Goal: Transaction & Acquisition: Purchase product/service

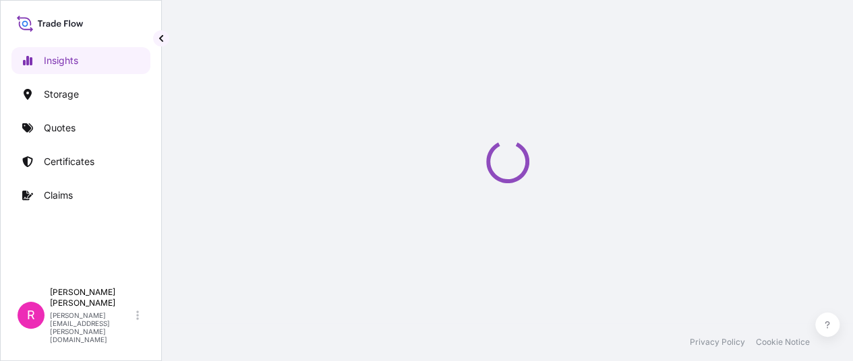
select select "2025"
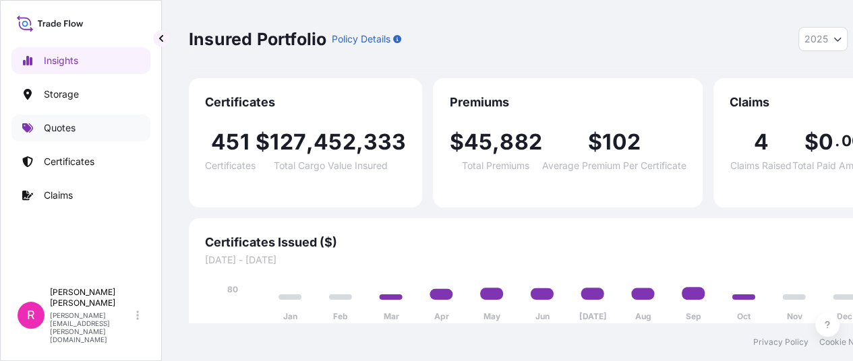
click at [54, 123] on p "Quotes" at bounding box center [60, 127] width 32 height 13
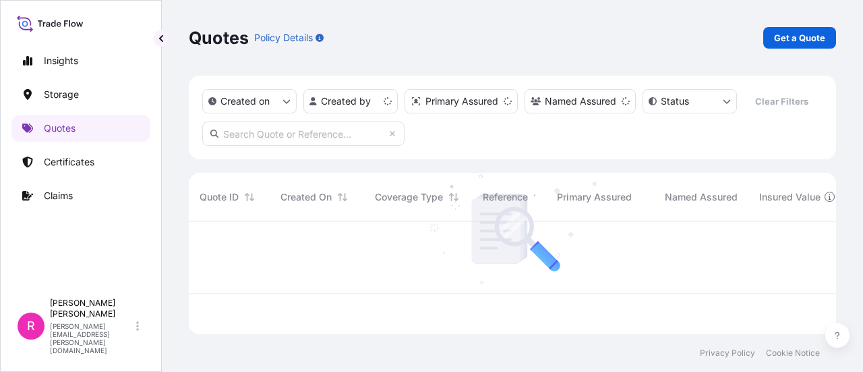
scroll to position [110, 637]
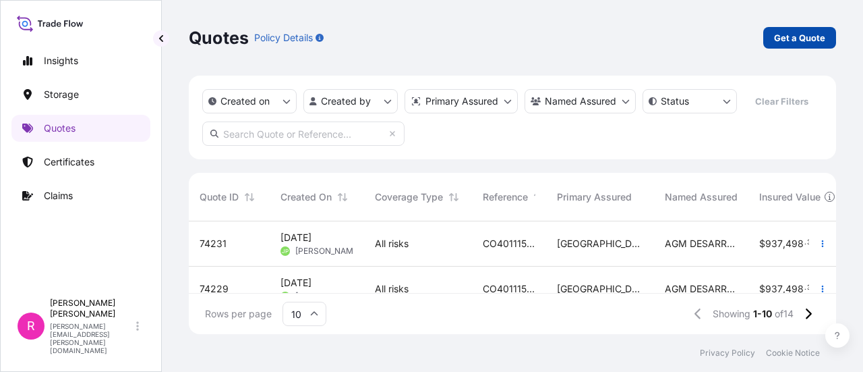
click at [784, 39] on p "Get a Quote" at bounding box center [799, 37] width 51 height 13
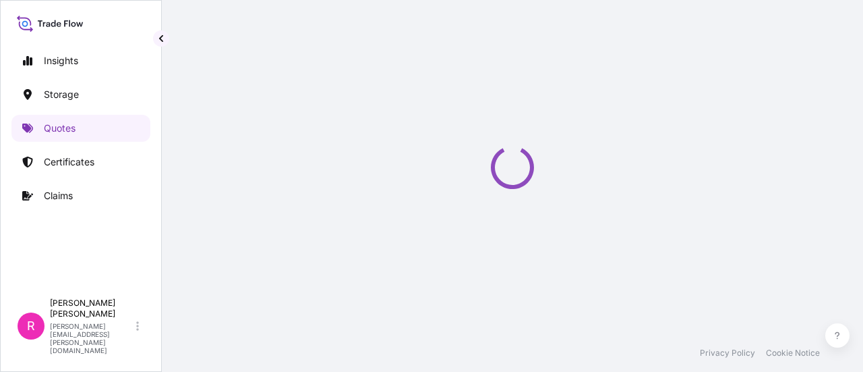
select select "Water"
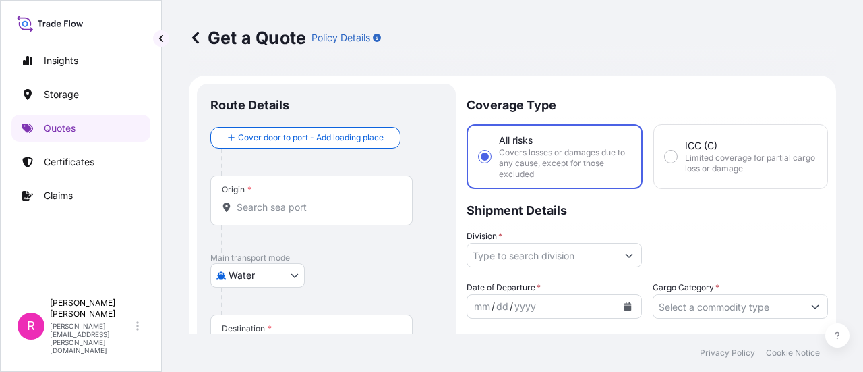
scroll to position [22, 0]
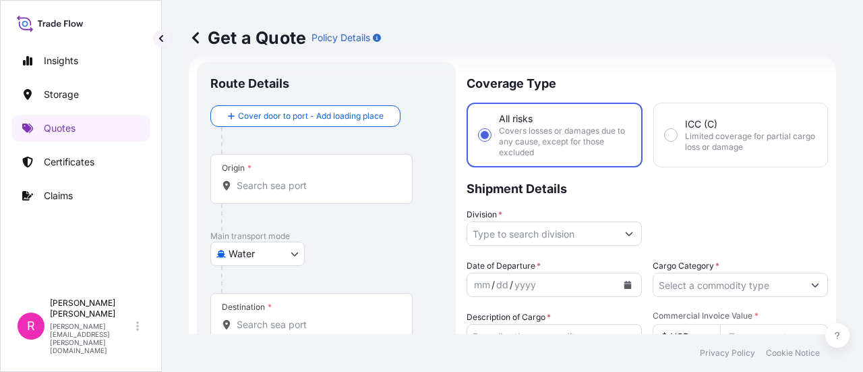
drag, startPoint x: 337, startPoint y: 185, endPoint x: 339, endPoint y: 192, distance: 7.0
click at [337, 187] on input "Origin *" at bounding box center [316, 185] width 159 height 13
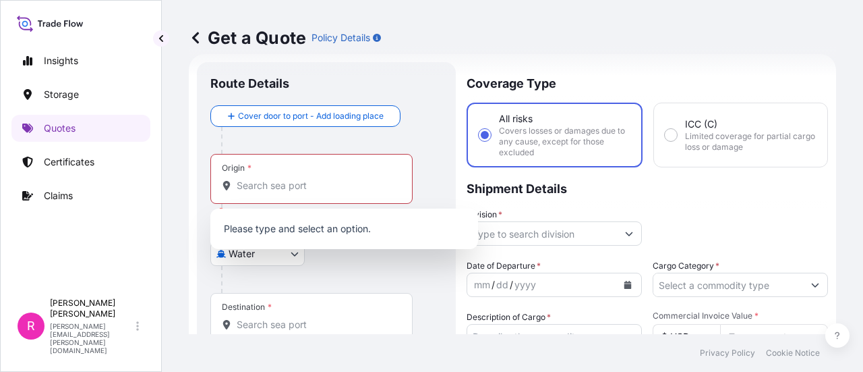
click at [300, 200] on div "Origin *" at bounding box center [311, 179] width 202 height 50
click at [300, 192] on input "Origin * Please select an origin" at bounding box center [316, 185] width 159 height 13
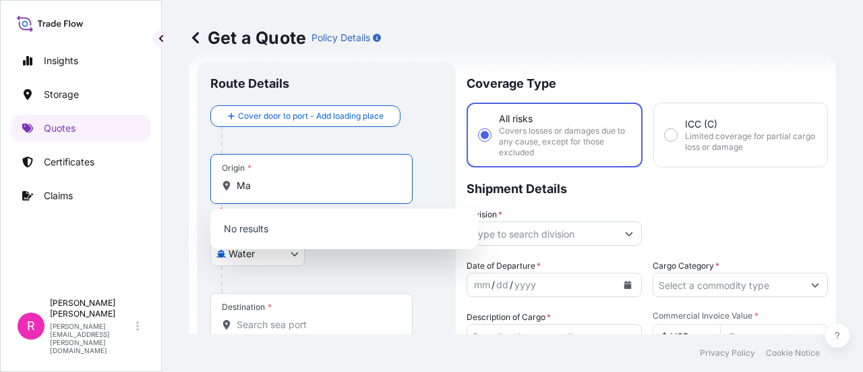
type input "M"
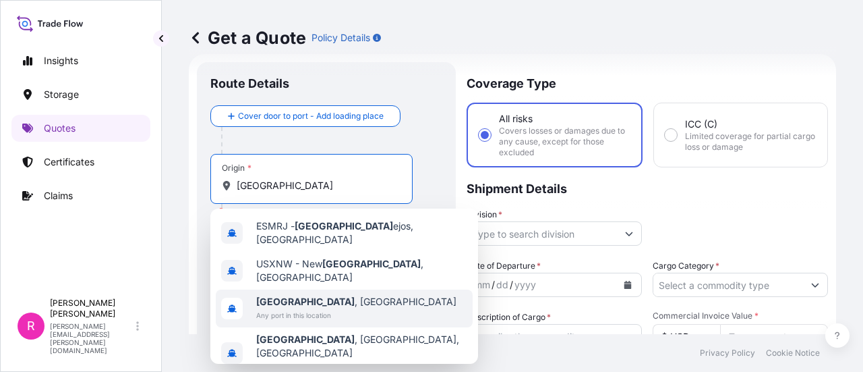
click at [337, 300] on div "Madrid , Spain Any port in this location" at bounding box center [344, 308] width 257 height 38
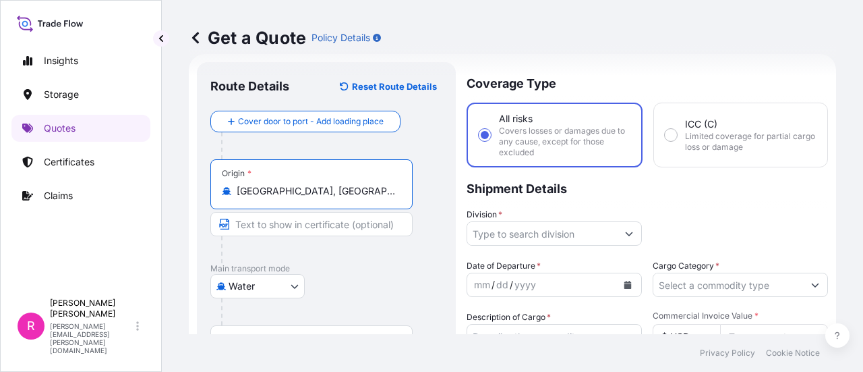
scroll to position [89, 0]
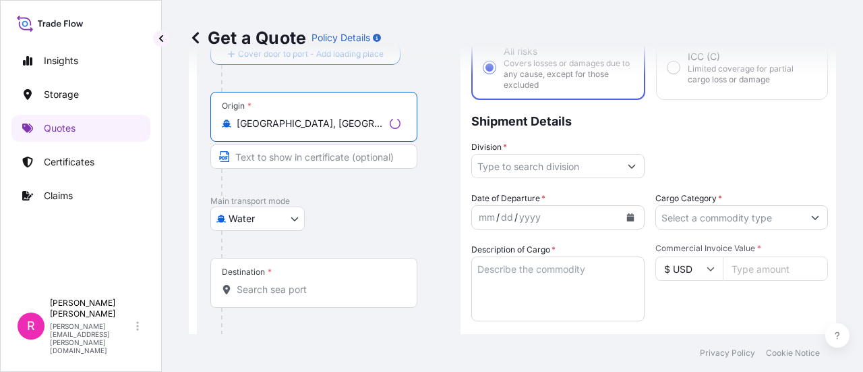
type input "Madrid, Spain"
click at [254, 298] on div "Destination *" at bounding box center [313, 283] width 207 height 50
click at [254, 296] on input "Destination *" at bounding box center [319, 289] width 164 height 13
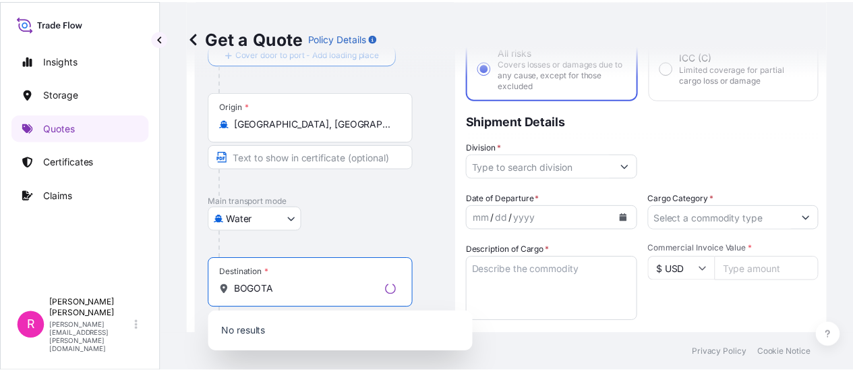
scroll to position [156, 0]
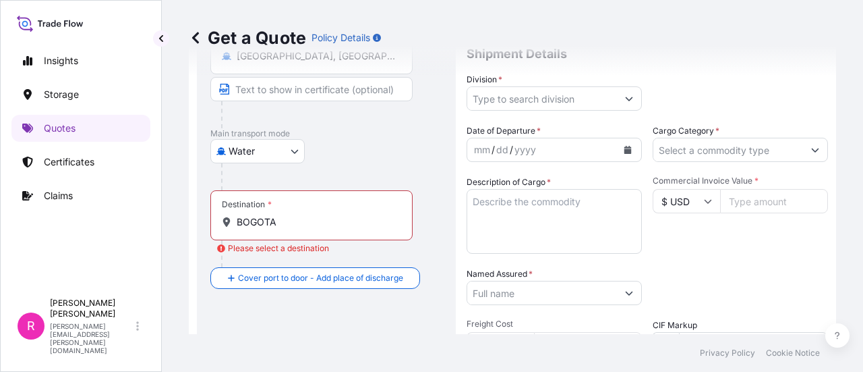
click at [318, 231] on div "Destination * BOGOTA" at bounding box center [311, 215] width 202 height 50
click at [318, 229] on input "BOGOTA" at bounding box center [316, 221] width 159 height 13
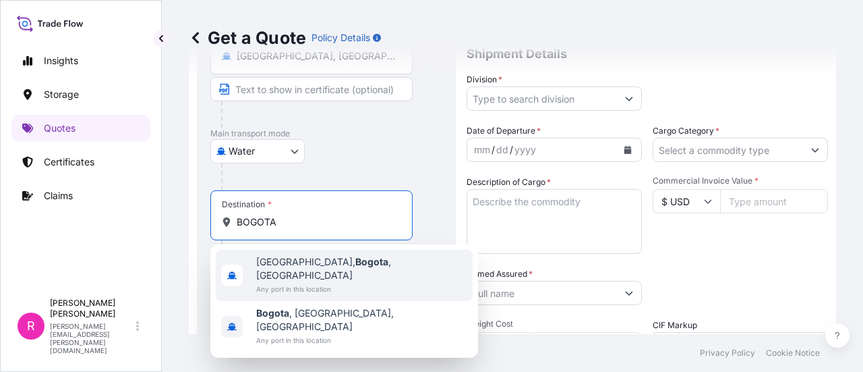
type input "[GEOGRAPHIC_DATA], [GEOGRAPHIC_DATA], [GEOGRAPHIC_DATA]"
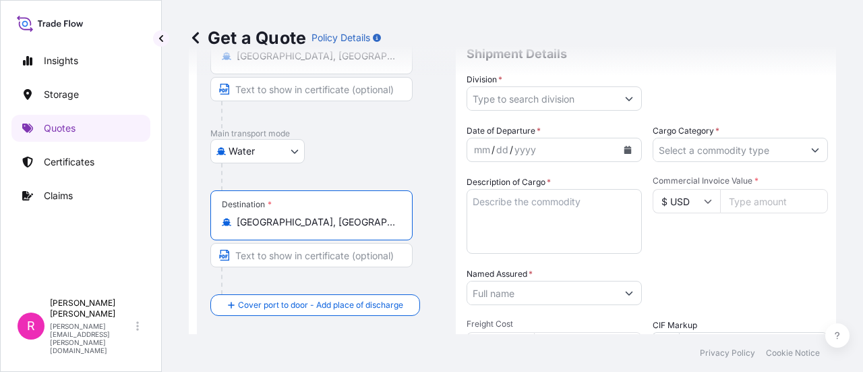
click at [515, 100] on input "Division *" at bounding box center [542, 98] width 150 height 24
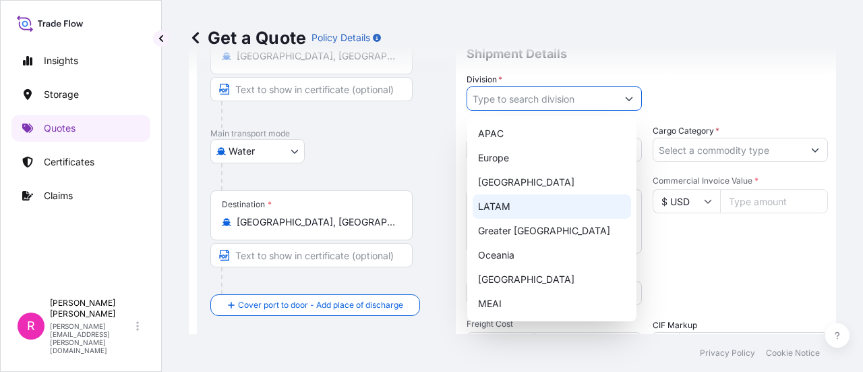
click at [499, 200] on div "LATAM" at bounding box center [552, 206] width 158 height 24
type input "LATAM"
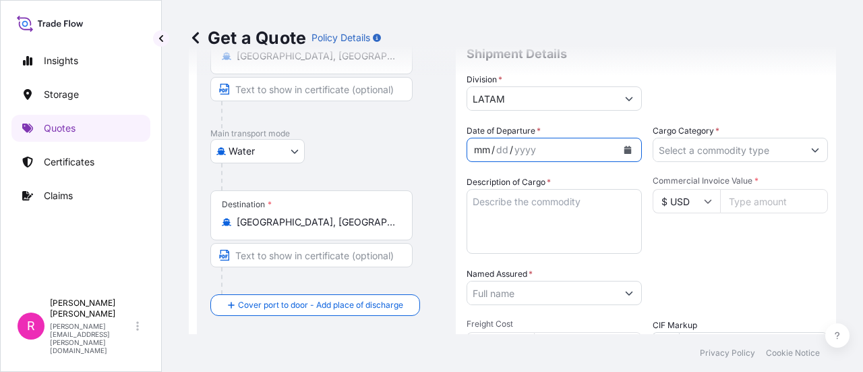
click at [572, 154] on div "mm / dd / yyyy" at bounding box center [542, 150] width 150 height 24
click at [617, 149] on button "Calendar" at bounding box center [628, 150] width 22 height 22
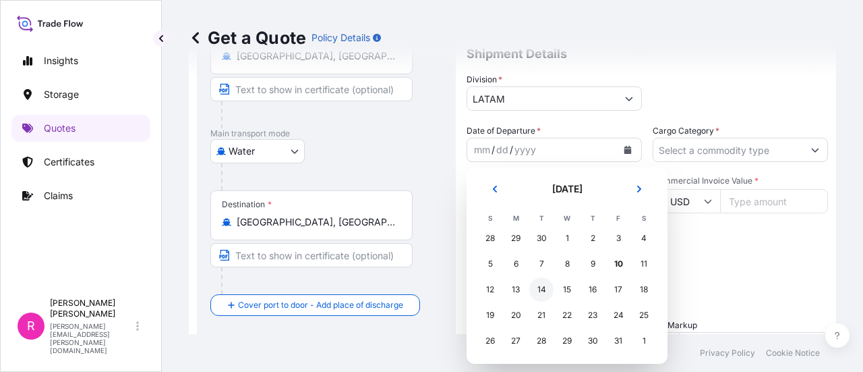
click at [544, 290] on div "14" at bounding box center [541, 289] width 24 height 24
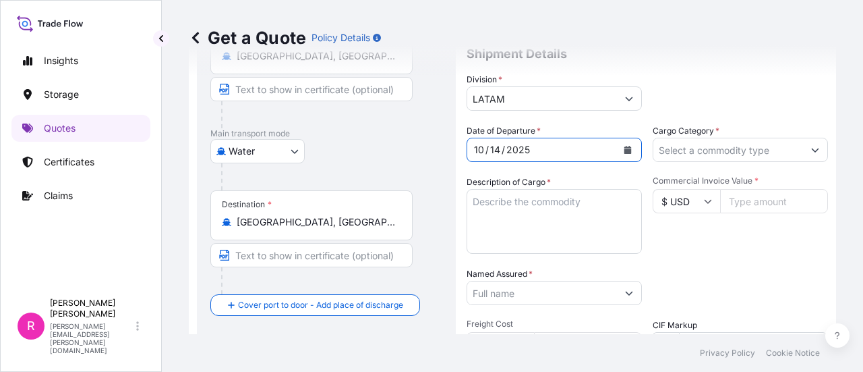
click at [727, 160] on input "Cargo Category *" at bounding box center [728, 150] width 150 height 24
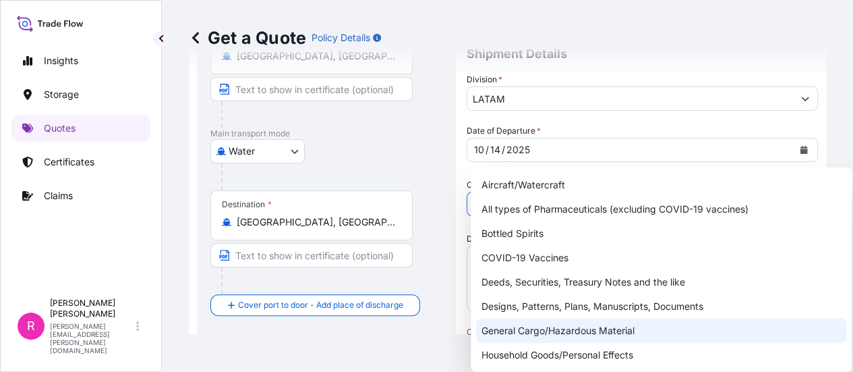
click at [545, 338] on div "General Cargo/Hazardous Material" at bounding box center [661, 330] width 370 height 24
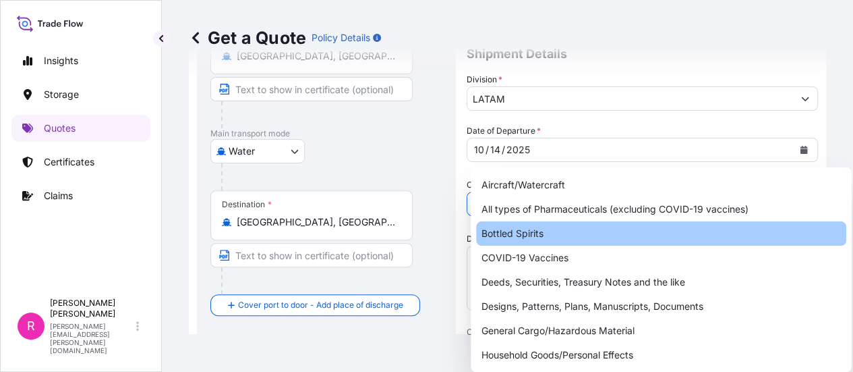
paste input "CONMUTADOR TAP CHANGER TERMS FCA FREIGHT COLLECT"
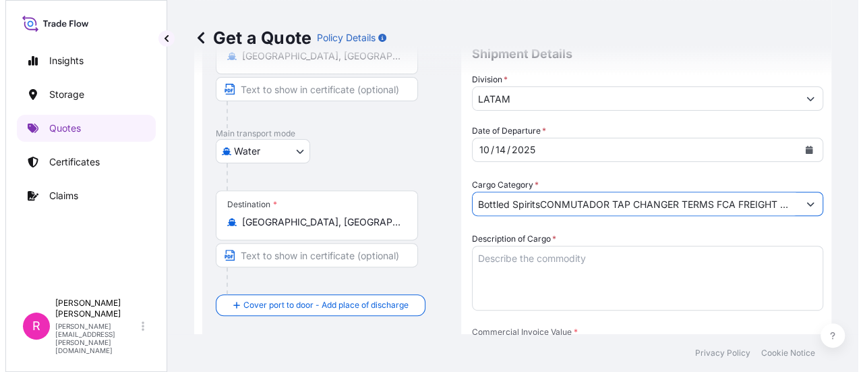
scroll to position [0, 211]
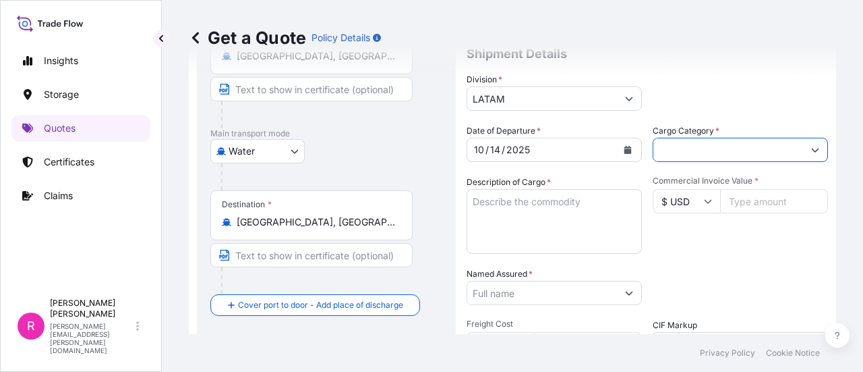
type input "Bottled SpiritsCONMUTADOR TAP CHANGER TERMS FCA FREIGHT COLLECT"
click at [515, 233] on textarea "Description of Cargo *" at bounding box center [554, 221] width 175 height 65
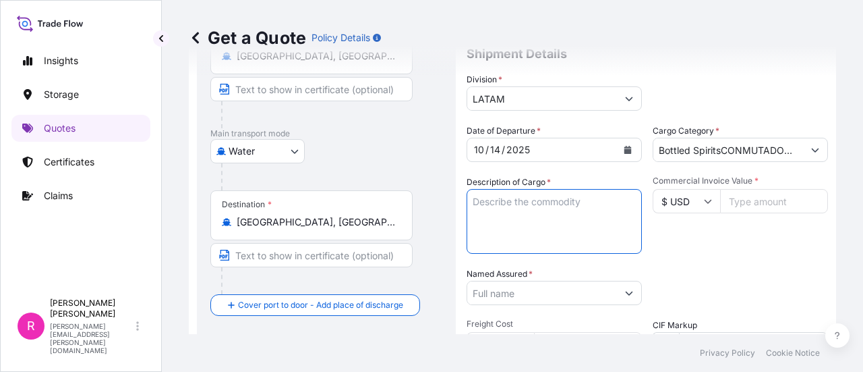
paste textarea "CONMUTADOR TAP CHANGER TERMS FCA FREIGHT COLLECT"
type textarea "CONMUTADOR TAP CHANGER TERMS FCA FREIGHT COLLECT"
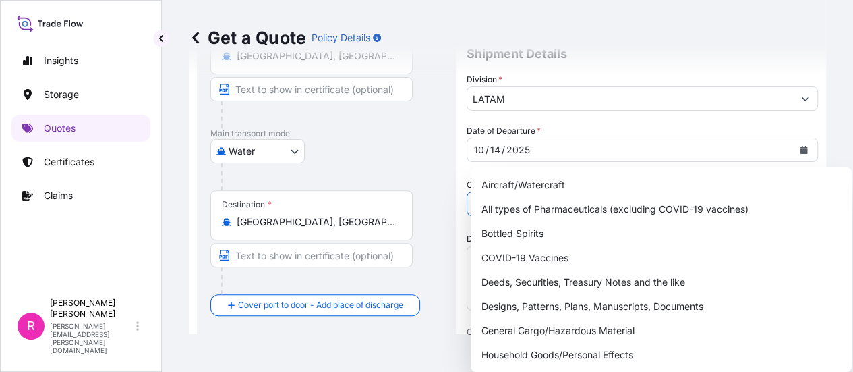
click at [697, 192] on input "Bottled SpiritsCONMUTADOR TAP CHANGER TERMS FCA FREIGHT COLLECT" at bounding box center [630, 204] width 326 height 24
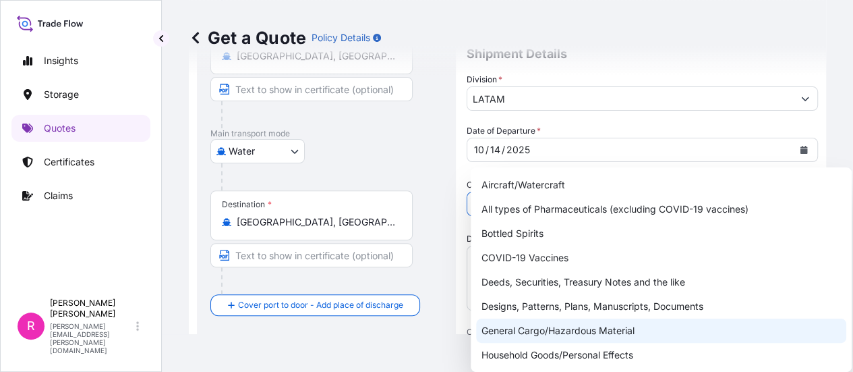
click at [536, 333] on div "General Cargo/Hazardous Material" at bounding box center [661, 330] width 370 height 24
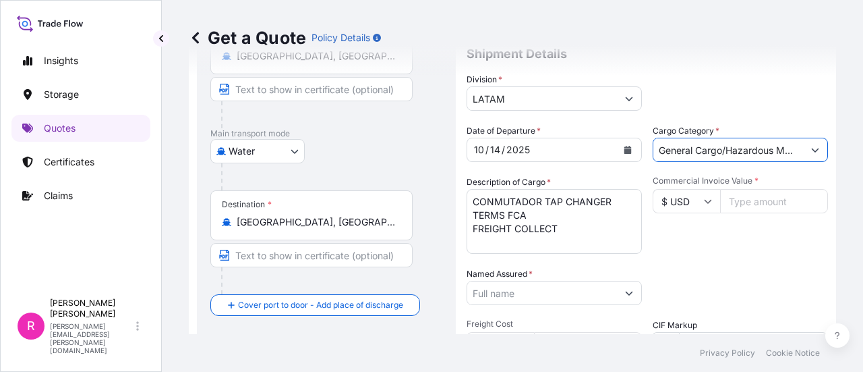
scroll to position [224, 0]
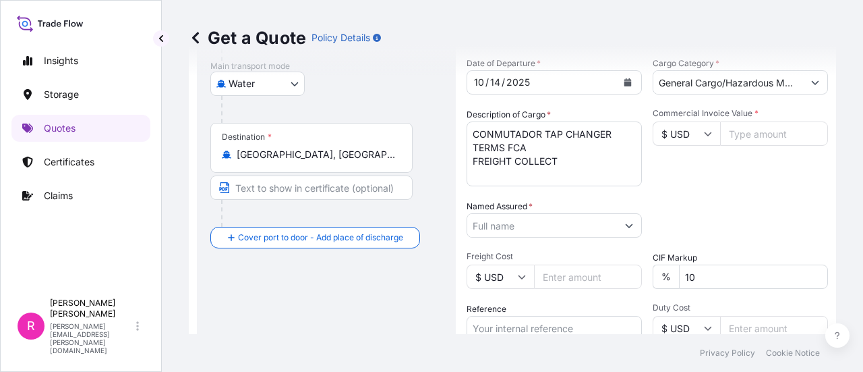
type input "All types of Pharmaceuticals (excluding COVID-19 vaccines)"
click at [687, 134] on input "$ USD" at bounding box center [686, 133] width 67 height 24
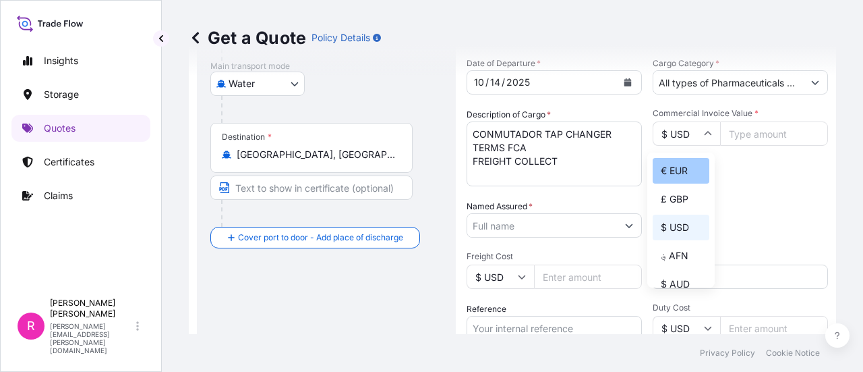
click at [673, 179] on div "€ EUR" at bounding box center [681, 171] width 57 height 26
type input "€ EUR"
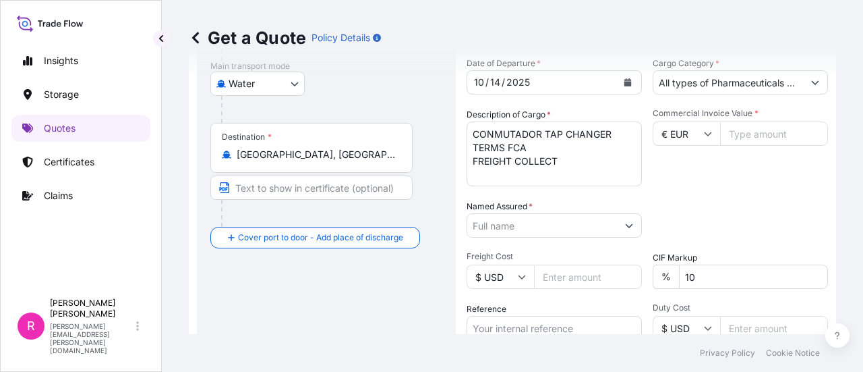
click at [731, 133] on input "Commercial Invoice Value *" at bounding box center [774, 133] width 108 height 24
type input "5680"
type input "5680.66"
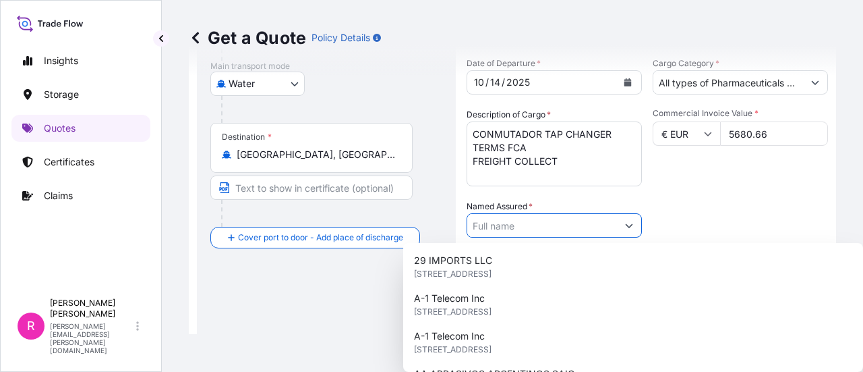
click at [513, 223] on input "Named Assured *" at bounding box center [542, 225] width 150 height 24
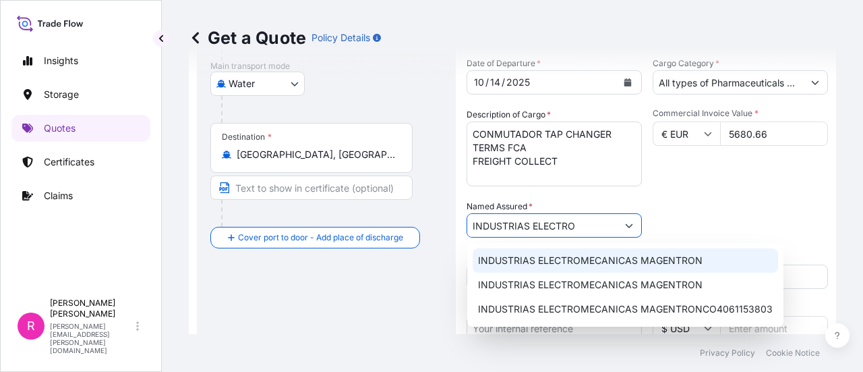
click at [591, 255] on span "INDUSTRIAS ELECTROMECANICAS MAGENTRON" at bounding box center [590, 260] width 225 height 13
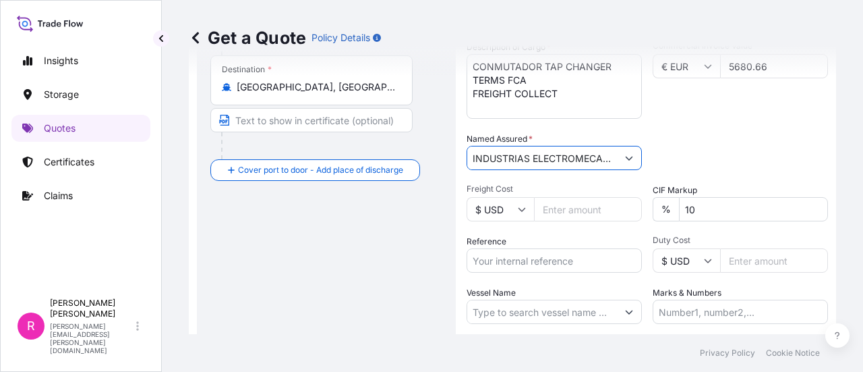
scroll to position [359, 0]
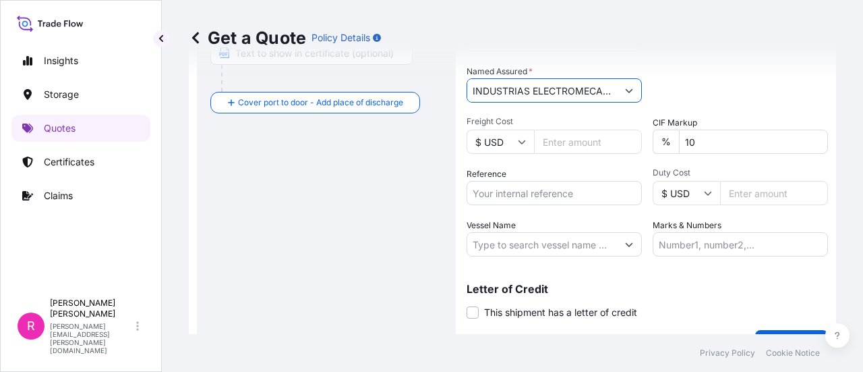
type input "INDUSTRIAS ELECTROMECANICAS MAGENTRON"
click at [573, 194] on input "Reference" at bounding box center [554, 193] width 175 height 24
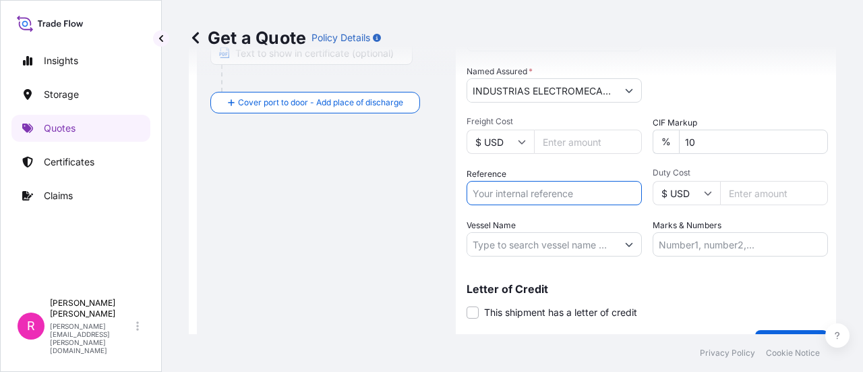
paste input "IMP 119146 - 119618 - 120165"
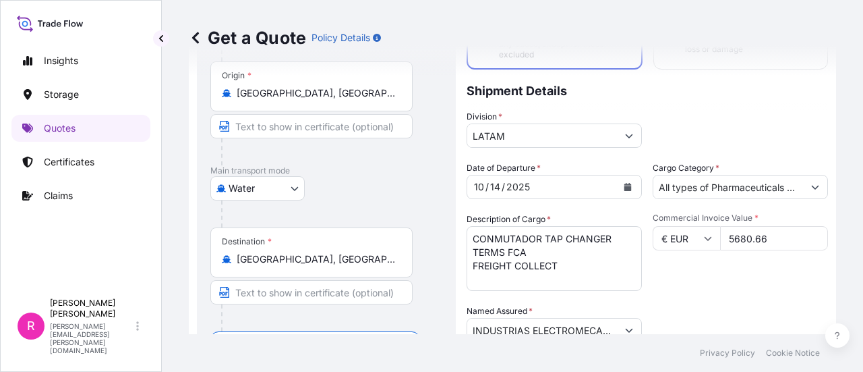
scroll to position [52, 0]
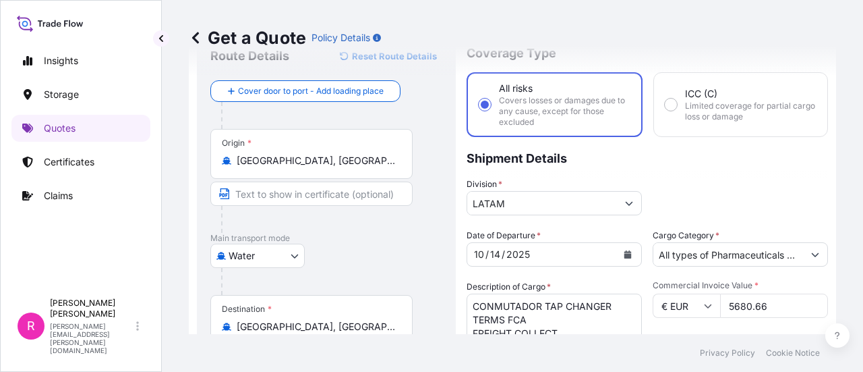
type input "IMP 119146 - 119618 - 120165"
click at [266, 260] on body "3 options available. Insights Storage Quotes Certificates Claims R Ruben Diaz r…" at bounding box center [431, 186] width 863 height 372
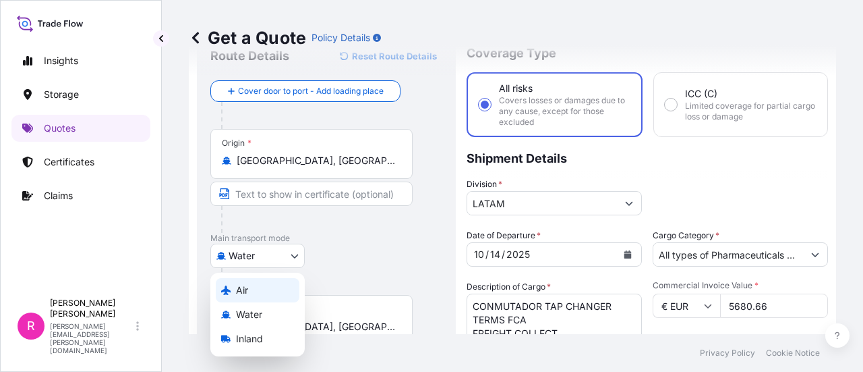
click at [270, 279] on div "Air" at bounding box center [258, 290] width 84 height 24
select select "Air"
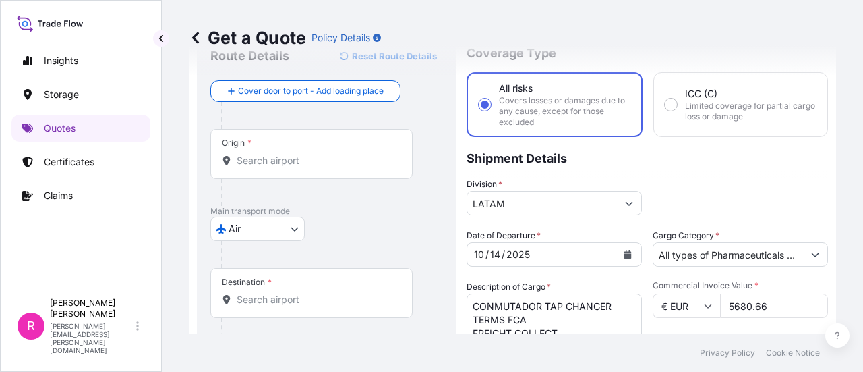
drag, startPoint x: 364, startPoint y: 137, endPoint x: 355, endPoint y: 158, distance: 23.6
click at [364, 140] on div "Origin *" at bounding box center [311, 154] width 202 height 50
click at [364, 154] on input "Origin *" at bounding box center [316, 160] width 159 height 13
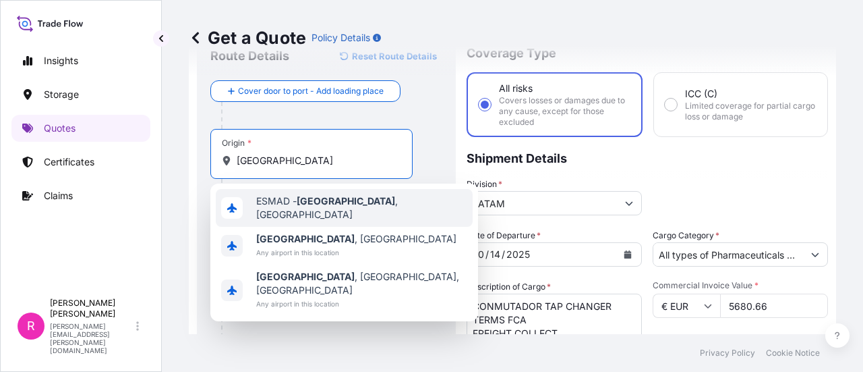
click at [344, 209] on span "ESMAD - Madrid , Spain" at bounding box center [361, 207] width 211 height 27
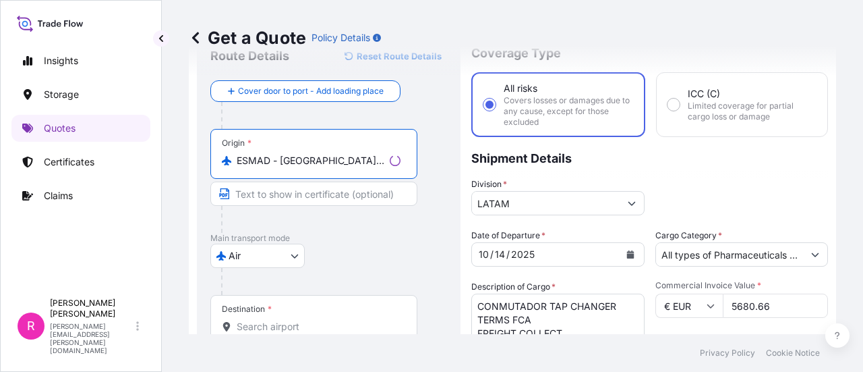
type input "ESMAD - Madrid, Spain"
click at [268, 316] on div "Destination *" at bounding box center [313, 320] width 207 height 50
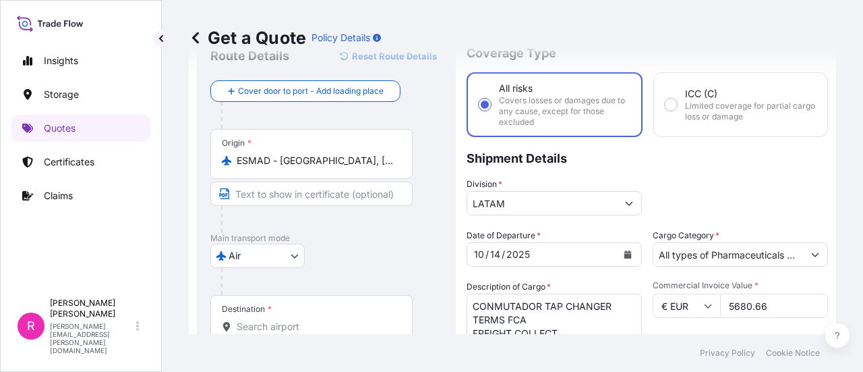
click at [246, 310] on div "Destination *" at bounding box center [247, 308] width 50 height 11
click at [246, 320] on input "Destination *" at bounding box center [316, 326] width 159 height 13
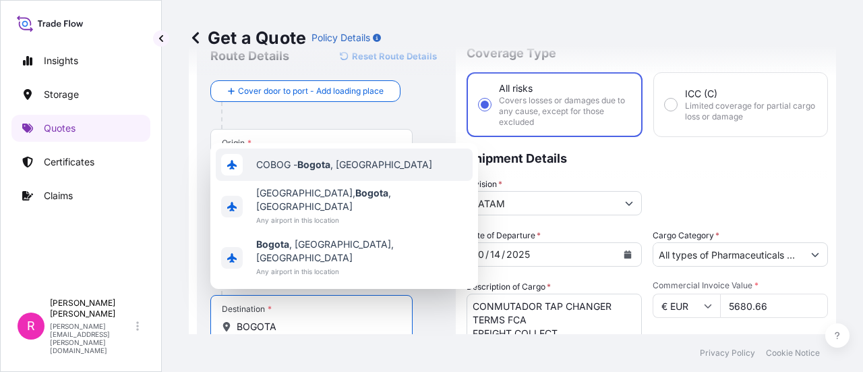
click at [348, 181] on div "COBOG - Bogota , Colombia" at bounding box center [344, 164] width 257 height 32
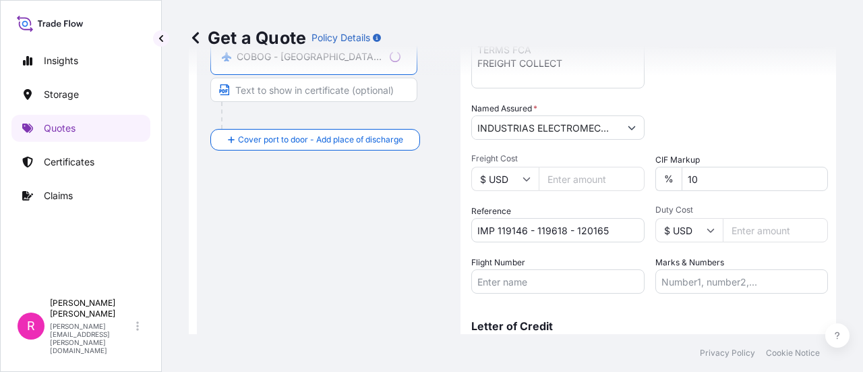
scroll to position [389, 0]
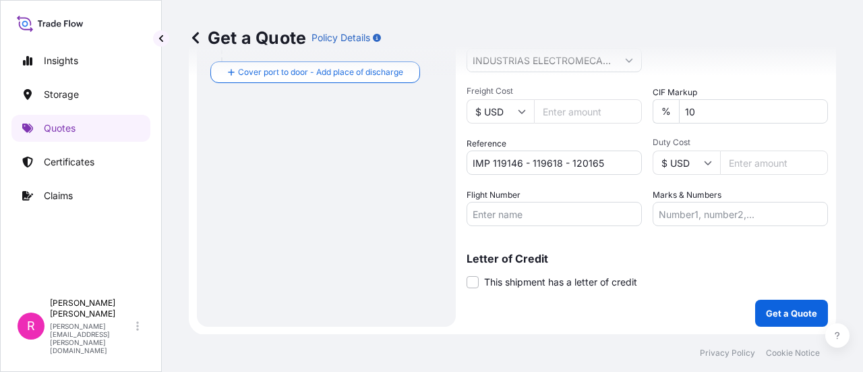
type input "COBOG - Bogota, Colombia"
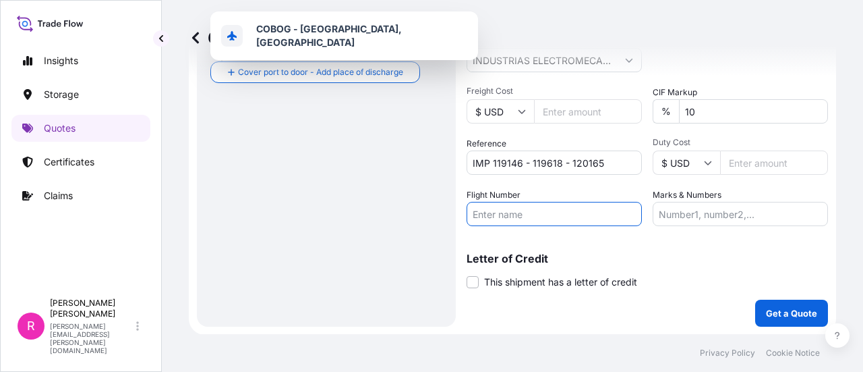
click at [519, 218] on input "Flight Number" at bounding box center [554, 214] width 175 height 24
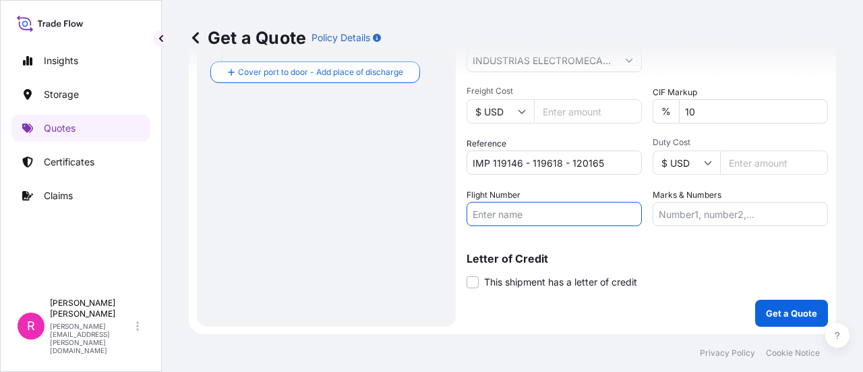
paste input "AV 0011/17"
type input "AV 0011/17"
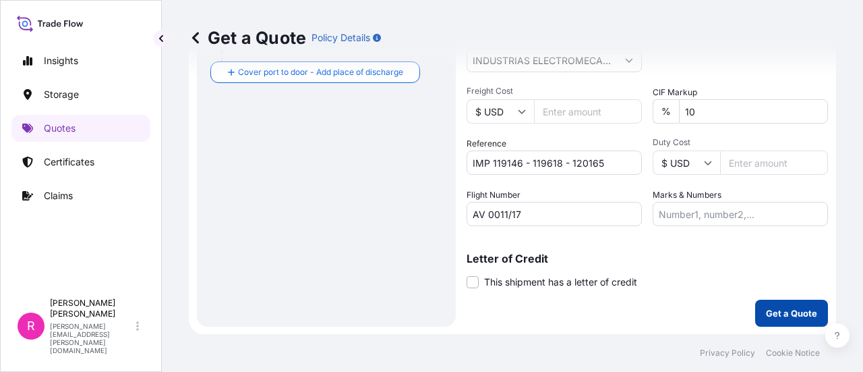
click at [766, 312] on p "Get a Quote" at bounding box center [791, 312] width 51 height 13
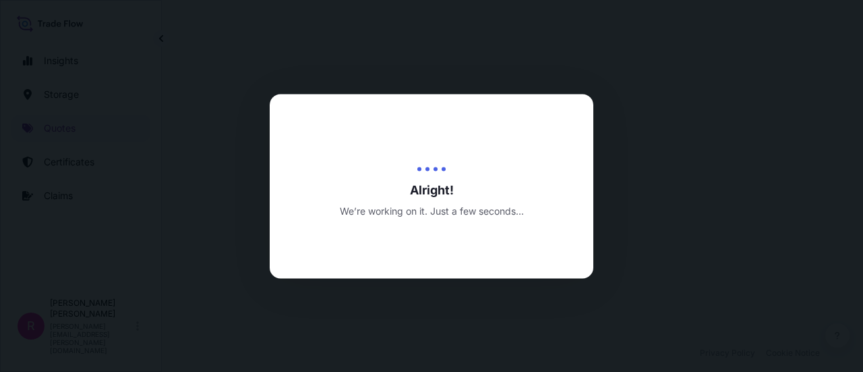
scroll to position [669, 0]
select select "Air"
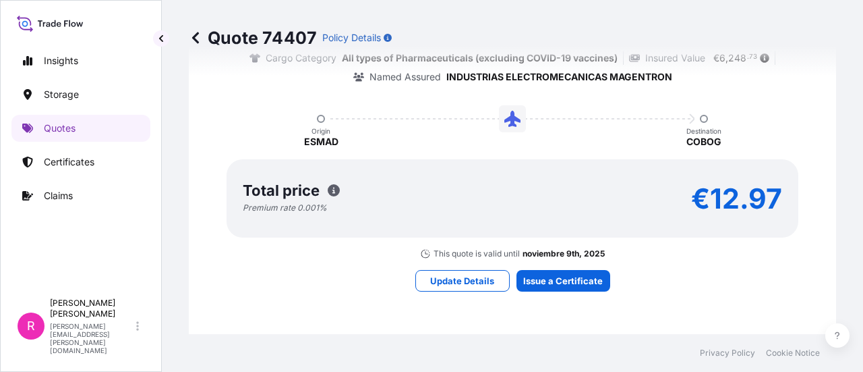
scroll to position [1343, 0]
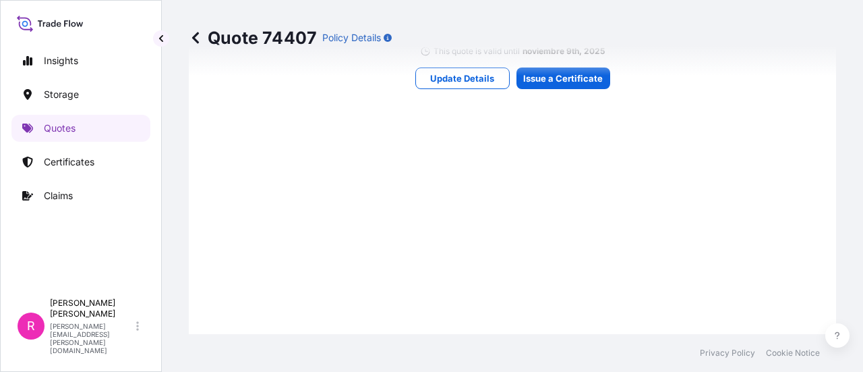
drag, startPoint x: 547, startPoint y: 90, endPoint x: 553, endPoint y: 85, distance: 8.1
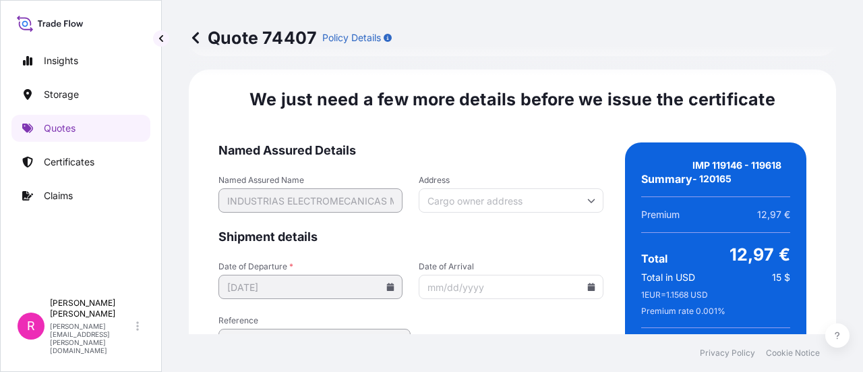
drag, startPoint x: 577, startPoint y: 277, endPoint x: 587, endPoint y: 273, distance: 10.3
click at [587, 274] on div at bounding box center [511, 286] width 184 height 24
click at [589, 274] on input "Date of Arrival" at bounding box center [511, 286] width 184 height 24
click at [587, 283] on icon at bounding box center [590, 287] width 7 height 8
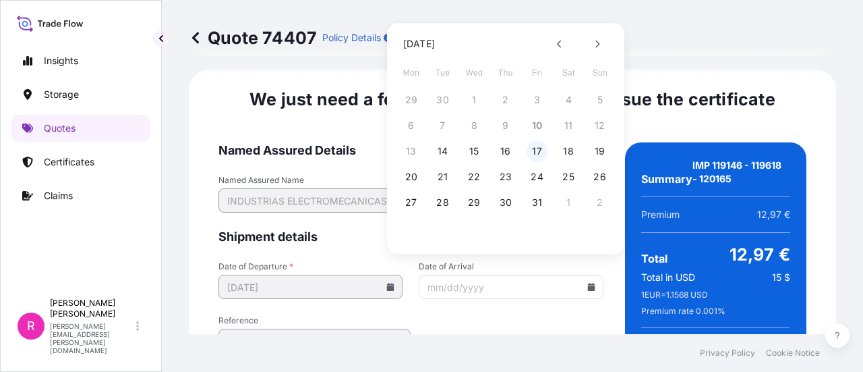
click at [538, 151] on button "17" at bounding box center [538, 151] width 22 height 22
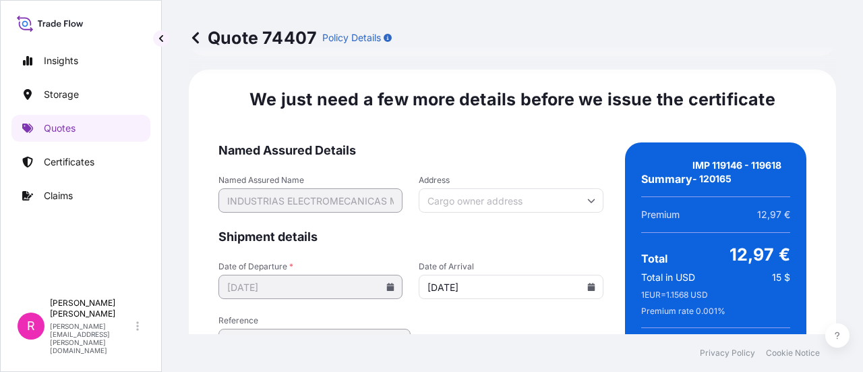
type input "10/17/2025"
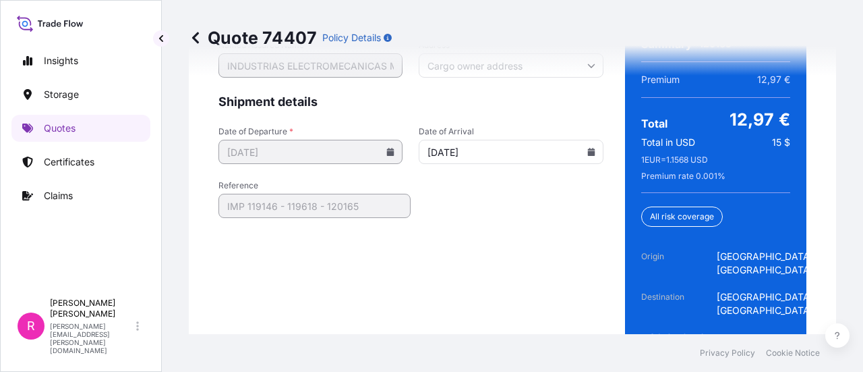
scroll to position [2354, 0]
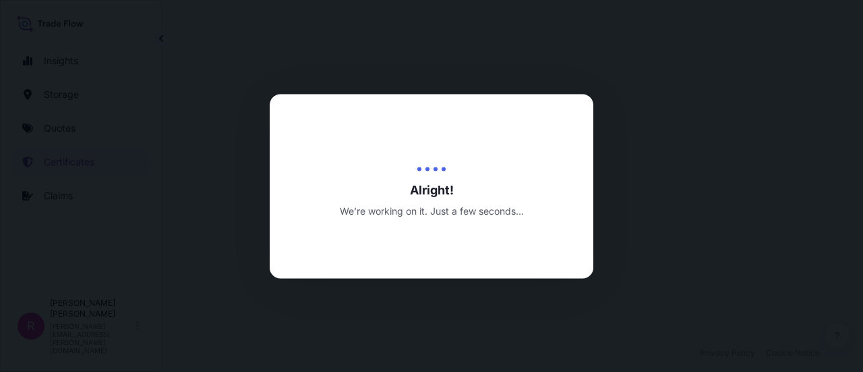
click at [585, 105] on div "Alright! We’re working on it. Just a few seconds..." at bounding box center [432, 186] width 324 height 184
click at [629, 65] on div at bounding box center [431, 186] width 863 height 372
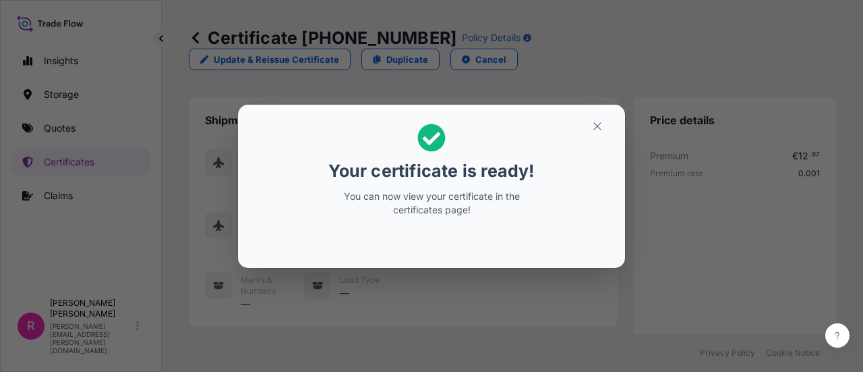
drag, startPoint x: 600, startPoint y: 138, endPoint x: 549, endPoint y: 71, distance: 84.3
click at [600, 138] on h2 "Your certificate is ready! You can now view your certificate in the certificate…" at bounding box center [432, 169] width 366 height 109
click at [602, 123] on icon "button" at bounding box center [597, 126] width 12 height 12
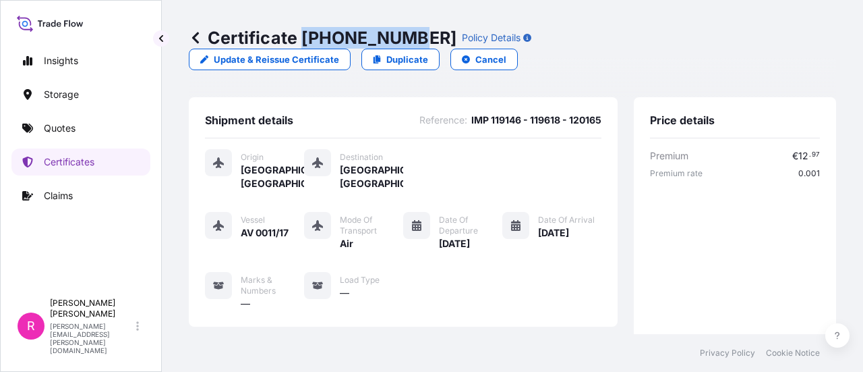
drag, startPoint x: 304, startPoint y: 34, endPoint x: 405, endPoint y: 33, distance: 100.5
click at [405, 33] on p "Certificate 31619-480-1" at bounding box center [323, 38] width 268 height 22
copy p "31619-480-1"
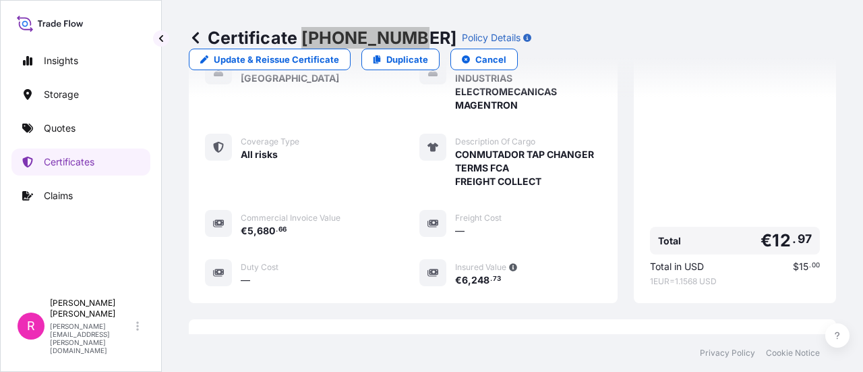
scroll to position [507, 0]
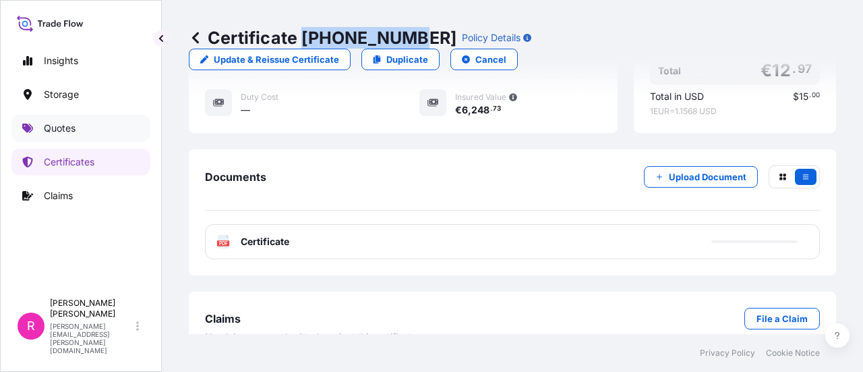
click at [40, 129] on link "Quotes" at bounding box center [80, 128] width 139 height 27
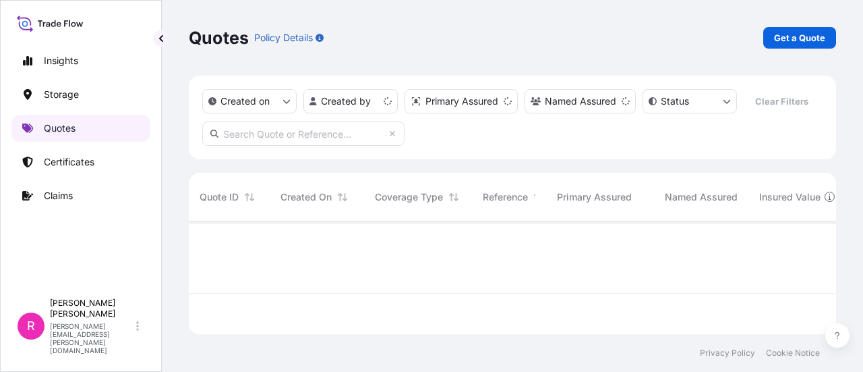
scroll to position [110, 637]
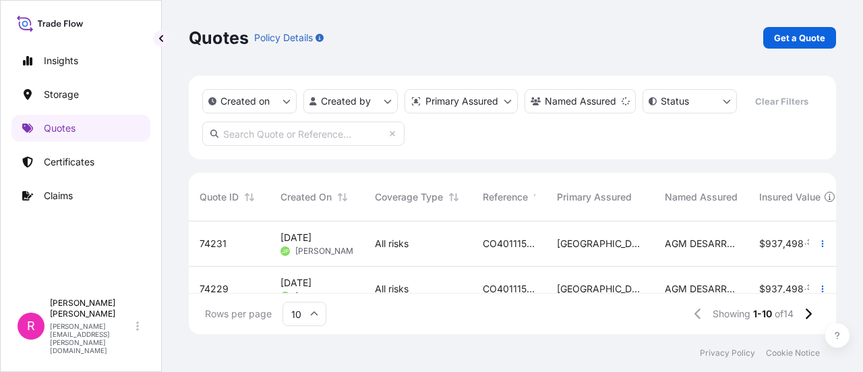
click at [858, 243] on div "Quotes Policy Details Get a Quote Created on Created by Primary Assured Named A…" at bounding box center [512, 167] width 701 height 334
click at [809, 43] on p "Get a Quote" at bounding box center [799, 37] width 51 height 13
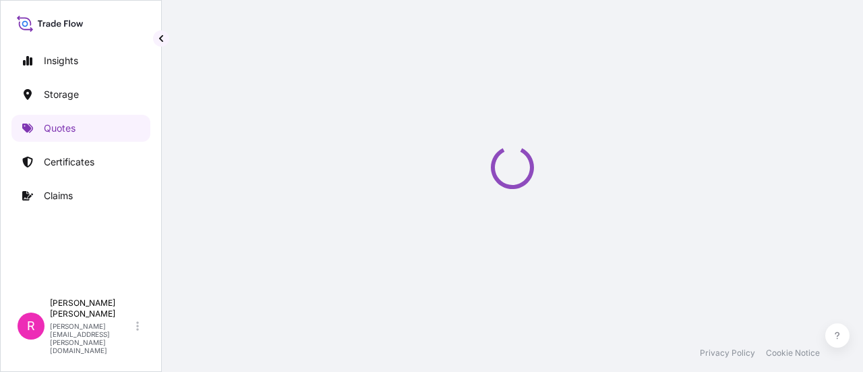
scroll to position [22, 0]
select select "Water"
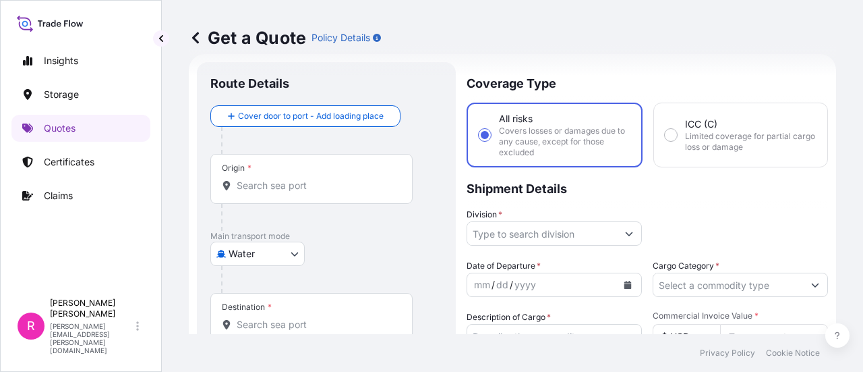
click at [301, 175] on div "Origin *" at bounding box center [311, 179] width 202 height 50
click at [301, 179] on input "Origin *" at bounding box center [316, 185] width 159 height 13
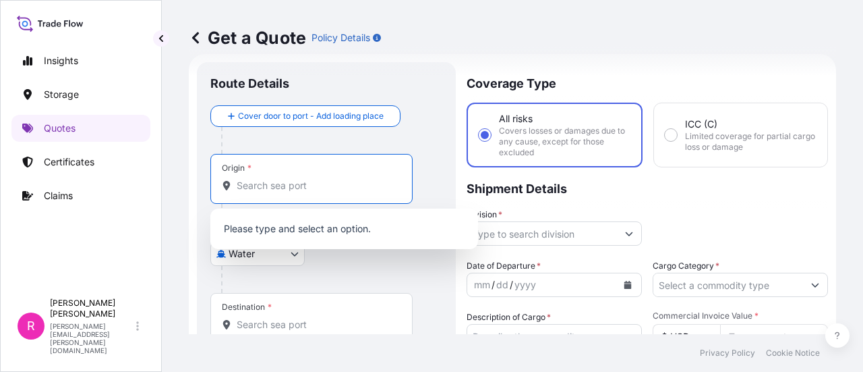
click at [211, 258] on div "Route Details Cover door to port - Add loading place Place of loading Road / In…" at bounding box center [326, 378] width 259 height 632
click at [229, 256] on body "0 options available. Insights Storage Quotes Certificates Claims R Ruben Diaz r…" at bounding box center [431, 186] width 863 height 372
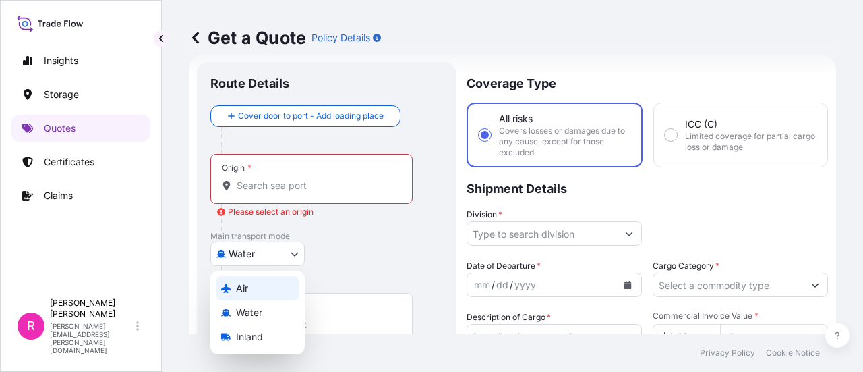
click at [259, 284] on div "Air" at bounding box center [258, 288] width 84 height 24
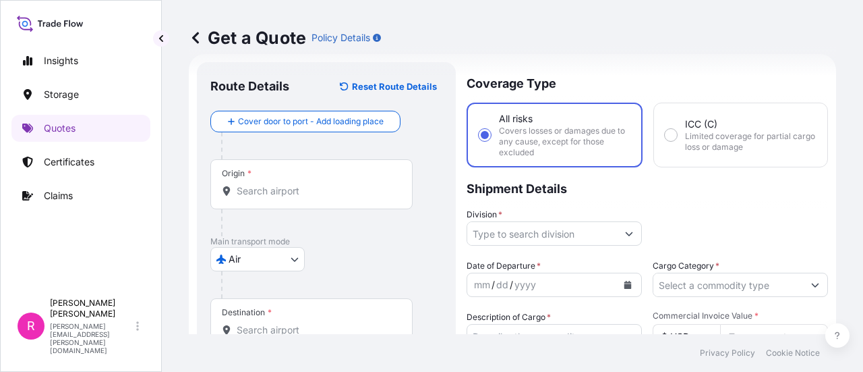
drag, startPoint x: 324, startPoint y: 210, endPoint x: 314, endPoint y: 210, distance: 9.4
click at [322, 210] on div at bounding box center [317, 222] width 192 height 27
click at [320, 198] on div "Origin *" at bounding box center [311, 184] width 202 height 50
click at [320, 198] on input "Origin *" at bounding box center [316, 190] width 159 height 13
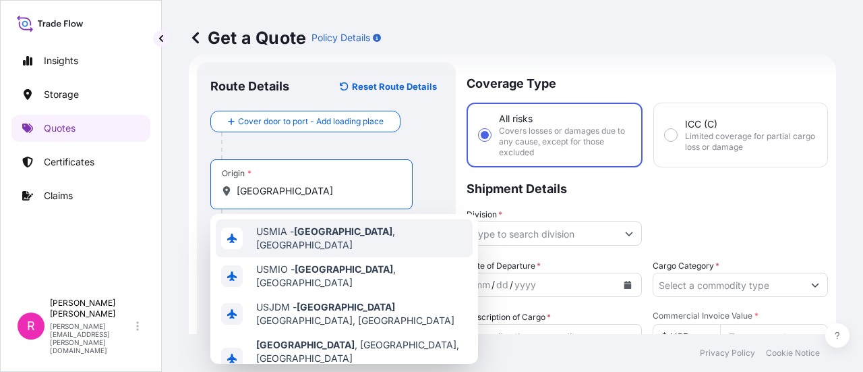
click at [344, 239] on span "USMIA - Miami , United States" at bounding box center [361, 238] width 211 height 27
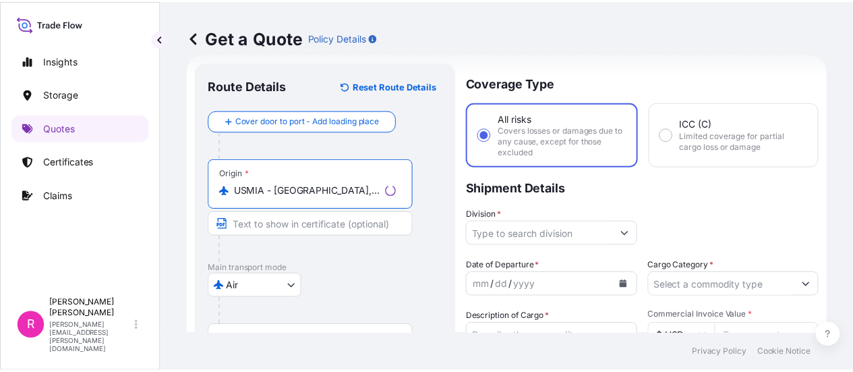
scroll to position [89, 0]
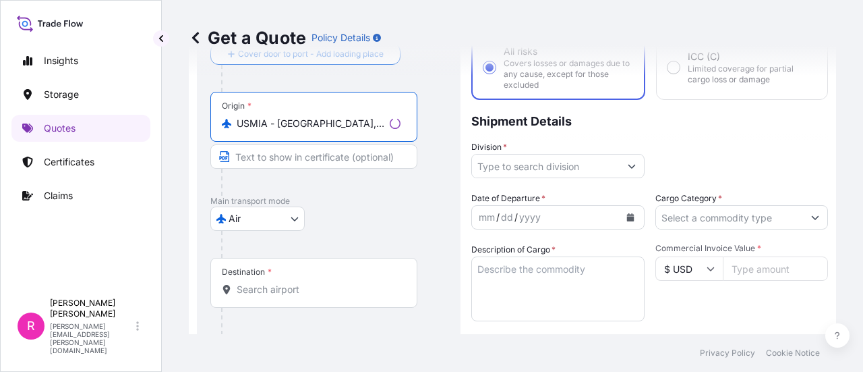
type input "USMIA - Miami, United States"
click at [306, 299] on div "Destination *" at bounding box center [313, 283] width 207 height 50
click at [306, 296] on input "Destination *" at bounding box center [319, 289] width 164 height 13
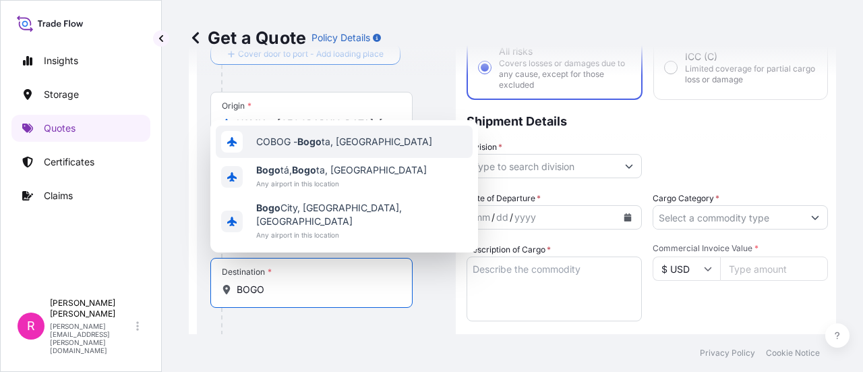
click at [492, 163] on input "Division *" at bounding box center [542, 166] width 150 height 24
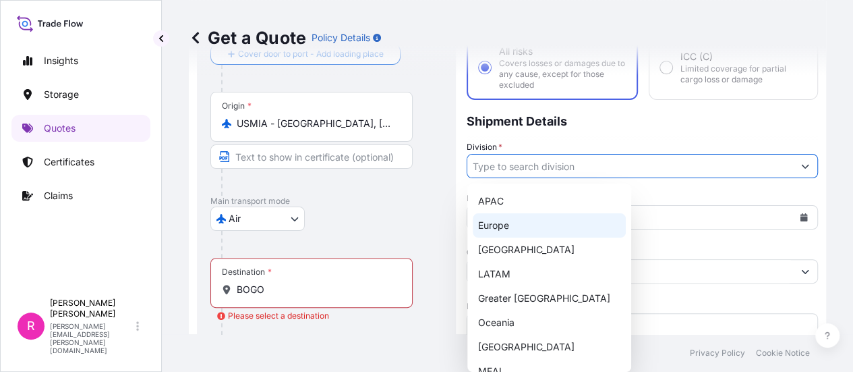
click at [309, 293] on input "BOGO" at bounding box center [316, 289] width 159 height 13
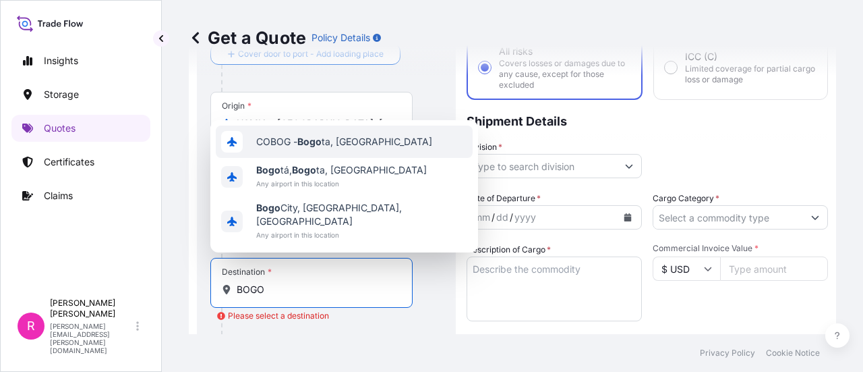
click at [356, 148] on span "COBOG - Bogo ta, Colombia" at bounding box center [344, 141] width 176 height 13
type input "COBOG - Bogota, Colombia"
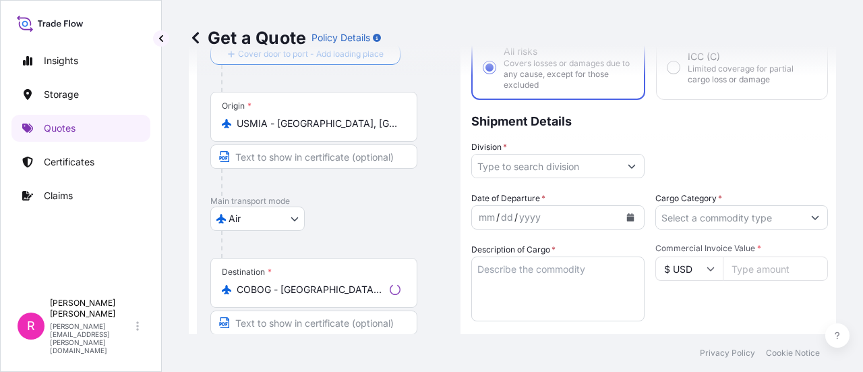
click at [506, 176] on div "Coverage Type All risks Covers losses or damages due to any cause, except for t…" at bounding box center [649, 311] width 357 height 632
click at [508, 170] on input "Division *" at bounding box center [546, 166] width 148 height 24
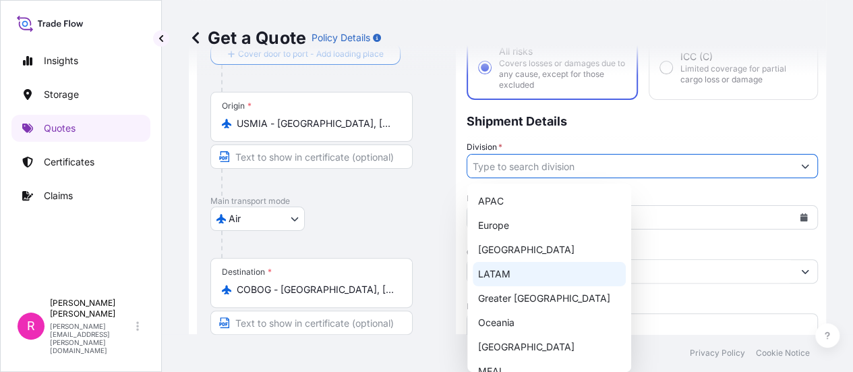
click at [496, 276] on div "LATAM" at bounding box center [549, 274] width 153 height 24
type input "LATAM"
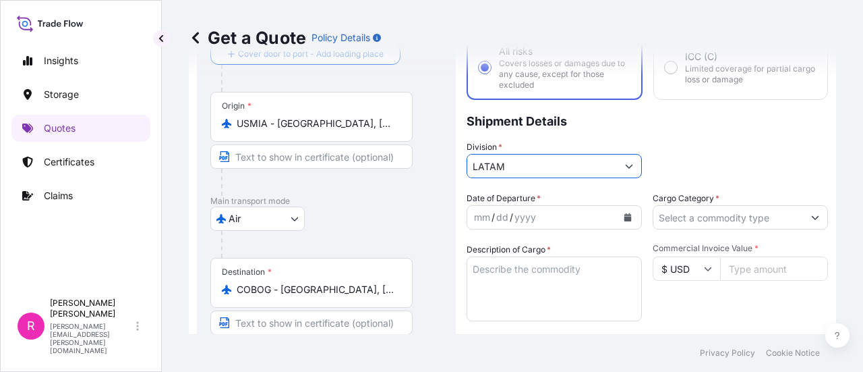
click at [514, 214] on div "yyyy" at bounding box center [525, 217] width 24 height 16
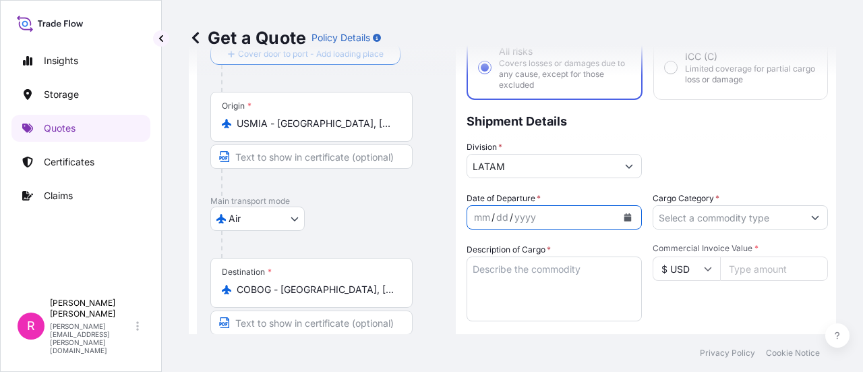
click at [617, 215] on button "Calendar" at bounding box center [628, 217] width 22 height 22
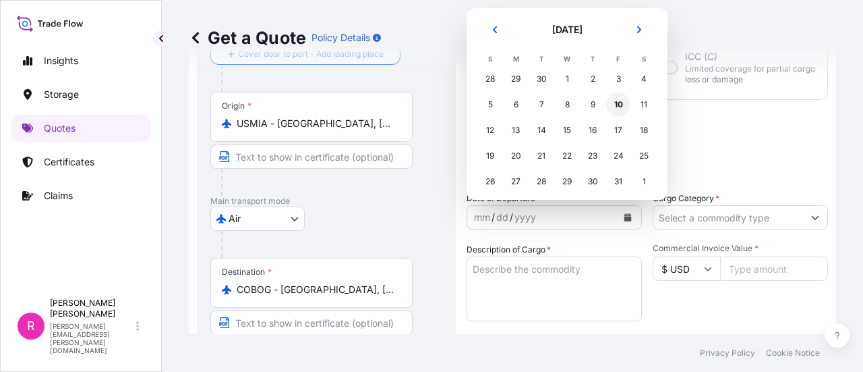
click at [619, 107] on div "10" at bounding box center [618, 104] width 24 height 24
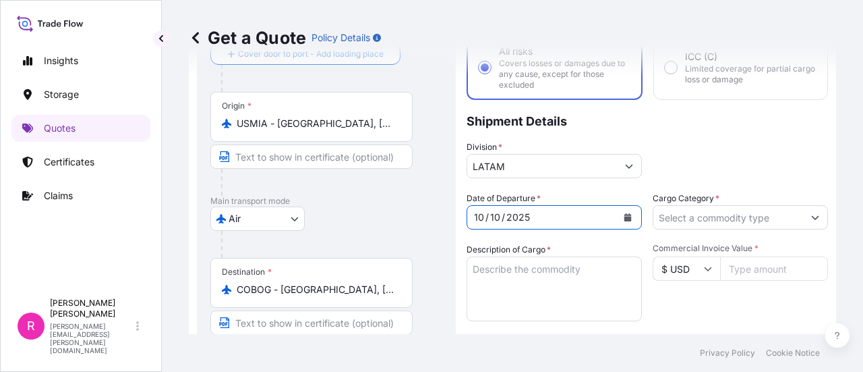
click at [739, 227] on input "Cargo Category *" at bounding box center [728, 217] width 150 height 24
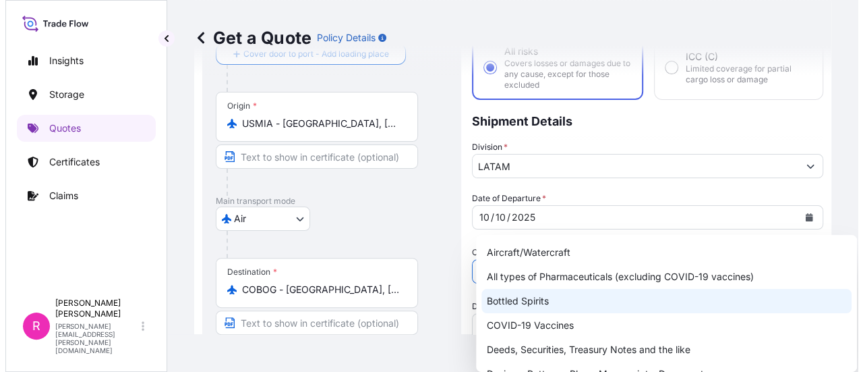
scroll to position [67, 0]
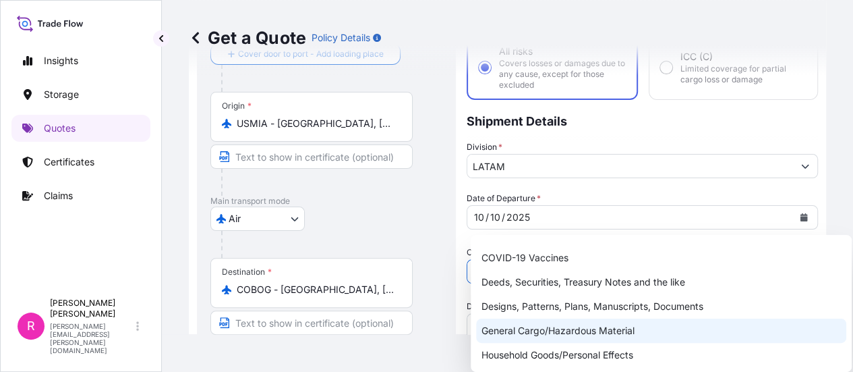
click at [589, 329] on div "General Cargo/Hazardous Material" at bounding box center [661, 330] width 370 height 24
type input "General Cargo/Hazardous Material"
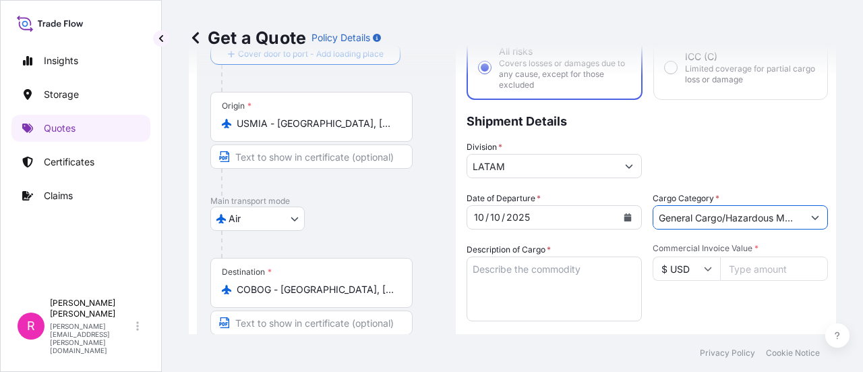
click at [561, 286] on textarea "Description of Cargo *" at bounding box center [554, 288] width 175 height 65
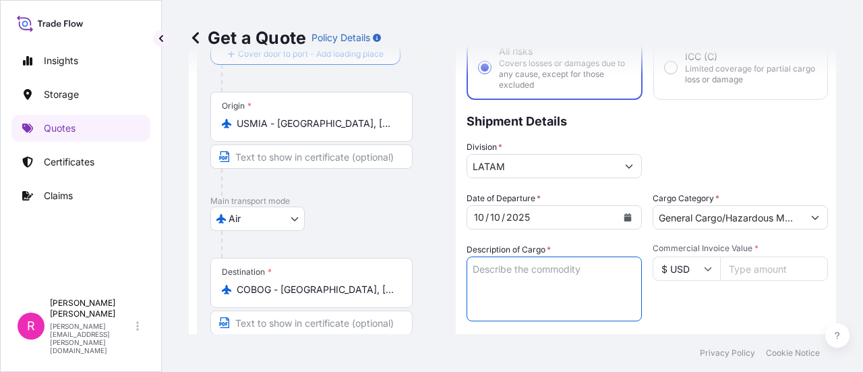
click at [529, 283] on textarea "Description of Cargo *" at bounding box center [554, 288] width 175 height 65
paste textarea ""MANOVACUÓMETRO, VALVULA SOBREPRESION /// PV SW, LARGE PRESSURE, PR VALVE""
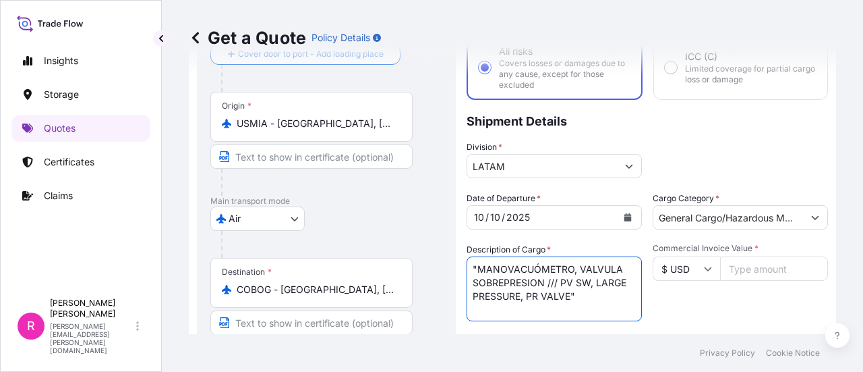
type textarea ""MANOVACUÓMETRO, VALVULA SOBREPRESION /// PV SW, LARGE PRESSURE, PR VALVE""
click at [735, 268] on input "Commercial Invoice Value *" at bounding box center [774, 268] width 108 height 24
click at [704, 266] on icon at bounding box center [708, 268] width 8 height 8
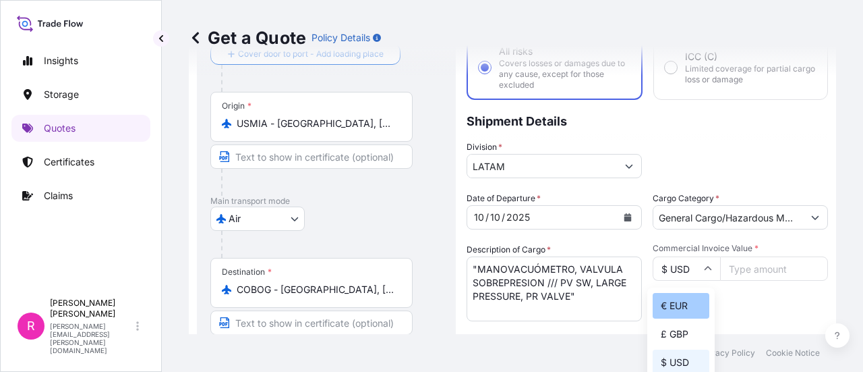
drag, startPoint x: 678, startPoint y: 310, endPoint x: 699, endPoint y: 294, distance: 25.5
click at [678, 309] on div "€ EUR" at bounding box center [681, 306] width 57 height 26
click at [677, 277] on input "€ EUR" at bounding box center [686, 268] width 67 height 24
click at [671, 300] on div "$ USD" at bounding box center [681, 295] width 57 height 26
type input "$ USD"
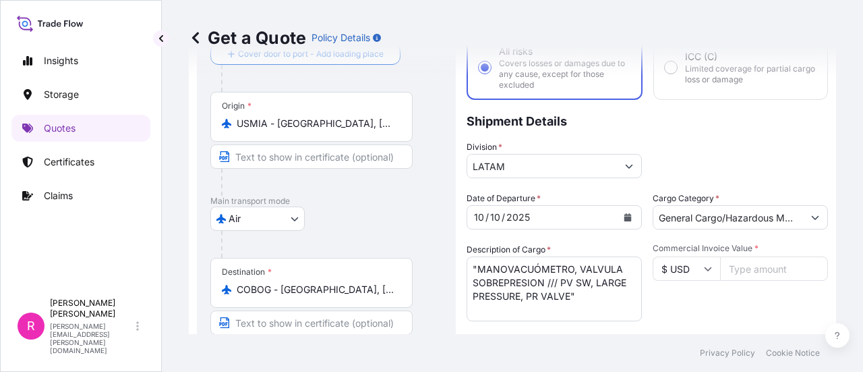
click at [745, 283] on div "Commercial Invoice Value * $ USD" at bounding box center [740, 282] width 175 height 78
type input "33256"
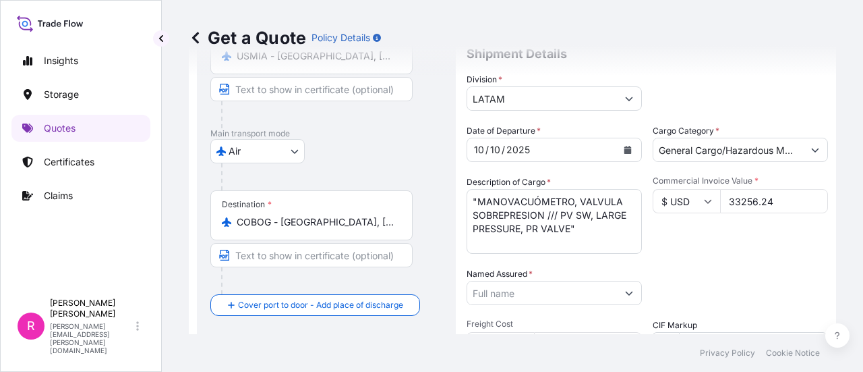
scroll to position [224, 0]
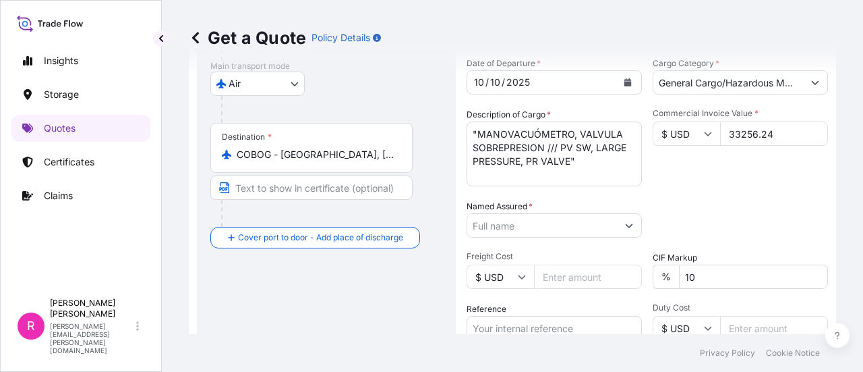
type input "33256.24"
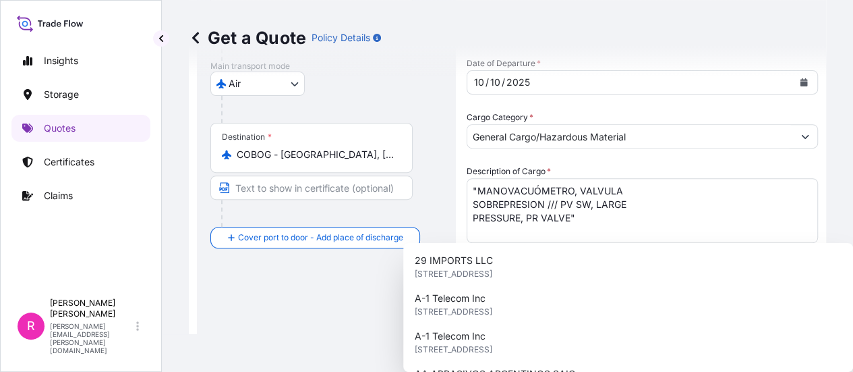
click at [557, 326] on input "Named Assured *" at bounding box center [630, 338] width 326 height 24
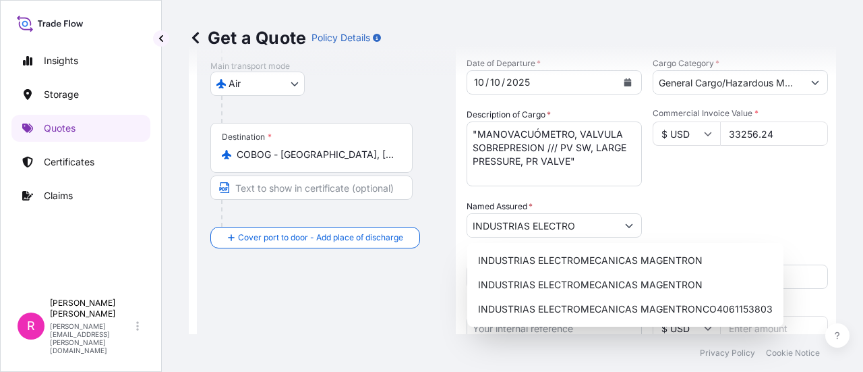
click at [581, 248] on div "INDUSTRIAS ELECTROMECANICAS MAGENTRON INDUSTRIAS ELECTROMECANICAS MAGENTRON IND…" at bounding box center [625, 285] width 316 height 84
type input "INDUSTRIAS ELECTROMECANICAS MAGENTRON"
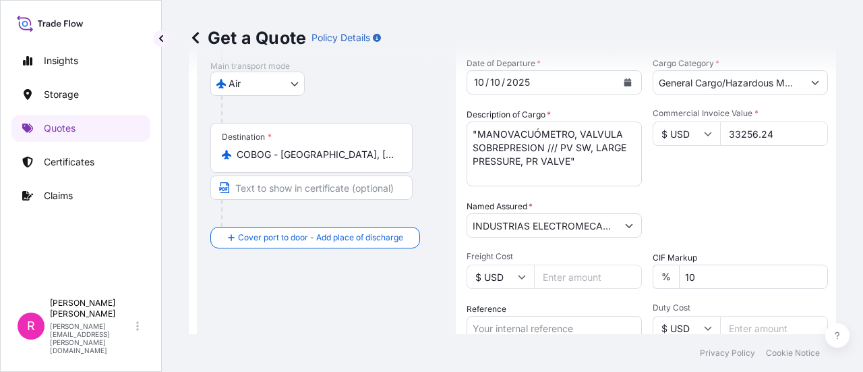
click at [579, 260] on span "Freight Cost" at bounding box center [554, 256] width 175 height 11
click at [579, 264] on input "Freight Cost" at bounding box center [588, 276] width 108 height 24
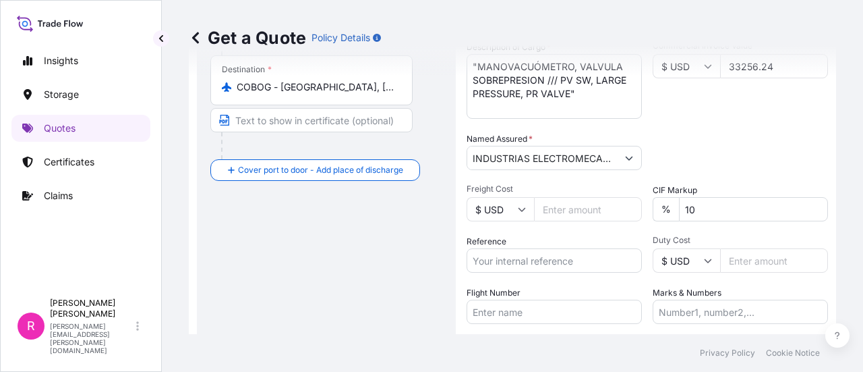
drag, startPoint x: 583, startPoint y: 255, endPoint x: 587, endPoint y: 265, distance: 10.9
click at [585, 261] on input "Reference" at bounding box center [554, 260] width 175 height 24
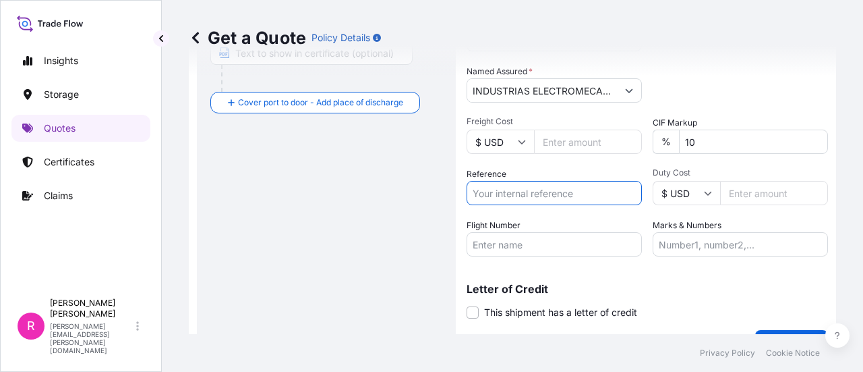
paste input "CO4071156707"
type input "CO4071156707"
click at [713, 100] on div "Packing Category Type to search a container mode Please select a primary mode o…" at bounding box center [740, 84] width 175 height 38
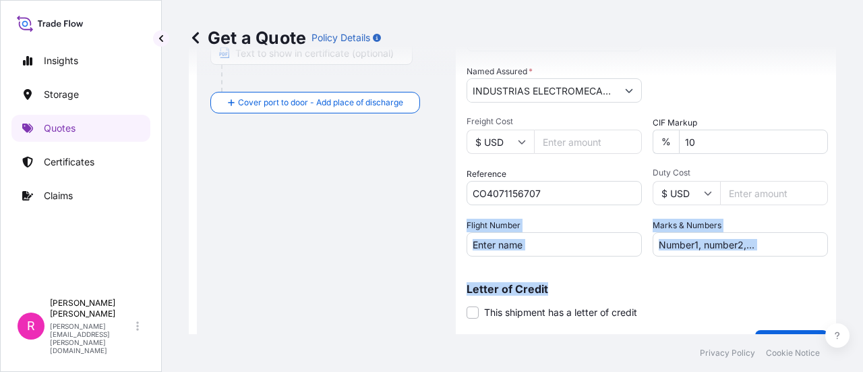
drag, startPoint x: 546, startPoint y: 262, endPoint x: 546, endPoint y: 250, distance: 12.8
click at [548, 252] on div "Coverage Type All risks Covers losses or damages due to any cause, except for t…" at bounding box center [647, 41] width 361 height 632
click at [534, 253] on input "Flight Number" at bounding box center [554, 244] width 175 height 24
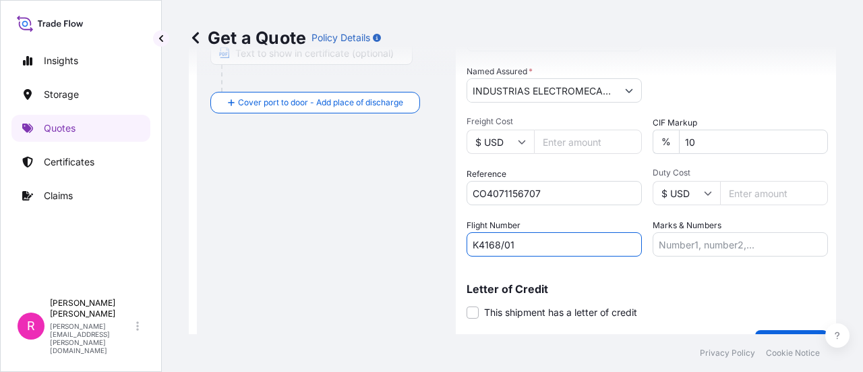
scroll to position [389, 0]
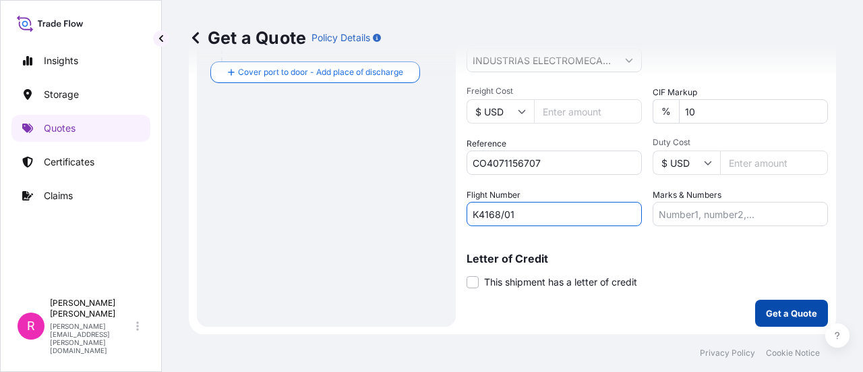
type input "K4168/01"
click at [776, 316] on p "Get a Quote" at bounding box center [791, 312] width 51 height 13
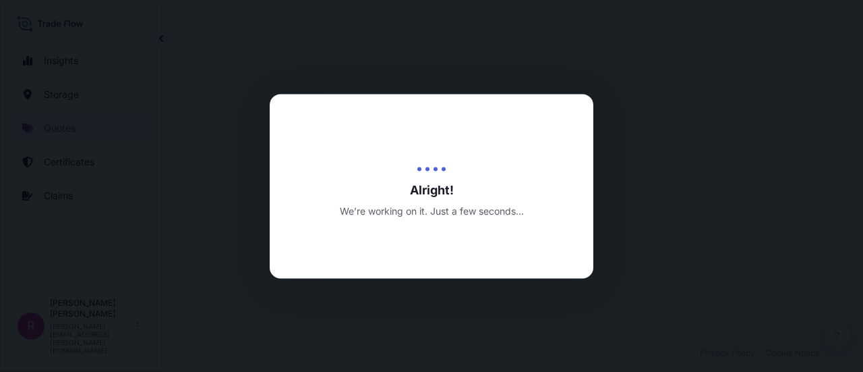
select select "Air"
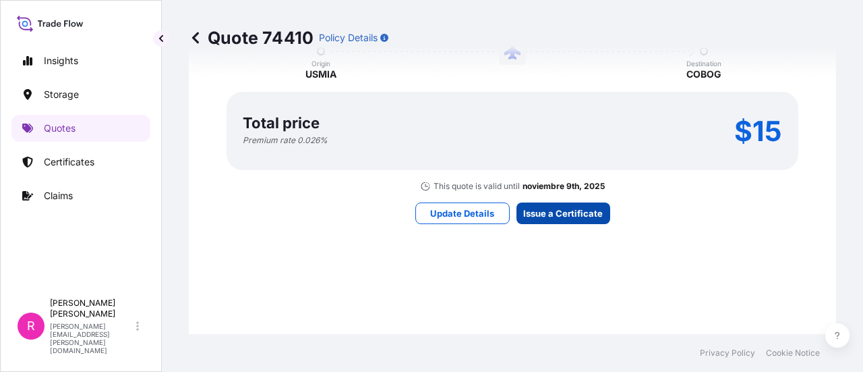
scroll to position [2155, 0]
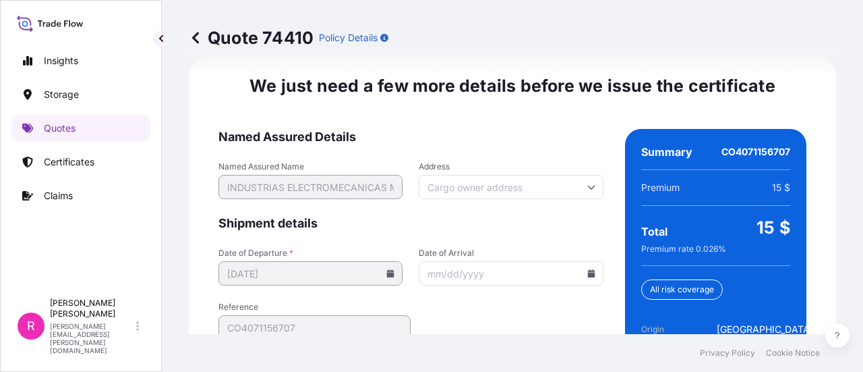
click at [592, 278] on input "Date of Arrival" at bounding box center [511, 273] width 184 height 24
click at [587, 273] on icon at bounding box center [590, 273] width 7 height 8
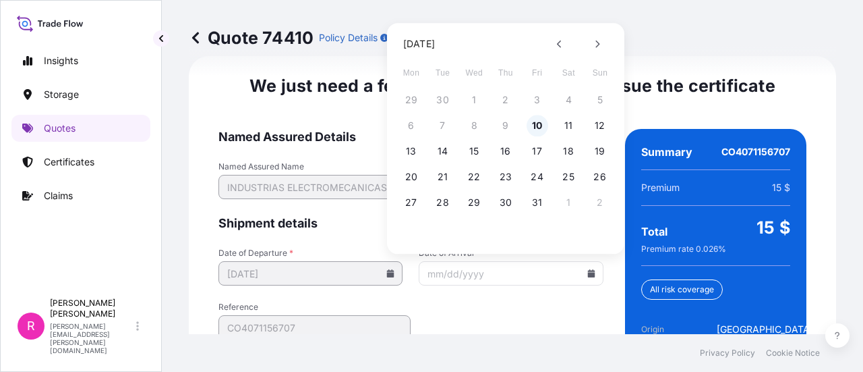
click at [548, 124] on button "10" at bounding box center [538, 126] width 22 height 22
type input "[DATE]"
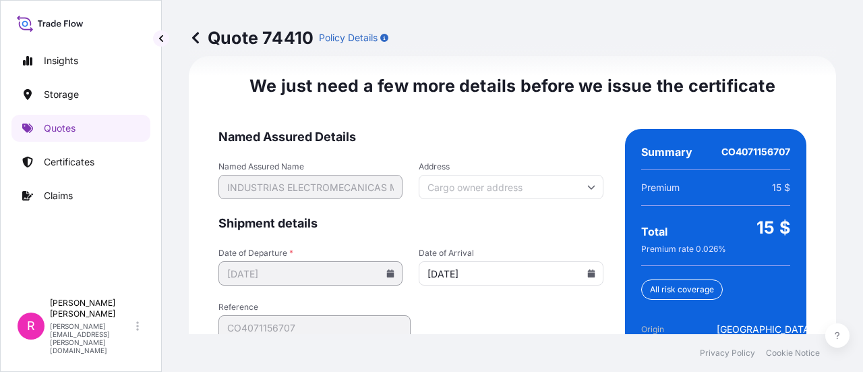
scroll to position [2283, 0]
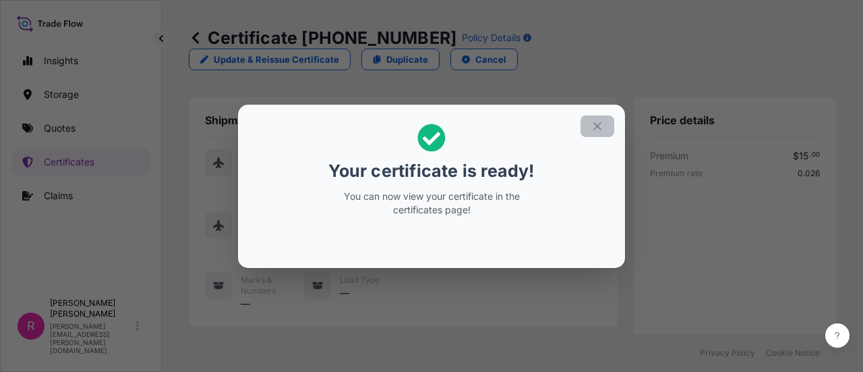
click at [593, 117] on button "button" at bounding box center [598, 126] width 34 height 22
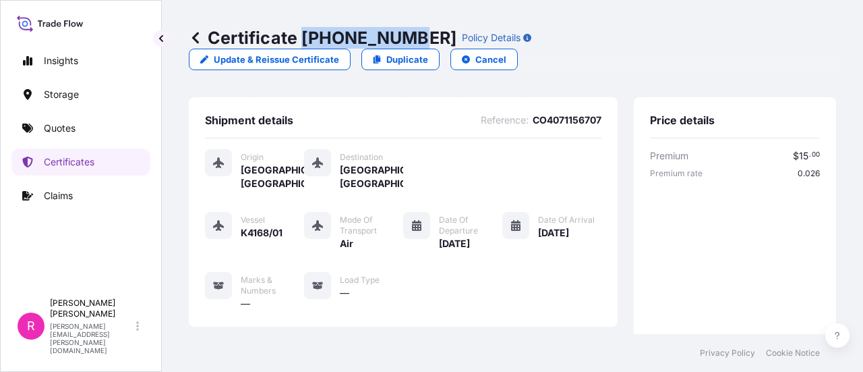
drag, startPoint x: 300, startPoint y: 38, endPoint x: 402, endPoint y: 44, distance: 102.0
click at [402, 44] on p "Certificate 31619-481-1" at bounding box center [323, 38] width 268 height 22
copy p "31619-481-1"
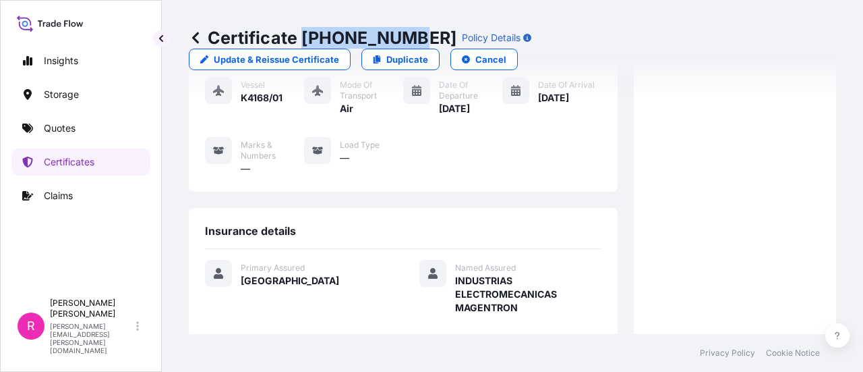
click at [59, 125] on p "Quotes" at bounding box center [60, 127] width 32 height 13
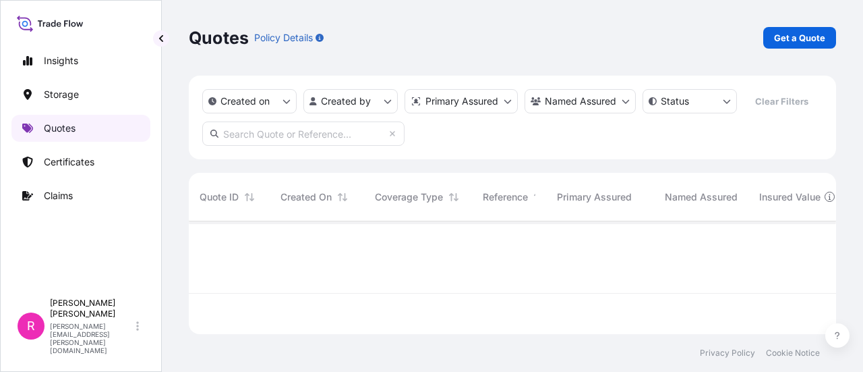
scroll to position [110, 637]
click at [776, 38] on p "Get a Quote" at bounding box center [799, 37] width 51 height 13
select select "Water"
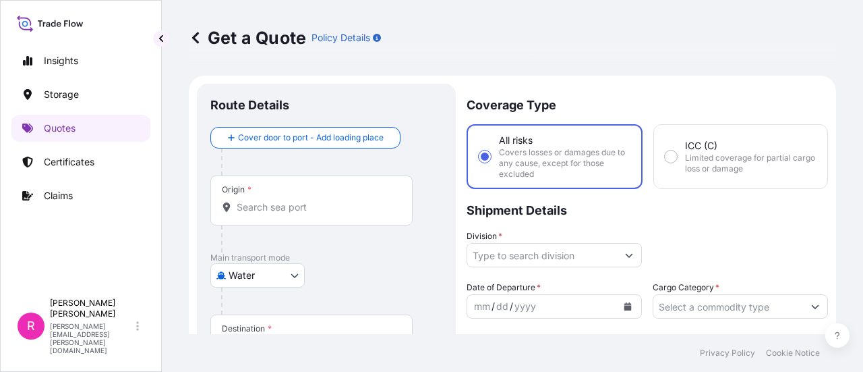
scroll to position [22, 0]
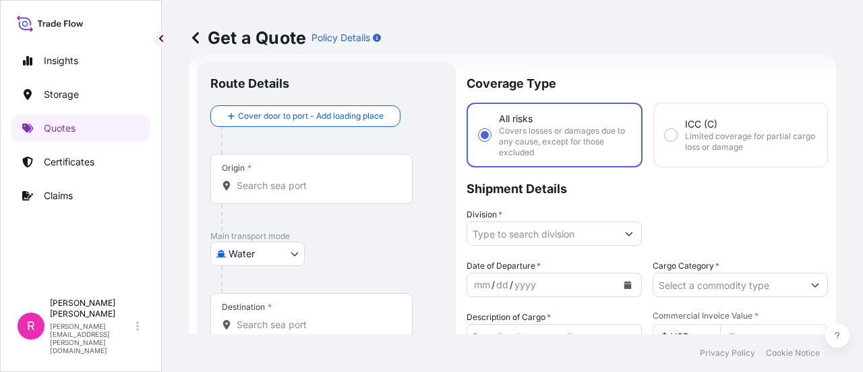
click at [363, 177] on div "Origin *" at bounding box center [311, 179] width 202 height 50
click at [363, 179] on input "Origin *" at bounding box center [316, 185] width 159 height 13
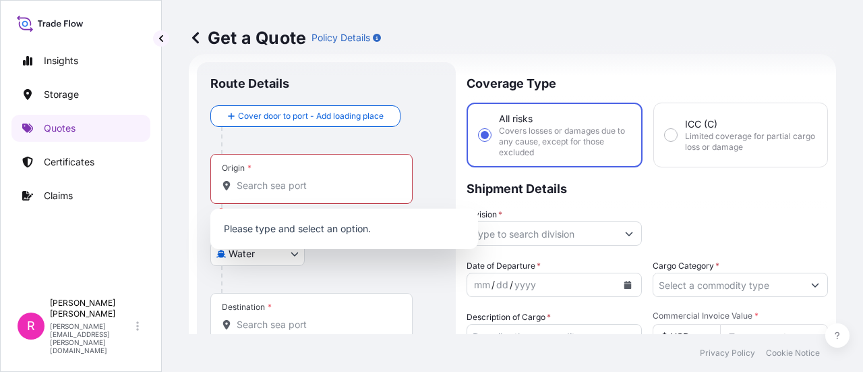
click at [374, 177] on div "Origin *" at bounding box center [311, 179] width 202 height 50
click at [374, 179] on input "Origin * Please select an origin" at bounding box center [316, 185] width 159 height 13
click at [378, 181] on input "Origin * Please select an origin" at bounding box center [316, 185] width 159 height 13
click at [275, 182] on input "Origin * Please select an origin" at bounding box center [316, 185] width 159 height 13
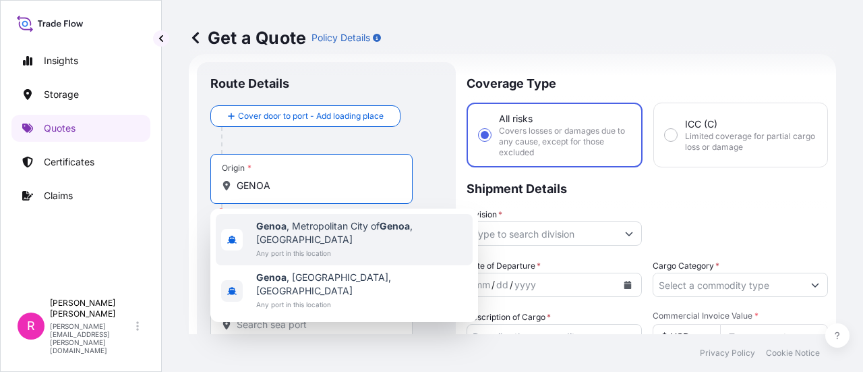
click at [338, 246] on span "Any port in this location" at bounding box center [361, 252] width 211 height 13
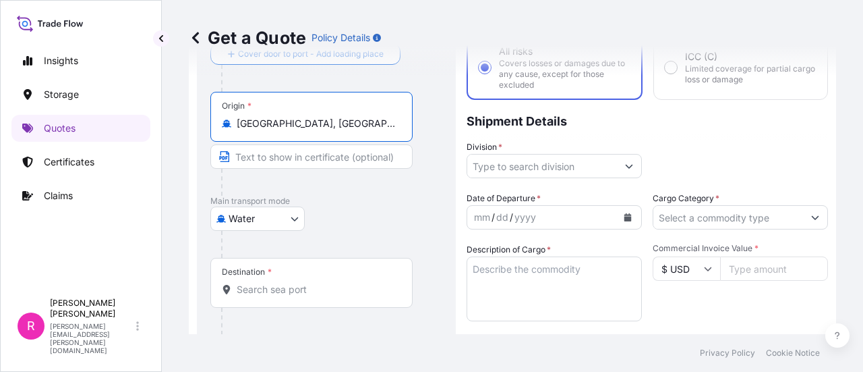
scroll to position [156, 0]
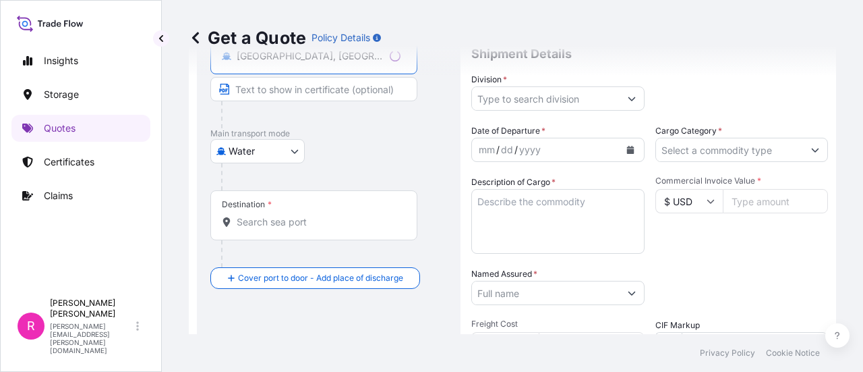
type input "[GEOGRAPHIC_DATA], [GEOGRAPHIC_DATA] of [GEOGRAPHIC_DATA], [GEOGRAPHIC_DATA]"
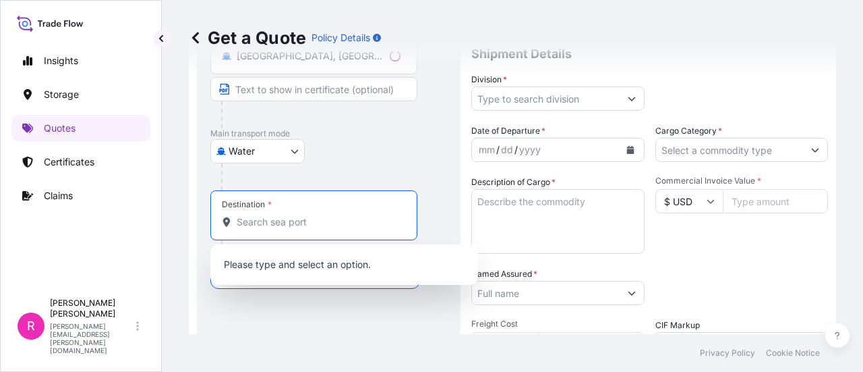
click at [322, 216] on input "Destination *" at bounding box center [319, 221] width 164 height 13
click at [320, 216] on input "CARTAGEGAN" at bounding box center [311, 221] width 148 height 13
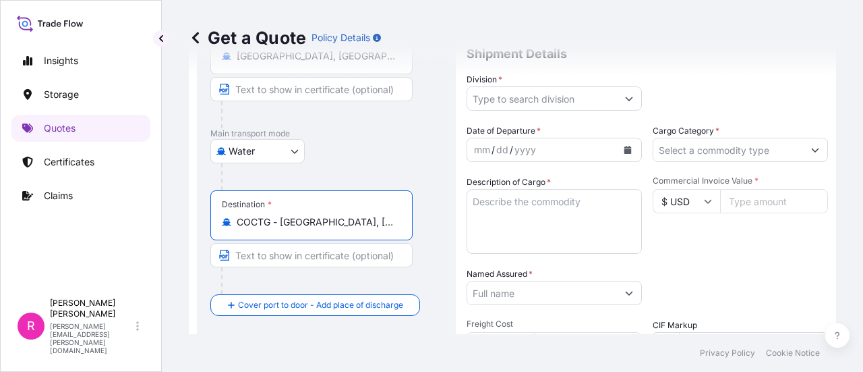
type input "COCTG - [GEOGRAPHIC_DATA], [GEOGRAPHIC_DATA]"
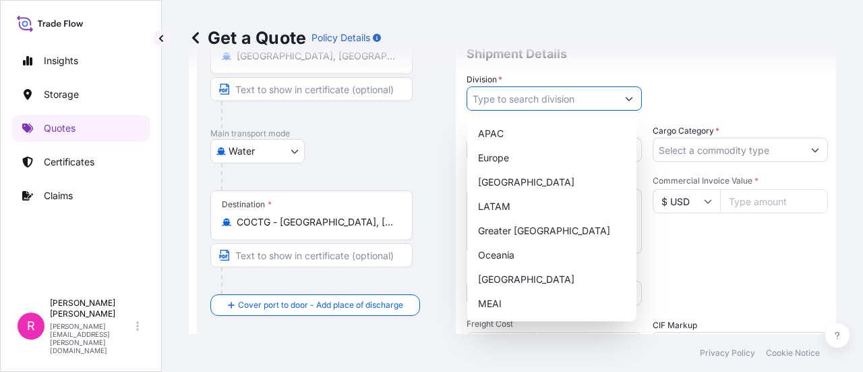
drag, startPoint x: 502, startPoint y: 94, endPoint x: 523, endPoint y: 100, distance: 21.6
click at [502, 94] on input "Division *" at bounding box center [542, 98] width 150 height 24
click at [515, 202] on div "LATAM" at bounding box center [552, 206] width 158 height 24
type input "LATAM"
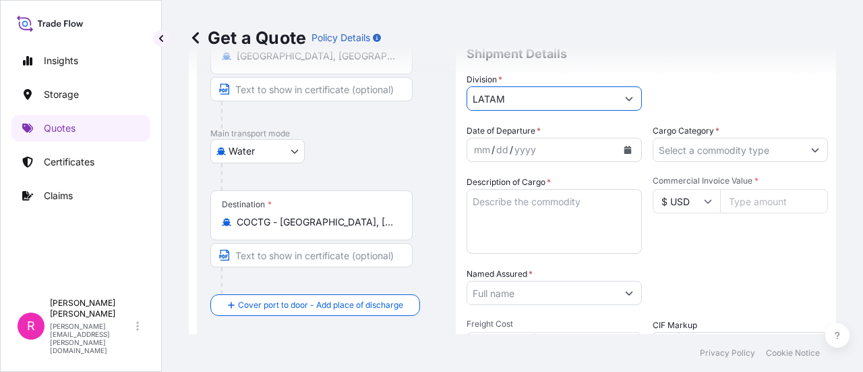
click at [585, 153] on div "mm / dd / yyyy" at bounding box center [542, 150] width 150 height 24
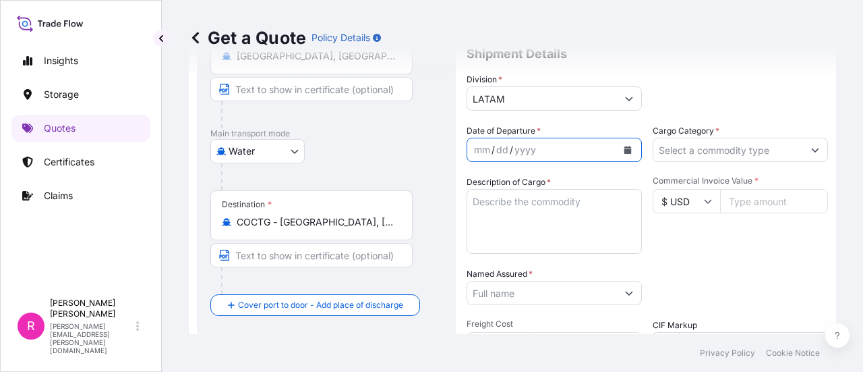
click at [626, 155] on button "Calendar" at bounding box center [628, 150] width 22 height 22
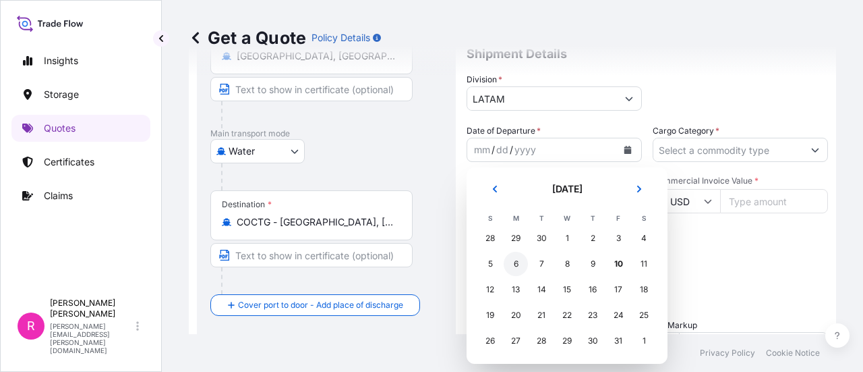
click at [519, 262] on div "6" at bounding box center [516, 264] width 24 height 24
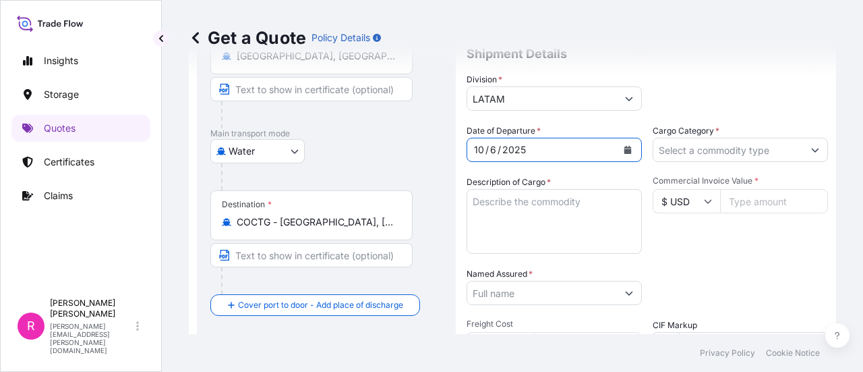
click at [718, 145] on input "Cargo Category *" at bounding box center [728, 150] width 150 height 24
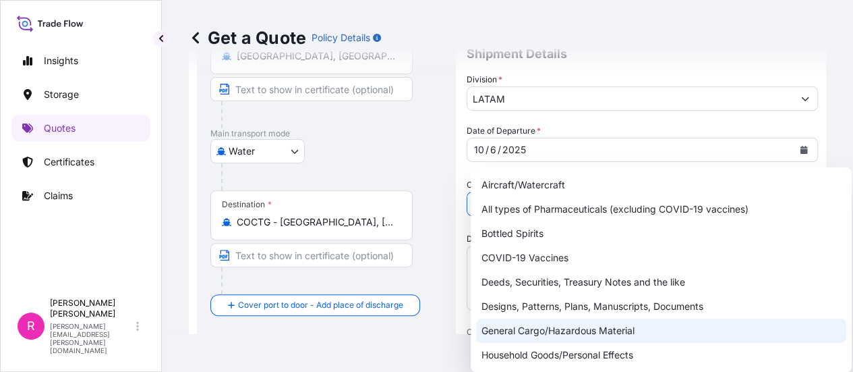
click at [577, 337] on div "General Cargo/Hazardous Material" at bounding box center [661, 330] width 370 height 24
type input "General Cargo/Hazardous Material"
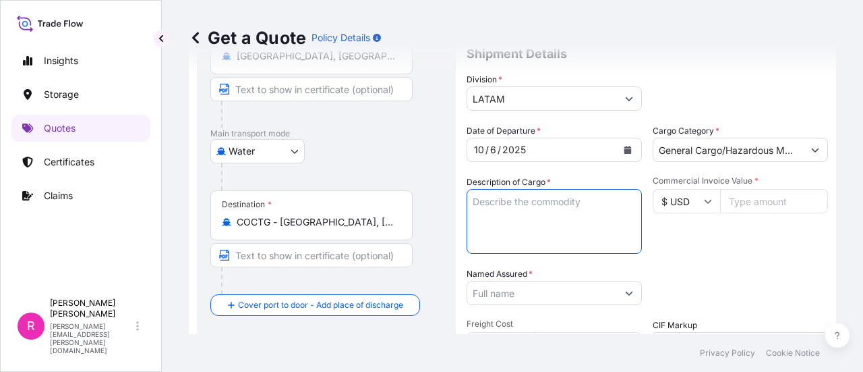
drag, startPoint x: 583, startPoint y: 216, endPoint x: 861, endPoint y: 187, distance: 280.0
click at [585, 214] on textarea "Description of Cargo *" at bounding box center [554, 221] width 175 height 65
click at [546, 214] on textarea "Description of Cargo *" at bounding box center [554, 221] width 175 height 65
paste textarea "PACKAGES LOADED INTO 4.594,000/4.534,000 5,940 CBM 1 LCL MADERA LAMINADA (LAMIN…"
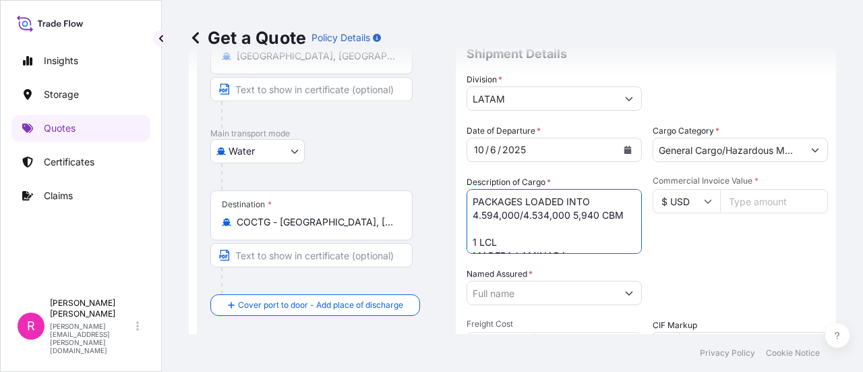
scroll to position [21, 0]
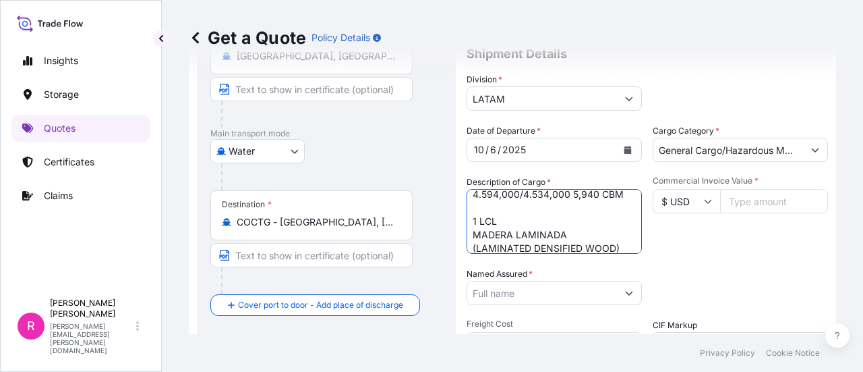
click at [497, 218] on textarea "PACKAGES LOADED INTO 4.594,000/4.534,000 5,940 CBM 1 LCL MADERA LAMINADA (LAMIN…" at bounding box center [554, 221] width 175 height 65
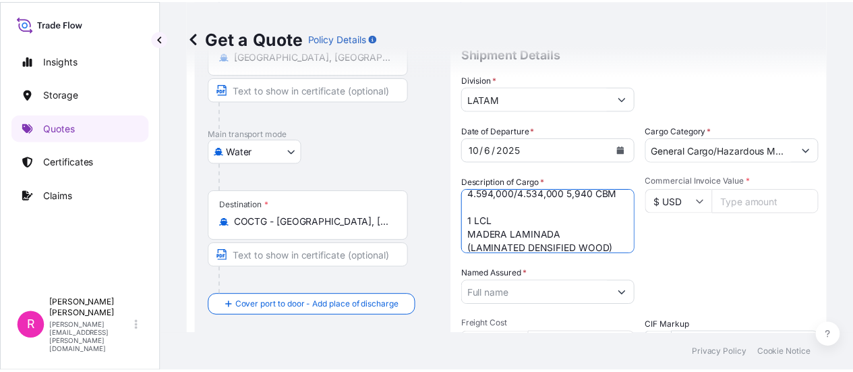
scroll to position [0, 0]
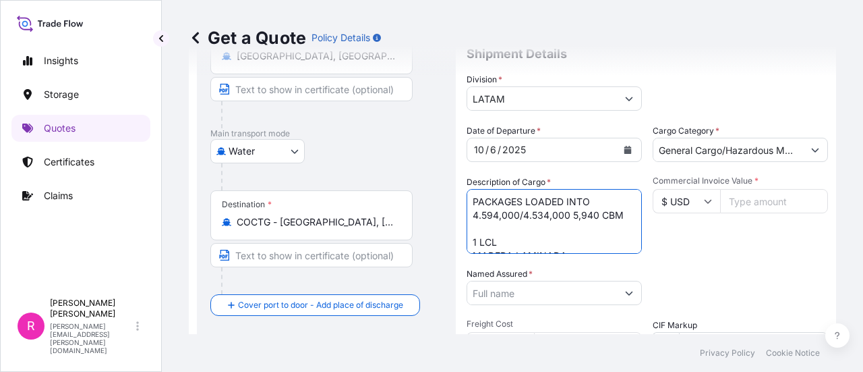
drag, startPoint x: 496, startPoint y: 212, endPoint x: 475, endPoint y: 192, distance: 29.1
click at [455, 177] on form "Route Details Reset Route Details Cover door to port - Add loading place Place …" at bounding box center [512, 243] width 647 height 648
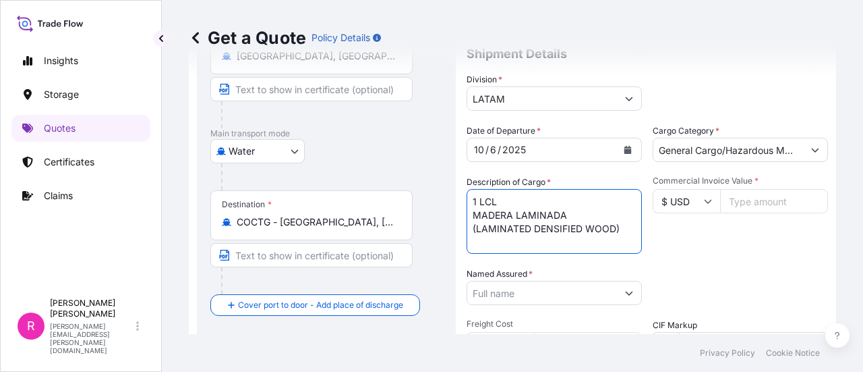
click at [484, 206] on textarea "1 LCL MADERA LAMINADA (LAMINATED DENSIFIED WOOD)" at bounding box center [554, 221] width 175 height 65
click at [473, 211] on textarea "1 LCL MADERA LAMINADA (LAMINATED DENSIFIED WOOD)" at bounding box center [554, 221] width 175 height 65
drag, startPoint x: 486, startPoint y: 208, endPoint x: 453, endPoint y: 206, distance: 32.4
click at [453, 206] on form "Route Details Reset Route Details Cover door to port - Add loading place Place …" at bounding box center [512, 243] width 647 height 648
click at [475, 208] on textarea "MADERA LAMINADA (LAMINATED DENSIFIED WOOD)" at bounding box center [554, 221] width 175 height 65
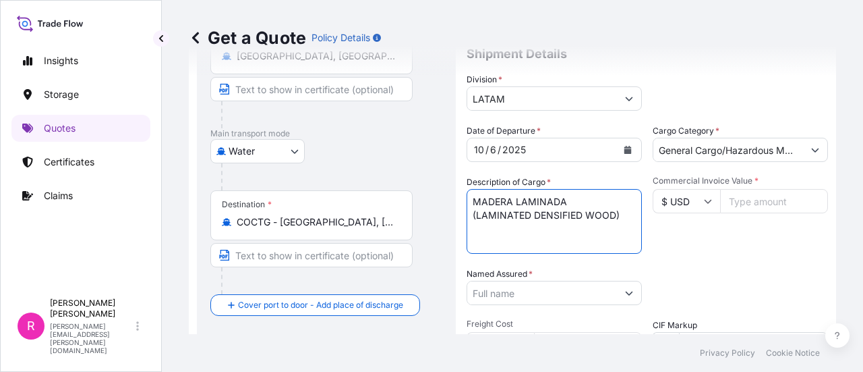
click at [471, 215] on textarea "MADERA LAMINADA (LAMINATED DENSIFIED WOOD)" at bounding box center [554, 221] width 175 height 65
type textarea "MADERA LAMINADA (LAMINATED DENSIFIED WOOD)"
drag, startPoint x: 773, startPoint y: 213, endPoint x: 756, endPoint y: 203, distance: 20.2
click at [771, 211] on div "Commercial Invoice Value * $ USD" at bounding box center [740, 214] width 175 height 78
click at [756, 203] on input "Commercial Invoice Value *" at bounding box center [774, 201] width 108 height 24
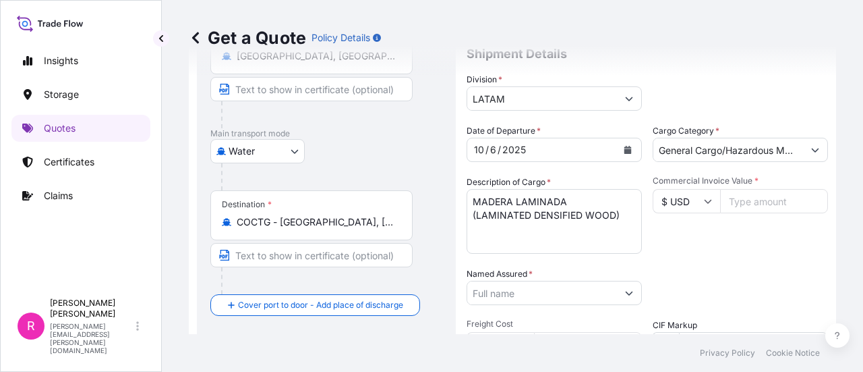
click at [704, 198] on icon at bounding box center [708, 201] width 8 height 8
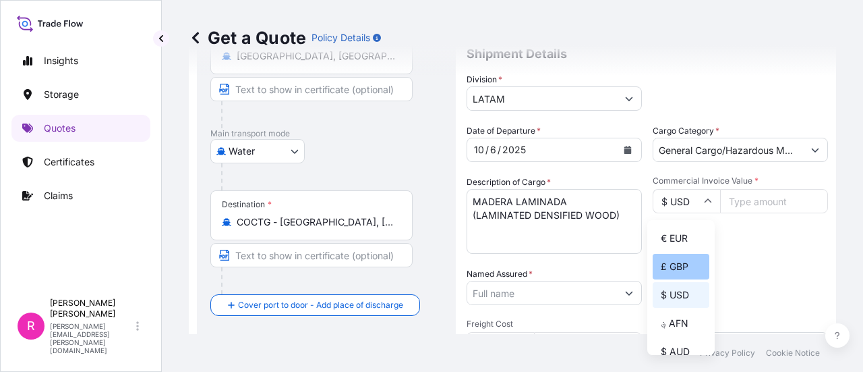
click at [680, 264] on div "£ GBP" at bounding box center [681, 267] width 57 height 26
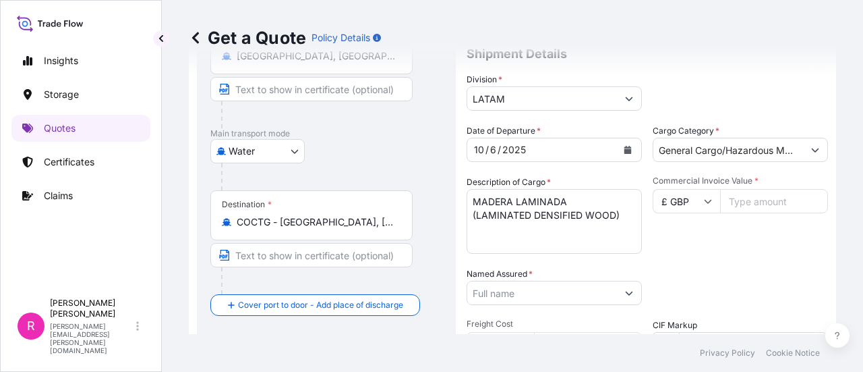
click at [677, 209] on input "£ GBP" at bounding box center [686, 201] width 67 height 24
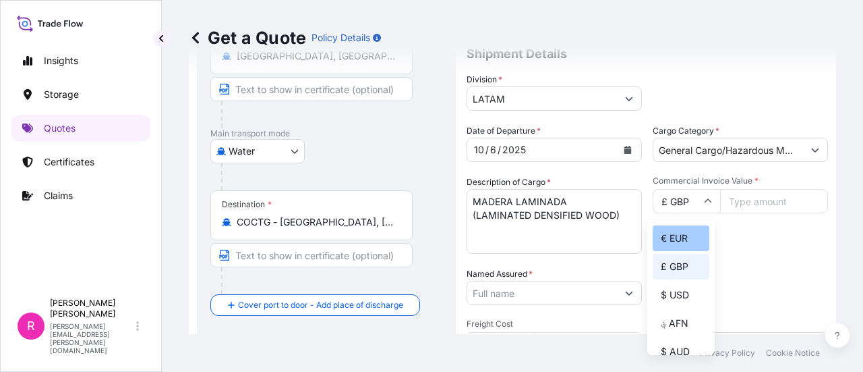
click at [680, 229] on div "€ EUR" at bounding box center [681, 238] width 57 height 26
type input "€ EUR"
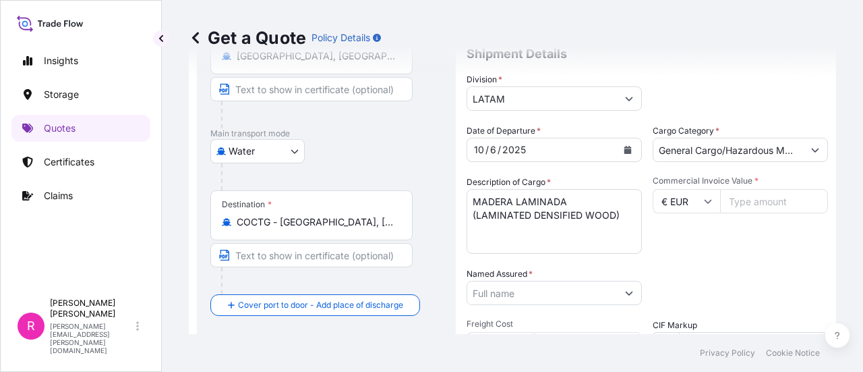
click at [732, 196] on input "Commercial Invoice Value *" at bounding box center [774, 201] width 108 height 24
type input "13140"
click at [587, 288] on input "Named Assured *" at bounding box center [542, 293] width 150 height 24
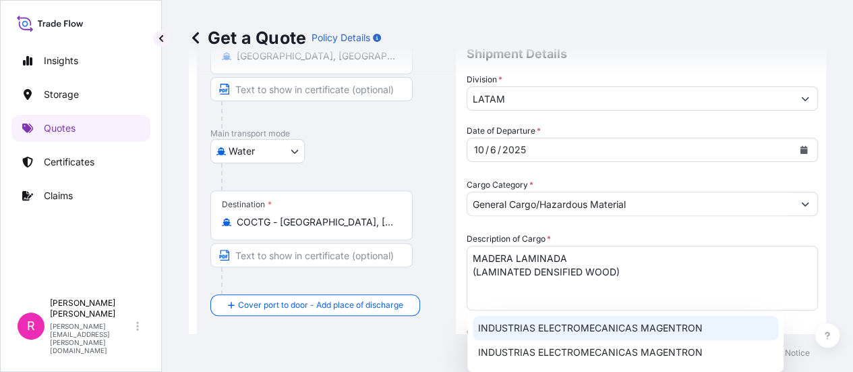
click at [592, 318] on div "INDUSTRIAS ELECTROMECANICAS MAGENTRON" at bounding box center [625, 328] width 305 height 24
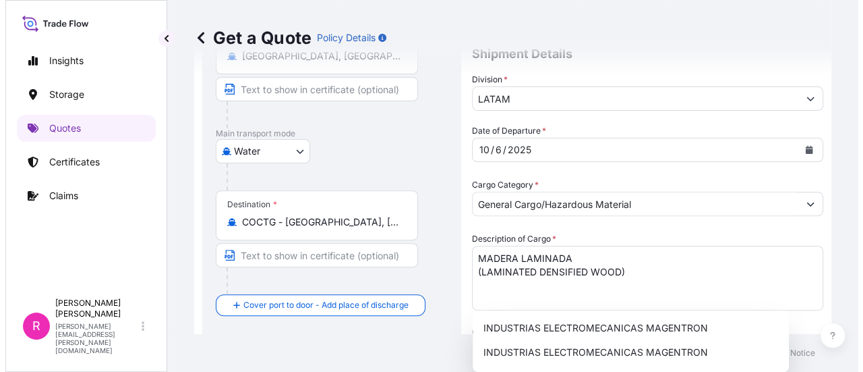
scroll to position [291, 0]
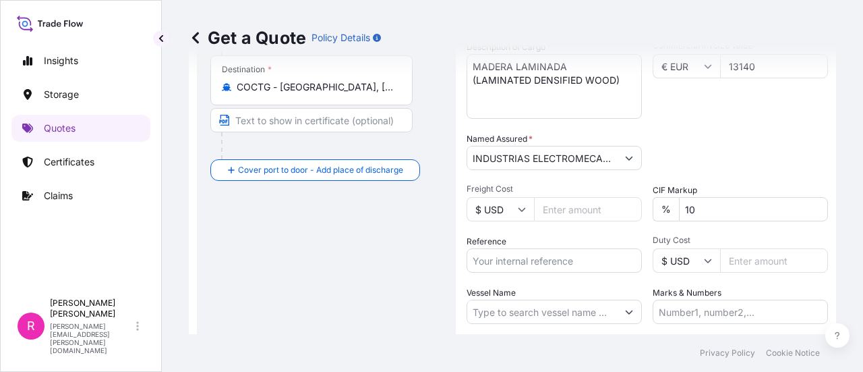
type input "INDUSTRIAS ELECTROMECANICAS MAGENTRONCO4061153803"
click at [521, 268] on input "Reference" at bounding box center [554, 260] width 175 height 24
paste input "IMP 106391D"
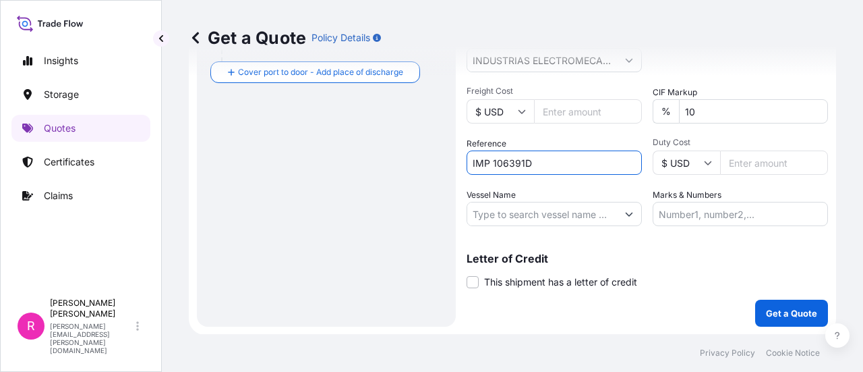
type input "IMP 106391D"
drag, startPoint x: 578, startPoint y: 199, endPoint x: 579, endPoint y: 212, distance: 13.5
click at [578, 200] on div "Vessel Name" at bounding box center [554, 207] width 175 height 38
click at [539, 205] on input "Vessel Name" at bounding box center [542, 214] width 150 height 24
drag, startPoint x: 521, startPoint y: 206, endPoint x: 513, endPoint y: 217, distance: 14.0
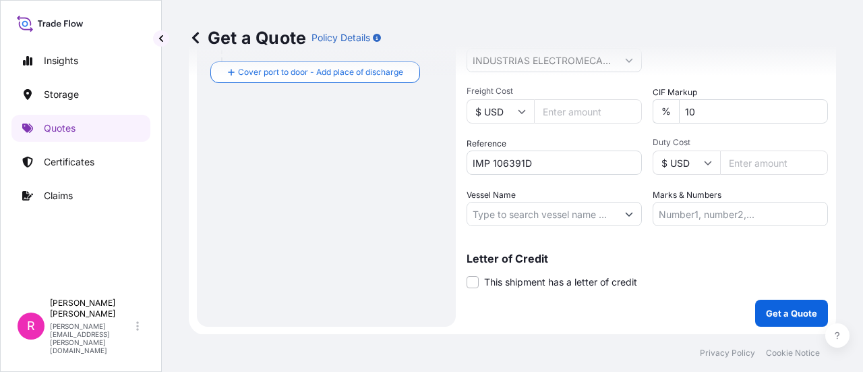
click at [517, 210] on input "Vessel Name" at bounding box center [542, 214] width 150 height 24
drag, startPoint x: 513, startPoint y: 217, endPoint x: 608, endPoint y: 240, distance: 98.5
click at [513, 216] on input "Vessel Name" at bounding box center [542, 214] width 150 height 24
paste input "ECULIN"
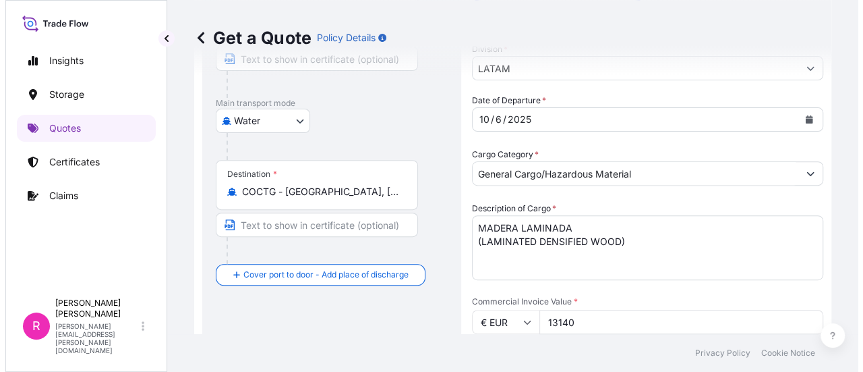
scroll to position [52, 0]
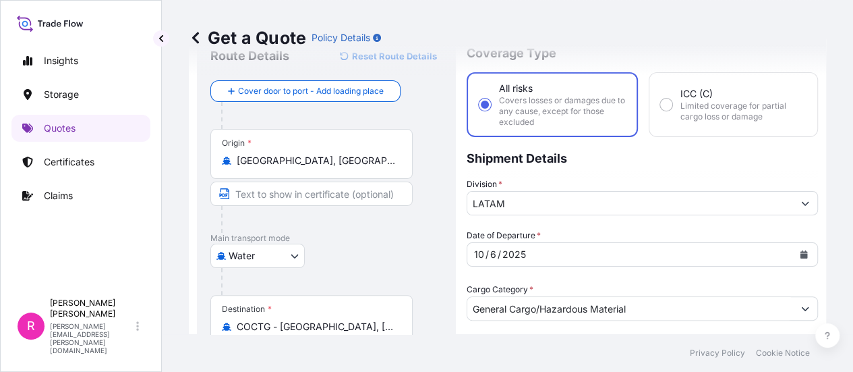
type input "ECULIN"
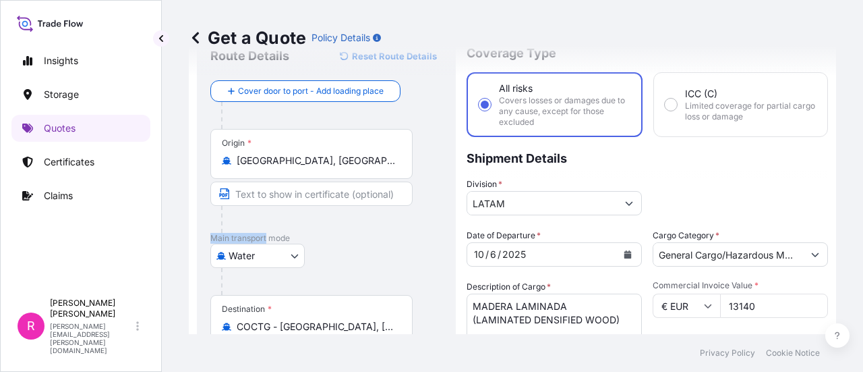
drag, startPoint x: 267, startPoint y: 229, endPoint x: 262, endPoint y: 250, distance: 21.4
click at [264, 237] on div "Cover door to port - Add loading place Place of loading Road / Inland Road / In…" at bounding box center [326, 250] width 232 height 340
click at [262, 250] on body "0 options available. 1 option available. 1 option available. 1 option available…" at bounding box center [431, 186] width 863 height 372
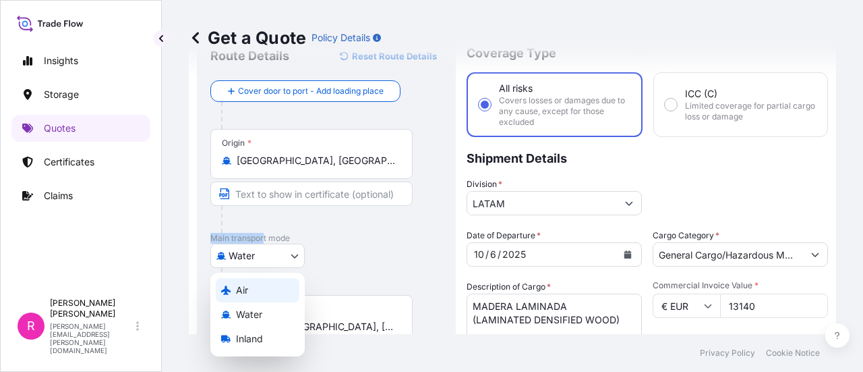
click at [264, 288] on div "Air" at bounding box center [258, 290] width 84 height 24
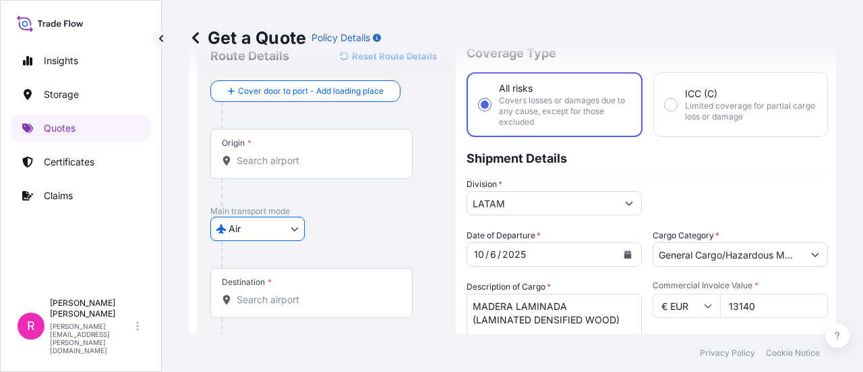
click at [297, 175] on div "Origin *" at bounding box center [311, 154] width 202 height 50
click at [297, 167] on input "Origin *" at bounding box center [316, 160] width 159 height 13
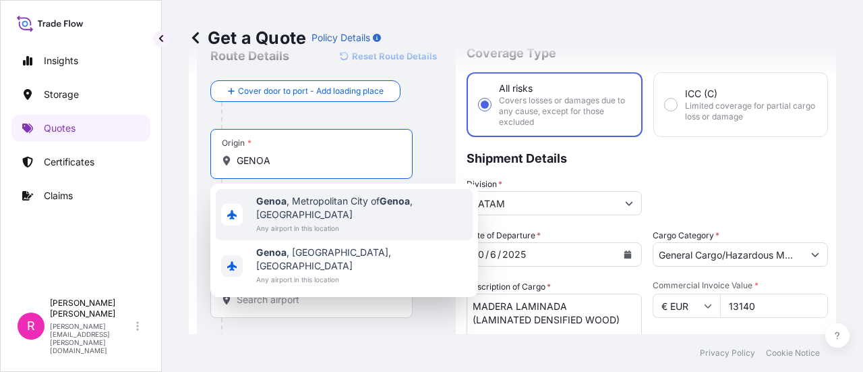
click at [344, 221] on span "Any airport in this location" at bounding box center [361, 227] width 211 height 13
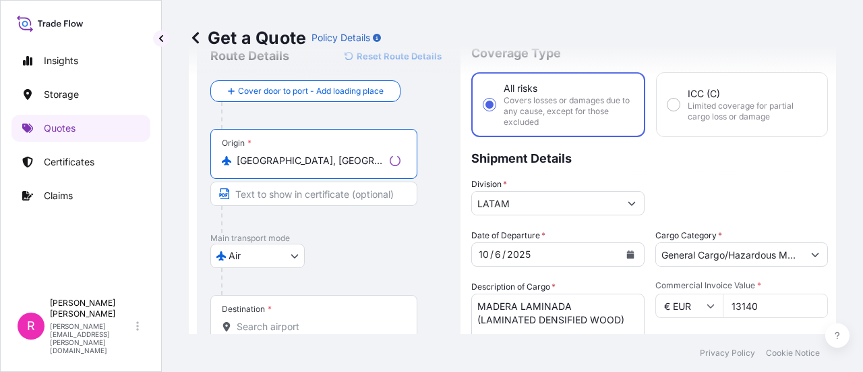
scroll to position [119, 0]
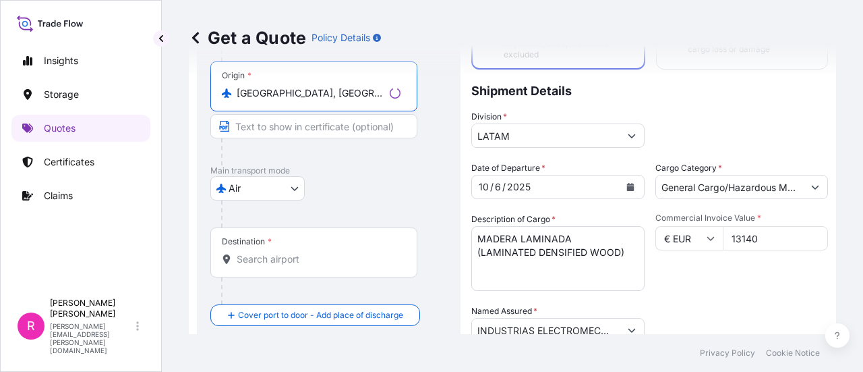
type input "[GEOGRAPHIC_DATA], [GEOGRAPHIC_DATA] of [GEOGRAPHIC_DATA], [GEOGRAPHIC_DATA]"
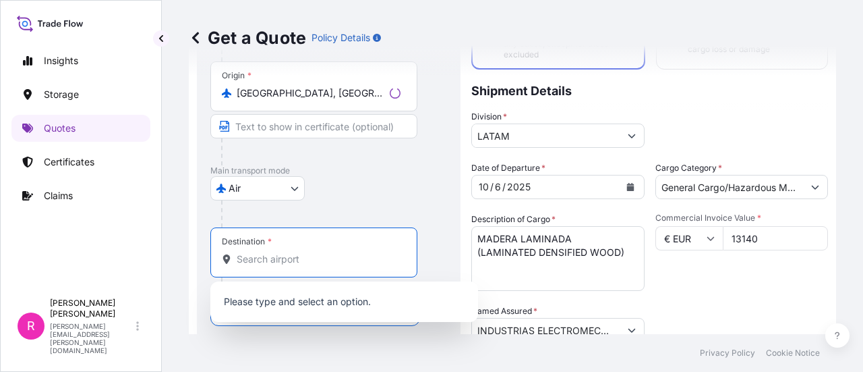
drag, startPoint x: 272, startPoint y: 264, endPoint x: 842, endPoint y: 150, distance: 581.1
click at [274, 264] on input "Destination *" at bounding box center [319, 258] width 164 height 13
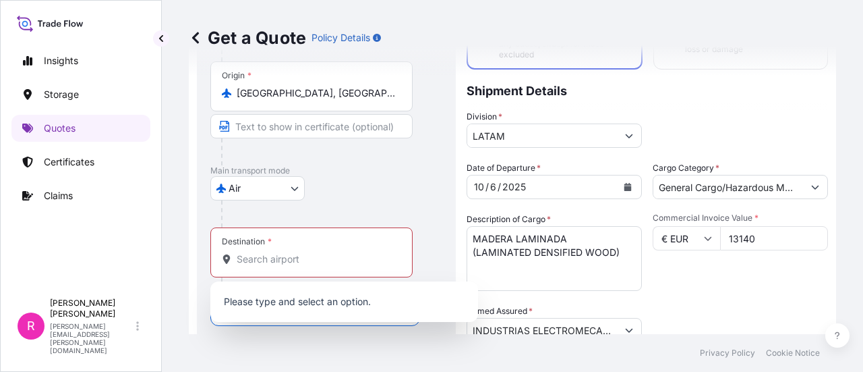
drag, startPoint x: 336, startPoint y: 243, endPoint x: 324, endPoint y: 249, distance: 13.0
click at [332, 243] on div "Destination *" at bounding box center [311, 252] width 202 height 50
click at [332, 252] on input "Destination * Please select a destination" at bounding box center [316, 258] width 159 height 13
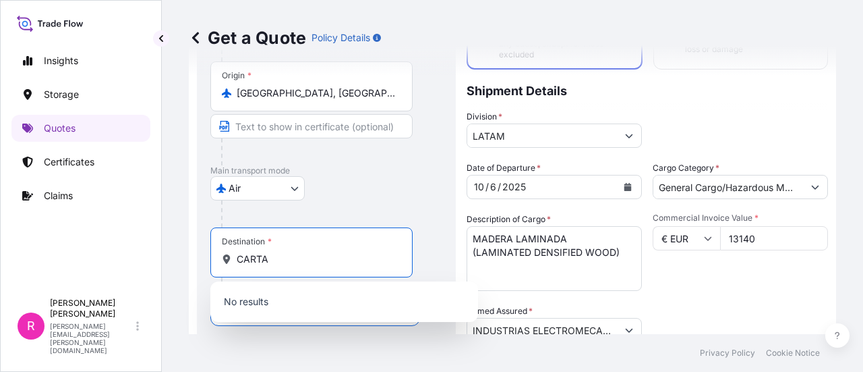
type input "CARTA"
click at [240, 187] on body "2 options available. 0 options available. 0 options available. 0 options availa…" at bounding box center [431, 186] width 863 height 372
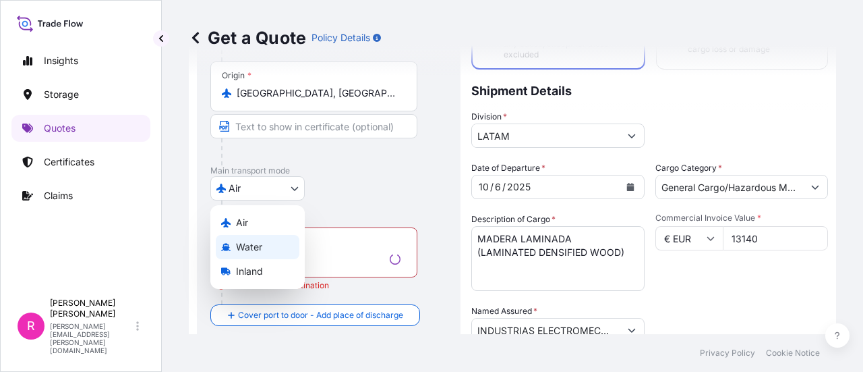
click at [270, 241] on div "Water" at bounding box center [258, 247] width 84 height 24
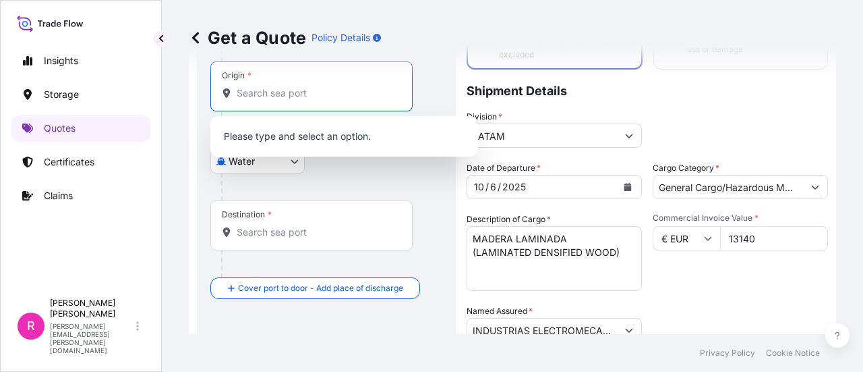
click at [281, 98] on input "Origin *" at bounding box center [316, 92] width 159 height 13
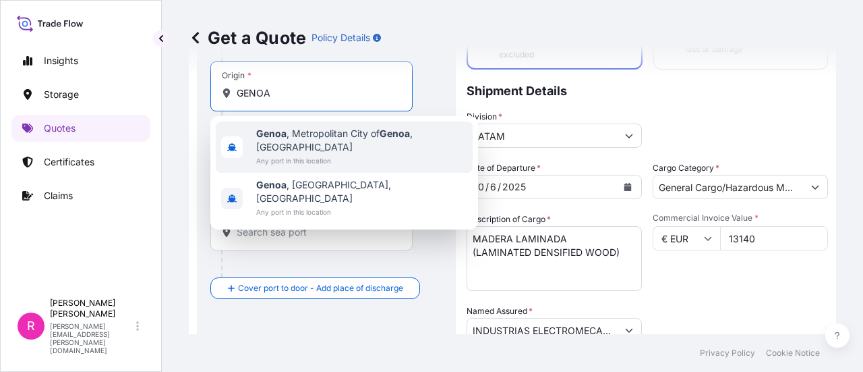
click at [321, 154] on span "Any port in this location" at bounding box center [361, 160] width 211 height 13
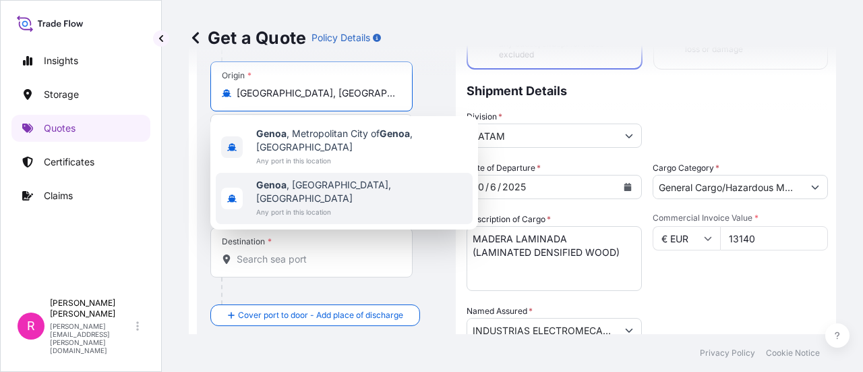
type input "[GEOGRAPHIC_DATA], [GEOGRAPHIC_DATA] of [GEOGRAPHIC_DATA], [GEOGRAPHIC_DATA]"
click at [295, 212] on div at bounding box center [331, 213] width 221 height 27
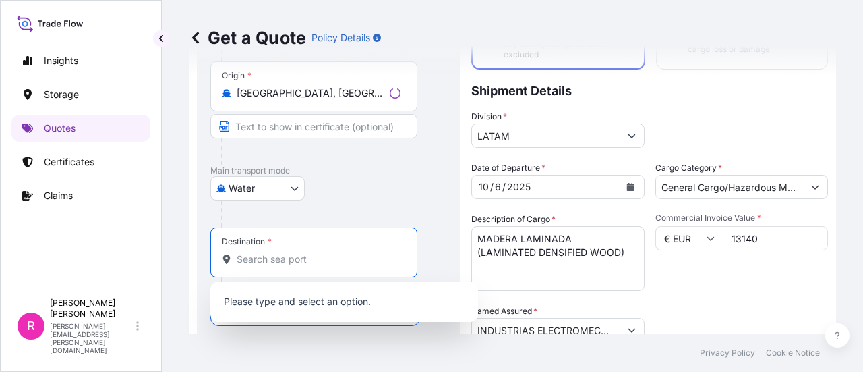
click at [283, 257] on input "Destination *" at bounding box center [319, 258] width 164 height 13
type input "B"
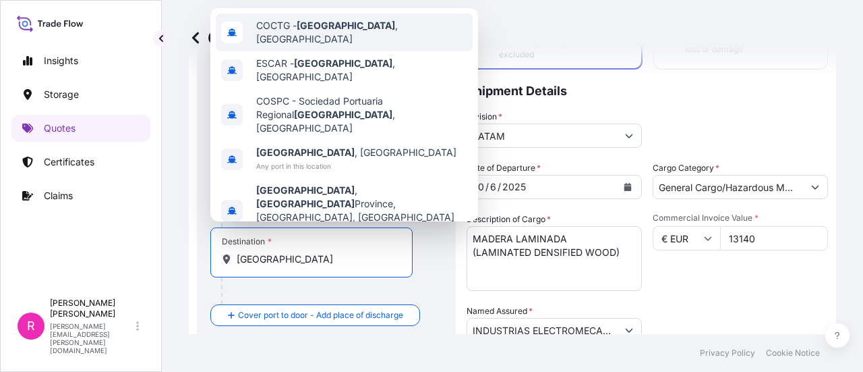
click at [371, 50] on div "COCTG - Cartagena , Colombia" at bounding box center [344, 32] width 257 height 38
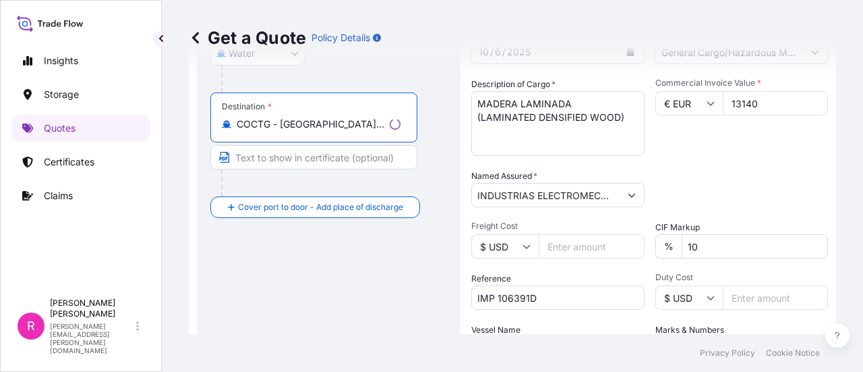
scroll to position [389, 0]
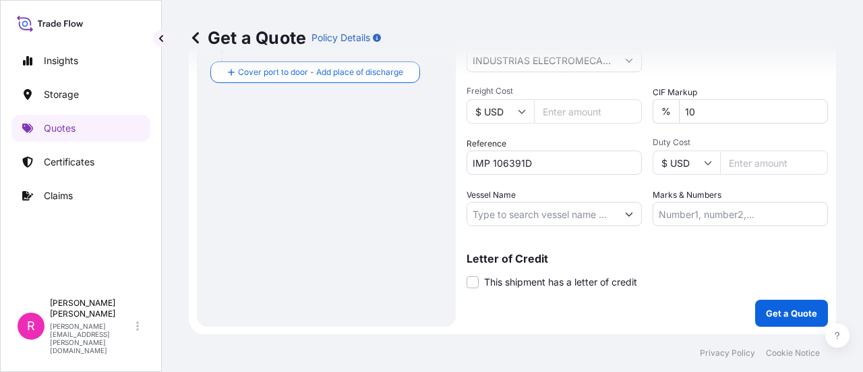
type input "COCTG - [GEOGRAPHIC_DATA], [GEOGRAPHIC_DATA]"
paste input "CMA CGM BOLDNESS"
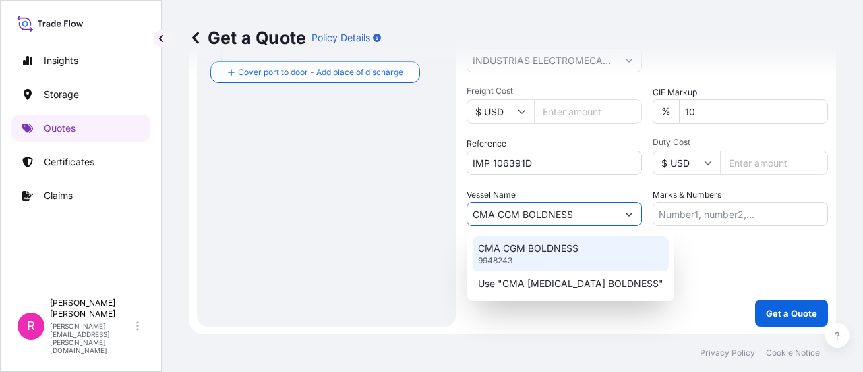
click at [584, 241] on div "CMA CGM BOLDNESS 9948243" at bounding box center [571, 253] width 196 height 35
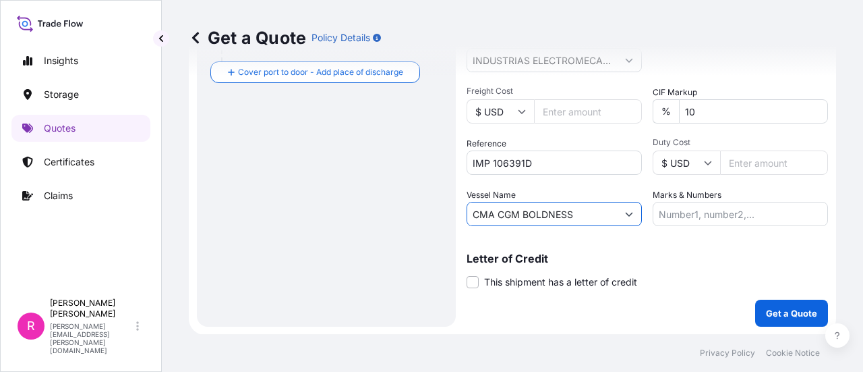
type input "CMA CGM BOLDNESS"
click at [778, 315] on p "Get a Quote" at bounding box center [791, 312] width 51 height 13
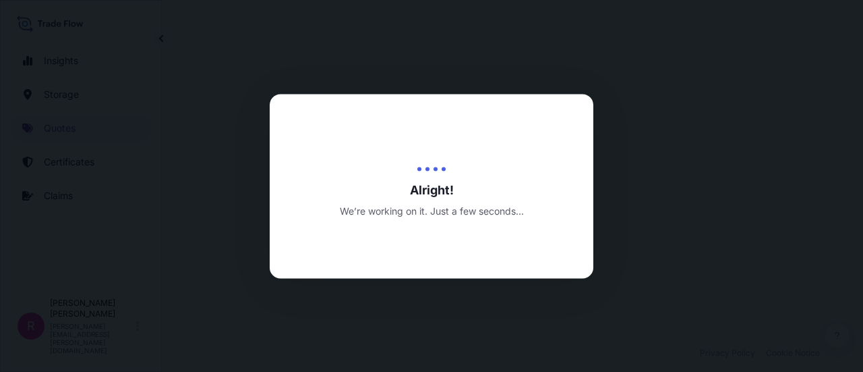
select select "Water"
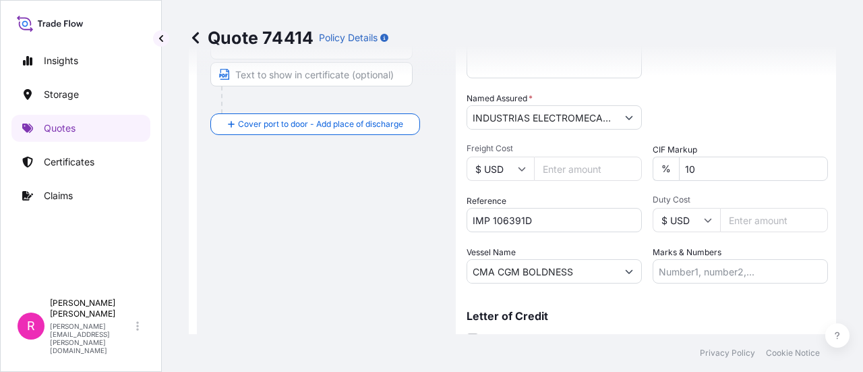
scroll to position [129, 0]
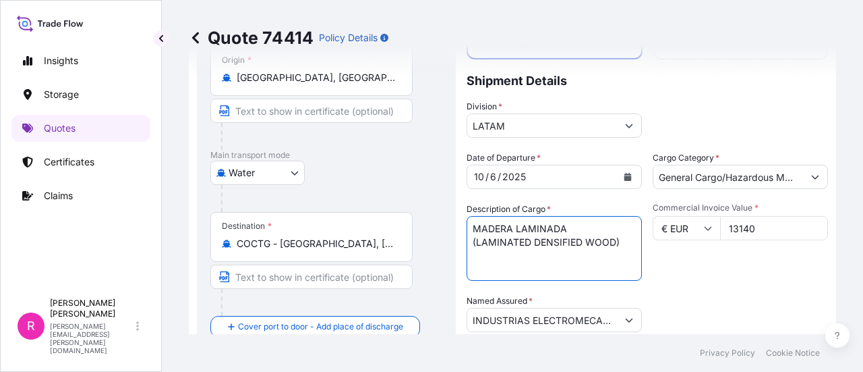
drag, startPoint x: 473, startPoint y: 220, endPoint x: 620, endPoint y: 247, distance: 148.9
click at [620, 247] on textarea "MADERA LAMINADA (LAMINATED DENSIFIED WOOD)" at bounding box center [554, 248] width 175 height 65
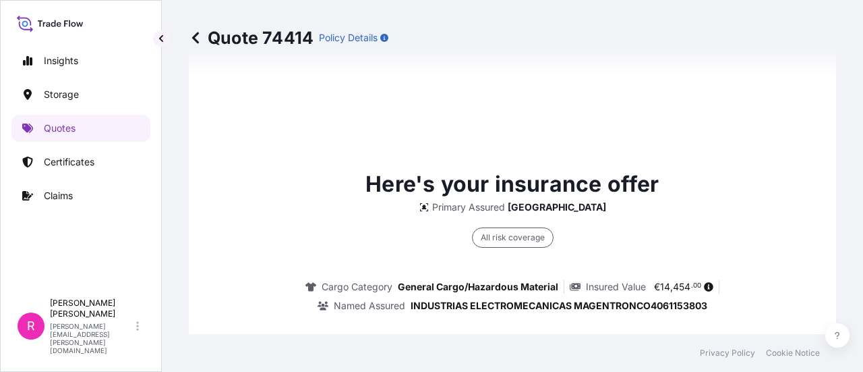
scroll to position [2177, 0]
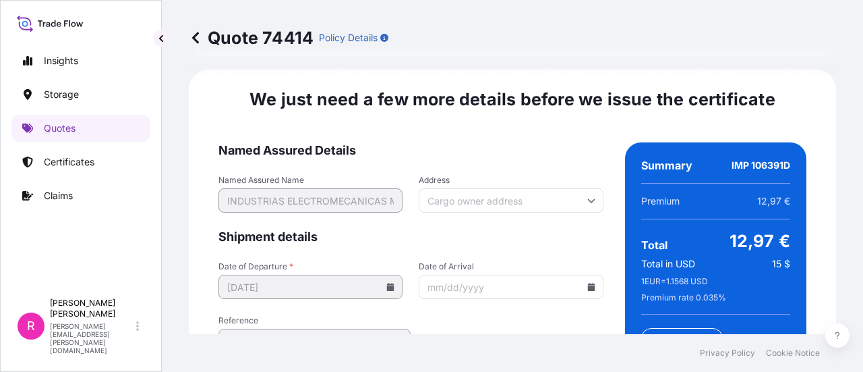
click at [587, 283] on icon at bounding box center [590, 287] width 7 height 8
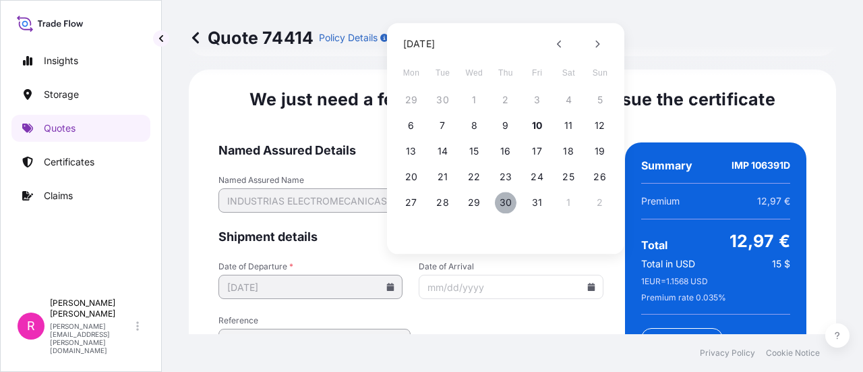
click at [504, 197] on button "30" at bounding box center [506, 203] width 22 height 22
type input "[DATE]"
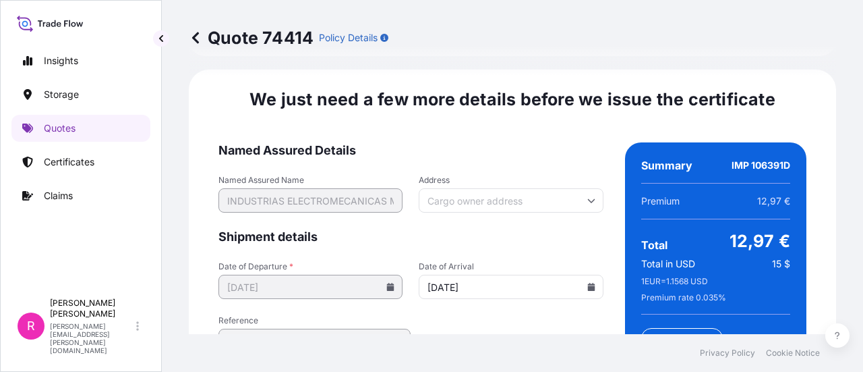
scroll to position [2327, 0]
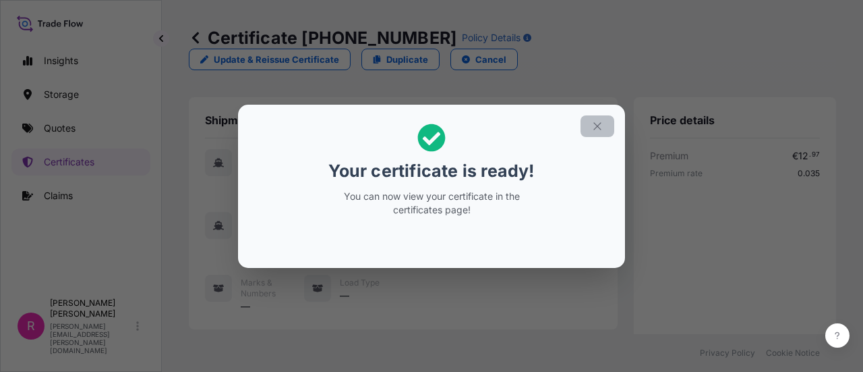
click at [589, 129] on button "button" at bounding box center [598, 126] width 34 height 22
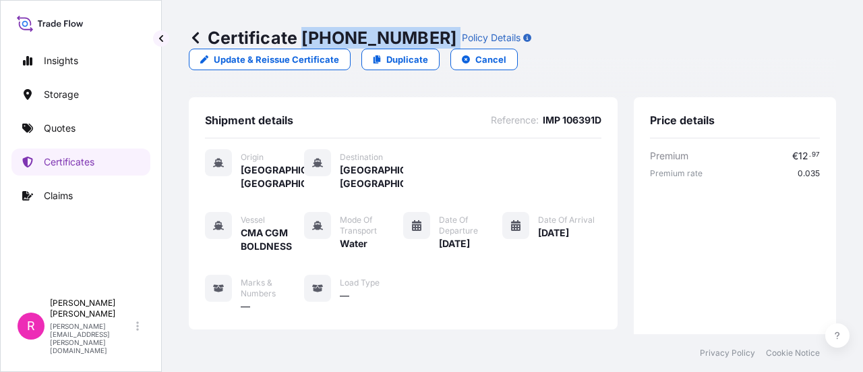
drag, startPoint x: 304, startPoint y: 40, endPoint x: 473, endPoint y: 31, distance: 169.5
click at [414, 38] on div "Certificate 31619-482-1 Policy Details" at bounding box center [360, 38] width 343 height 22
copy div "31619-482-1 P"
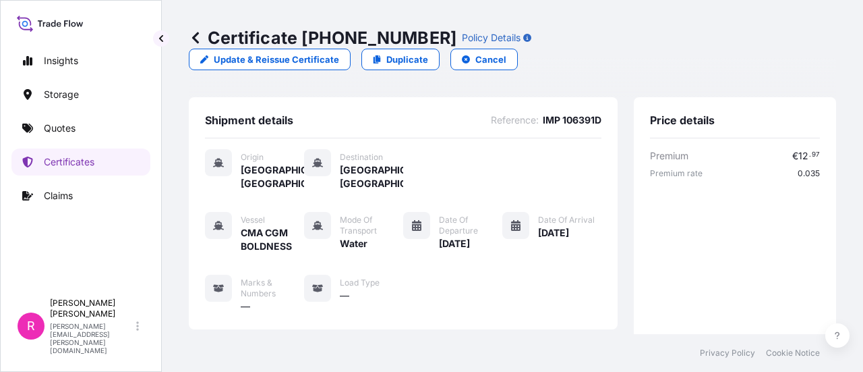
scroll to position [135, 0]
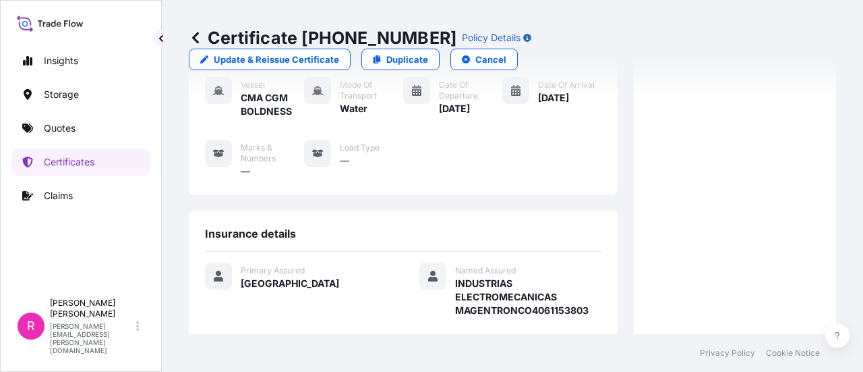
click at [76, 142] on div "Insights Storage Quotes Certificates Claims" at bounding box center [80, 163] width 139 height 256
click at [77, 136] on link "Quotes" at bounding box center [80, 128] width 139 height 27
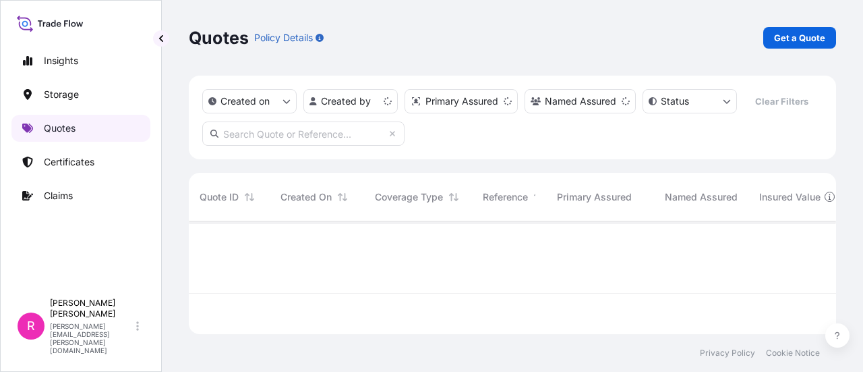
scroll to position [110, 637]
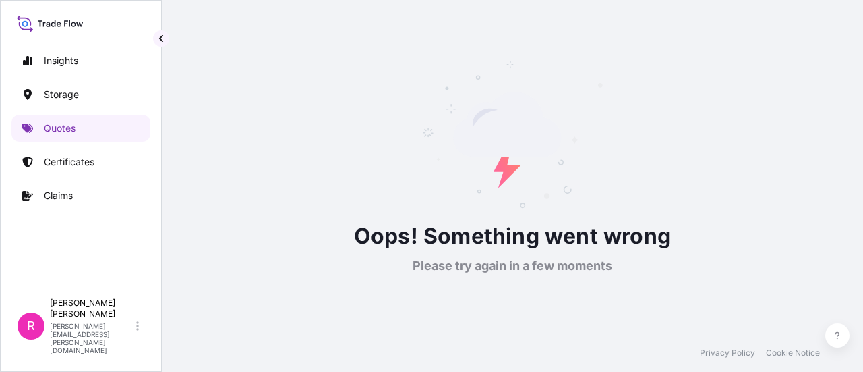
click at [801, 34] on div "Oops! Something went wrong Please try again in a few moments" at bounding box center [512, 167] width 647 height 334
click at [106, 132] on link "Quotes" at bounding box center [80, 128] width 139 height 27
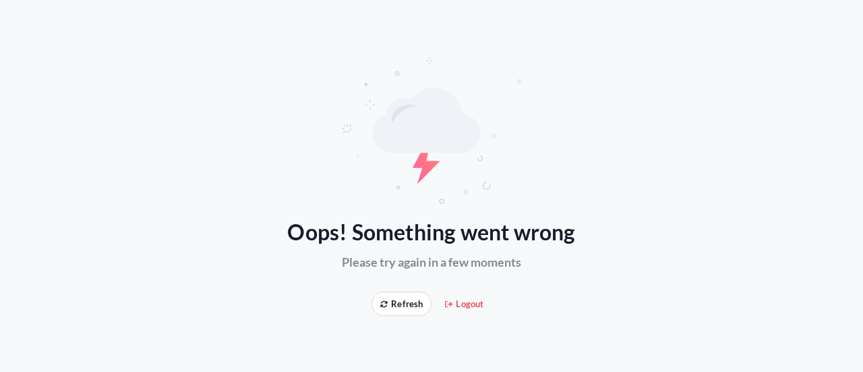
click at [491, 319] on div "Oops! Something went wrong Please try again in a few moments Refresh Logout" at bounding box center [431, 186] width 863 height 372
drag, startPoint x: 473, startPoint y: 312, endPoint x: 473, endPoint y: 305, distance: 6.8
click at [473, 308] on button "Logout" at bounding box center [464, 303] width 55 height 24
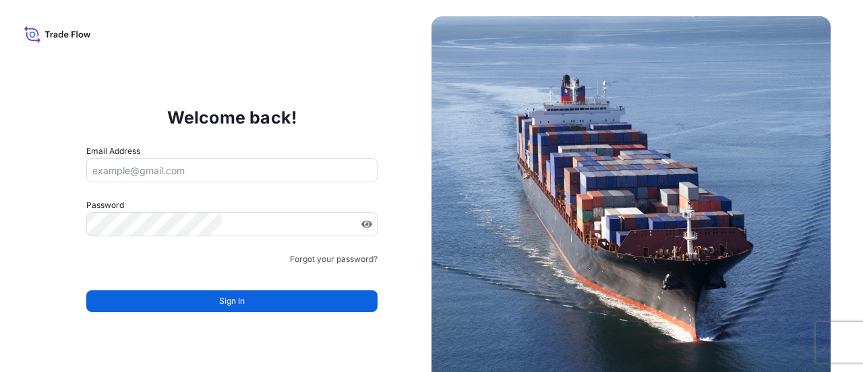
type input "ruben.diaz@psabdp.com"
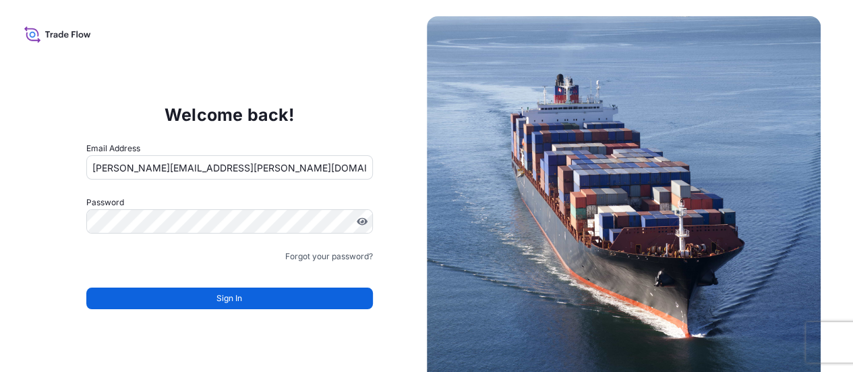
click at [320, 279] on div "Sign In" at bounding box center [229, 294] width 287 height 30
click at [316, 287] on div "Sign In" at bounding box center [229, 294] width 287 height 30
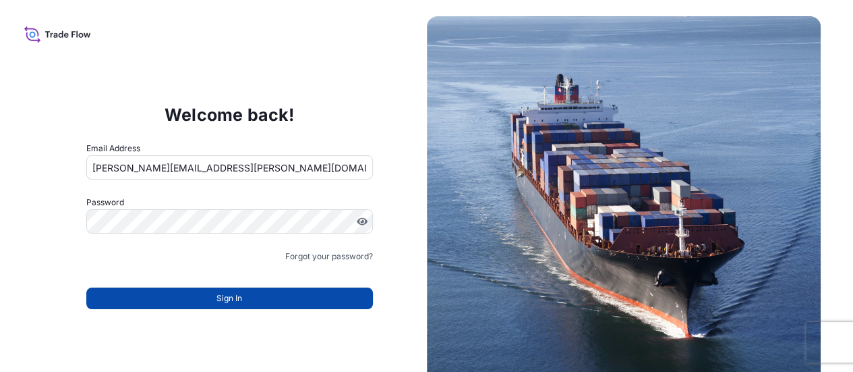
click at [313, 298] on button "Sign In" at bounding box center [229, 298] width 287 height 22
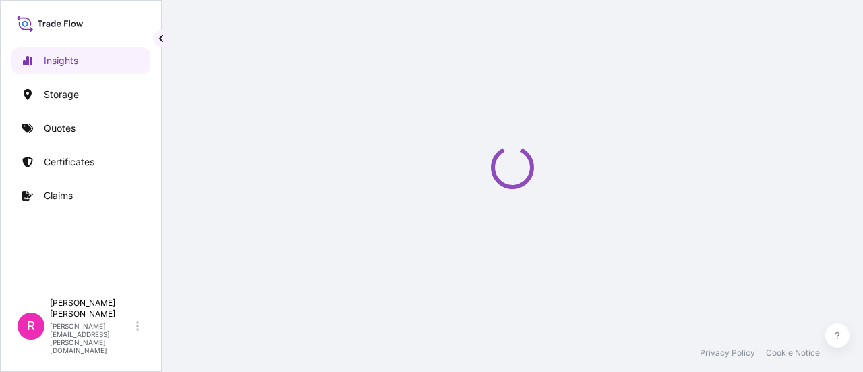
select select "2025"
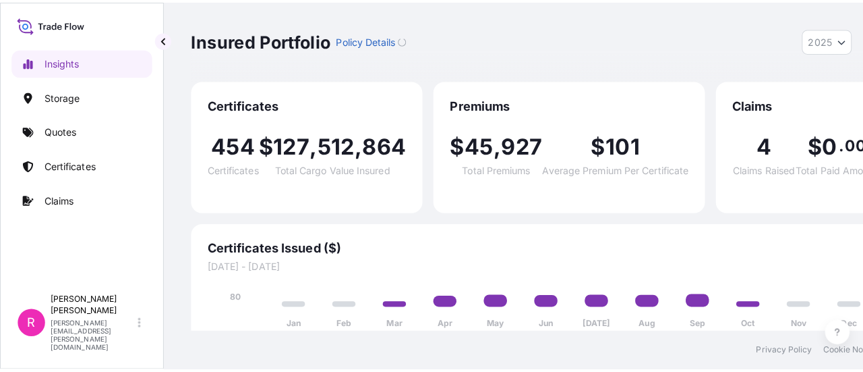
scroll to position [13, 0]
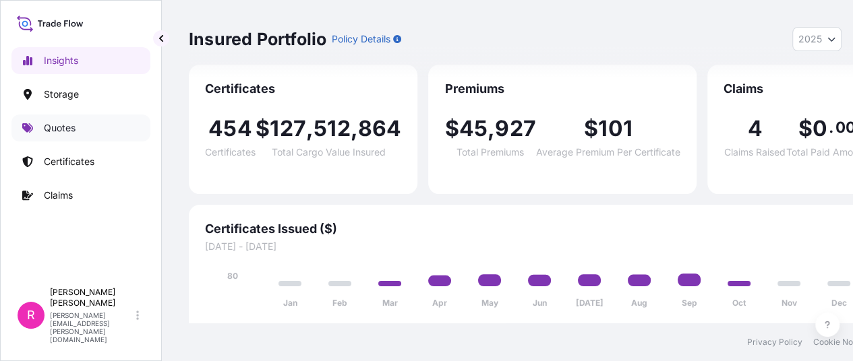
click at [61, 134] on p "Quotes" at bounding box center [60, 127] width 32 height 13
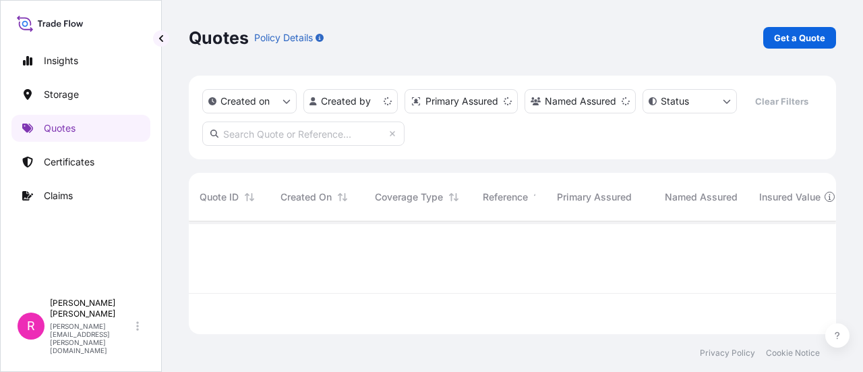
scroll to position [110, 637]
click at [765, 31] on link "Get a Quote" at bounding box center [799, 38] width 73 height 22
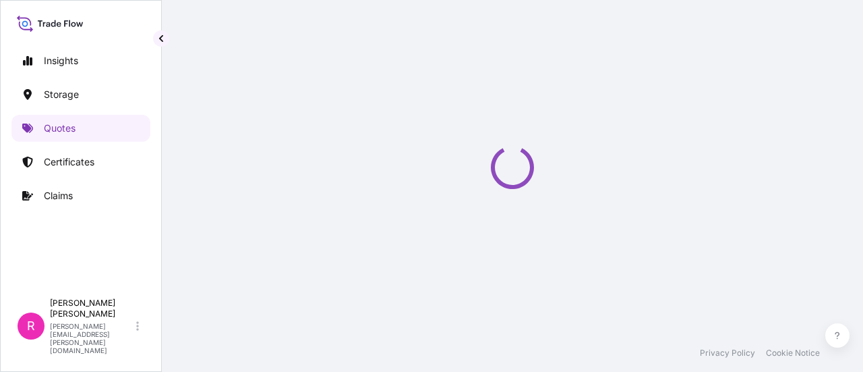
select select "Water"
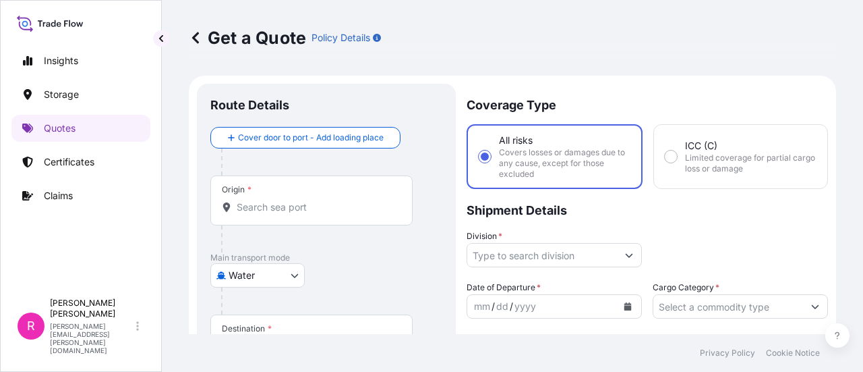
scroll to position [22, 0]
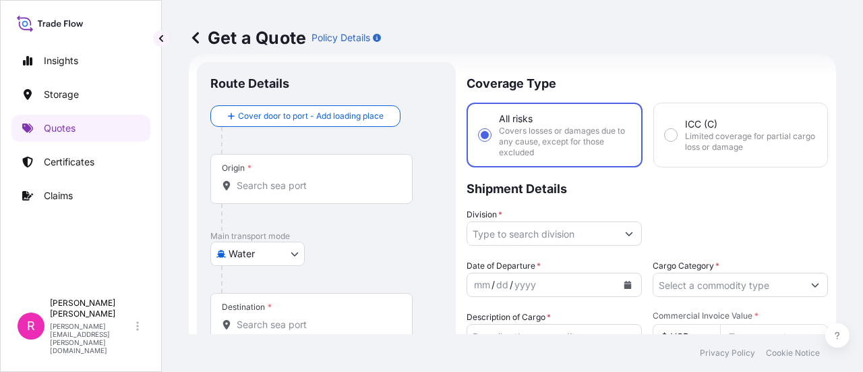
click at [311, 199] on div "Origin *" at bounding box center [311, 179] width 202 height 50
click at [311, 192] on input "Origin *" at bounding box center [316, 185] width 159 height 13
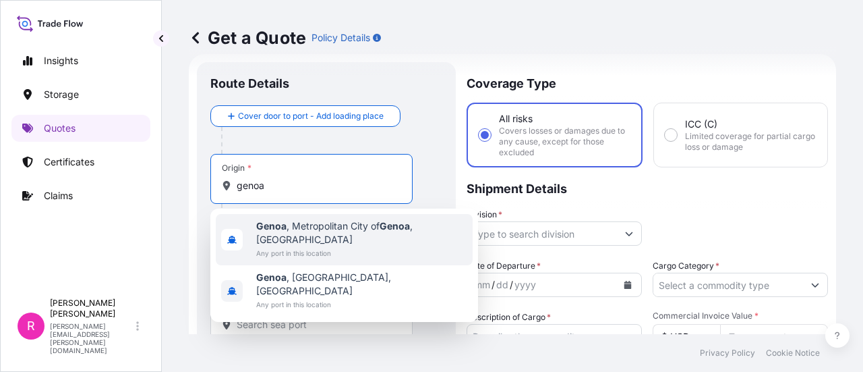
click at [314, 230] on span "[GEOGRAPHIC_DATA] , [GEOGRAPHIC_DATA] of [GEOGRAPHIC_DATA] , [GEOGRAPHIC_DATA]" at bounding box center [361, 232] width 211 height 27
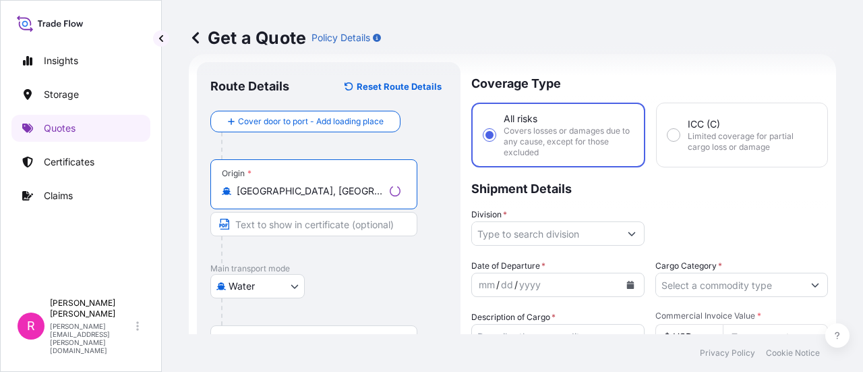
scroll to position [156, 0]
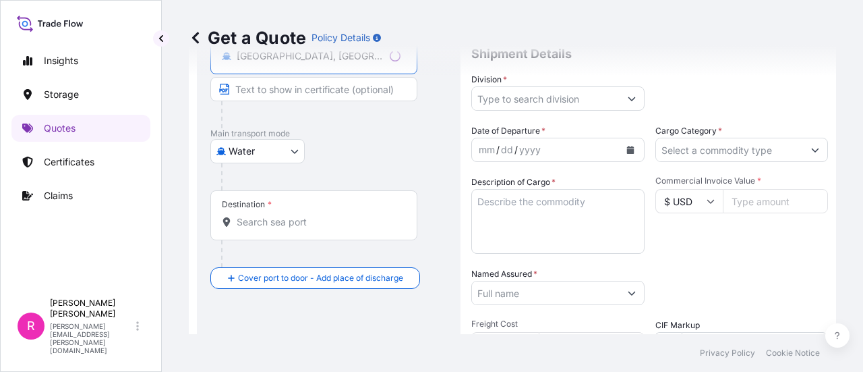
type input "[GEOGRAPHIC_DATA], [GEOGRAPHIC_DATA] of [GEOGRAPHIC_DATA], [GEOGRAPHIC_DATA]"
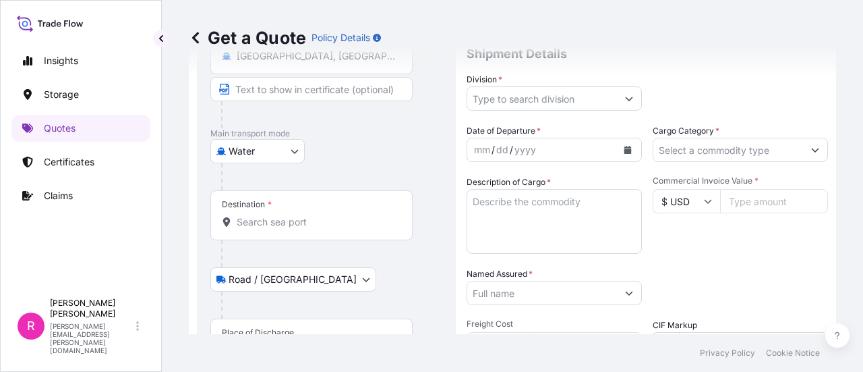
click at [263, 225] on input "Destination *" at bounding box center [316, 221] width 159 height 13
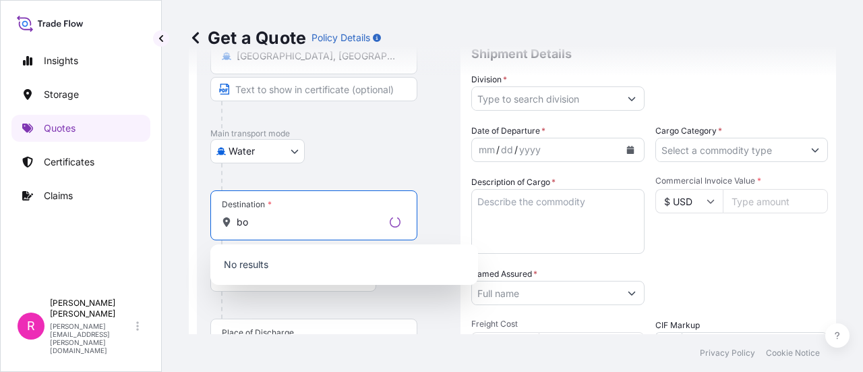
type input "b"
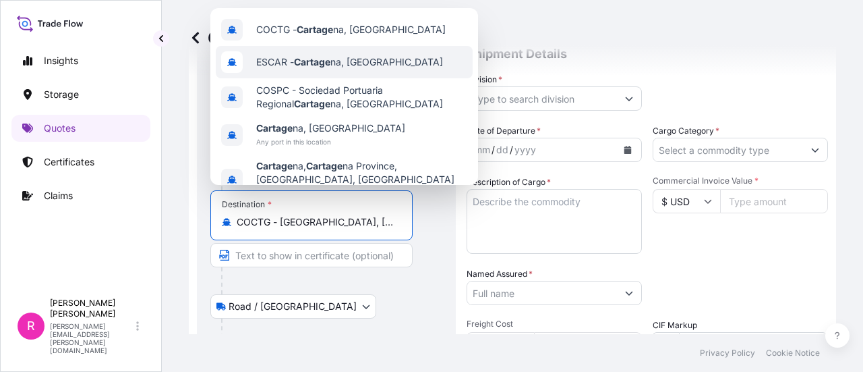
scroll to position [291, 0]
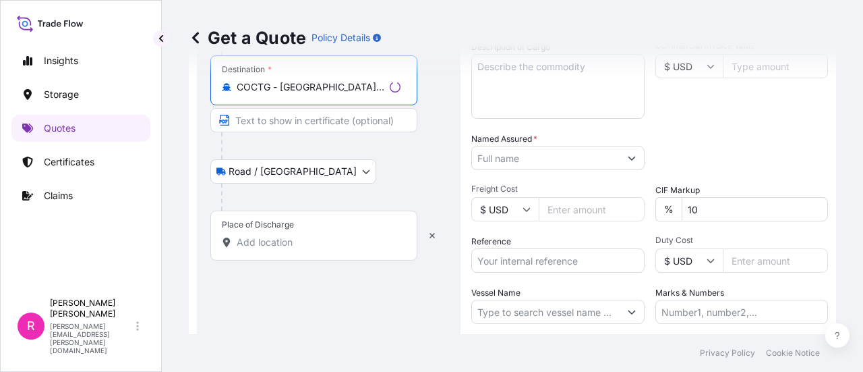
type input "COCTG - [GEOGRAPHIC_DATA], [GEOGRAPHIC_DATA]"
drag, startPoint x: 301, startPoint y: 214, endPoint x: 320, endPoint y: 213, distance: 19.6
click at [300, 214] on div "Place of Discharge" at bounding box center [313, 235] width 207 height 50
click at [300, 235] on input "Place of Discharge" at bounding box center [319, 241] width 164 height 13
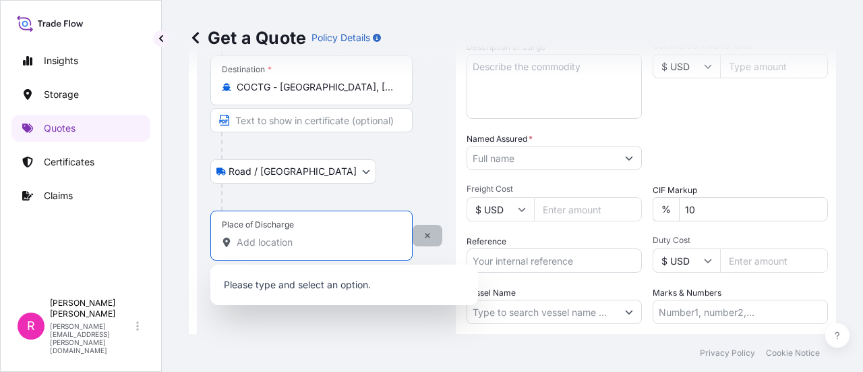
click at [424, 232] on icon "button" at bounding box center [428, 235] width 8 height 8
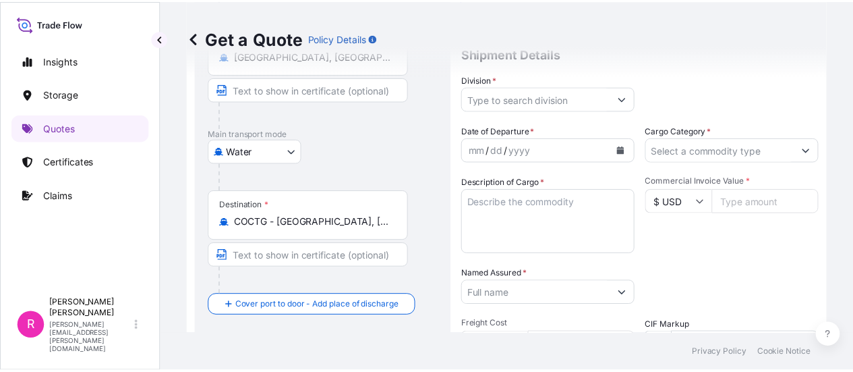
scroll to position [22, 0]
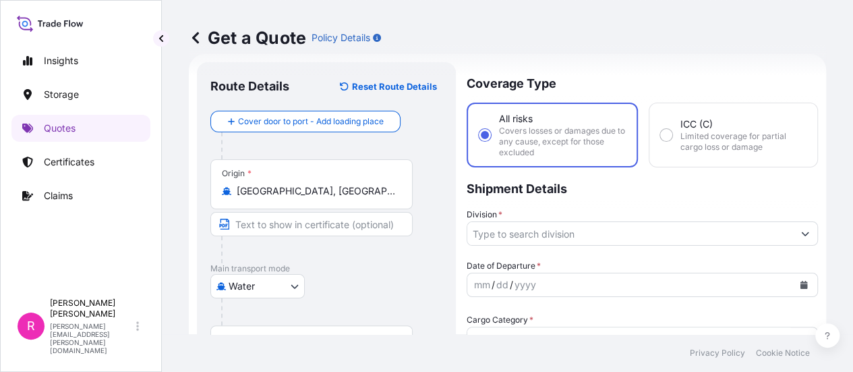
click at [516, 231] on input "Division *" at bounding box center [630, 233] width 326 height 24
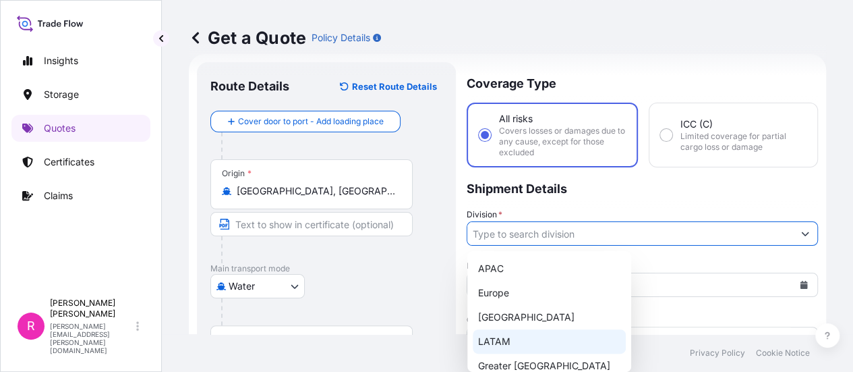
click at [517, 333] on div "LATAM" at bounding box center [549, 341] width 153 height 24
type input "LATAM"
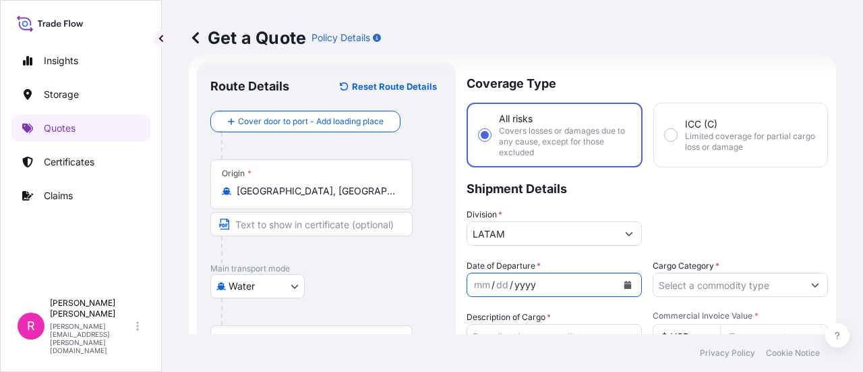
click at [611, 262] on div "Date of Departure * mm / dd / yyyy" at bounding box center [554, 278] width 175 height 38
click at [617, 285] on button "Calendar" at bounding box center [628, 285] width 22 height 22
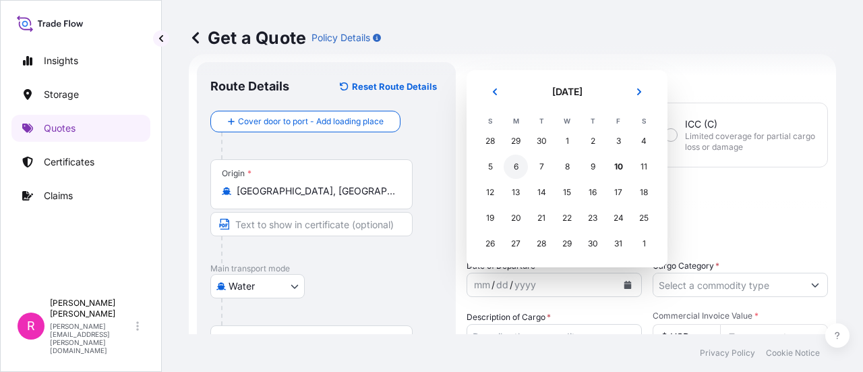
click at [508, 167] on div "6" at bounding box center [516, 166] width 24 height 24
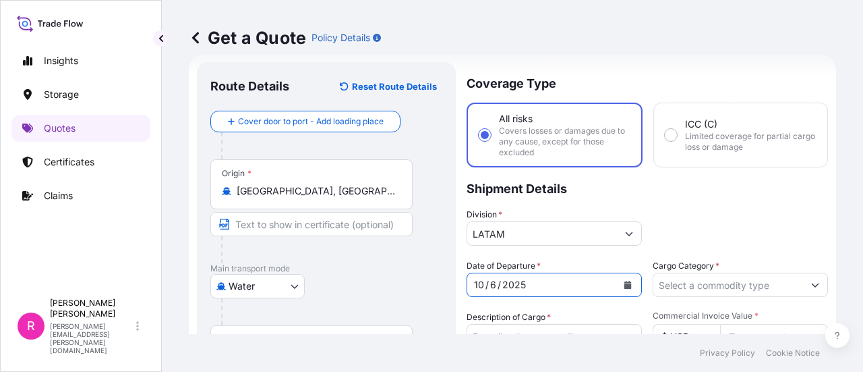
click at [758, 279] on input "Cargo Category *" at bounding box center [728, 284] width 150 height 24
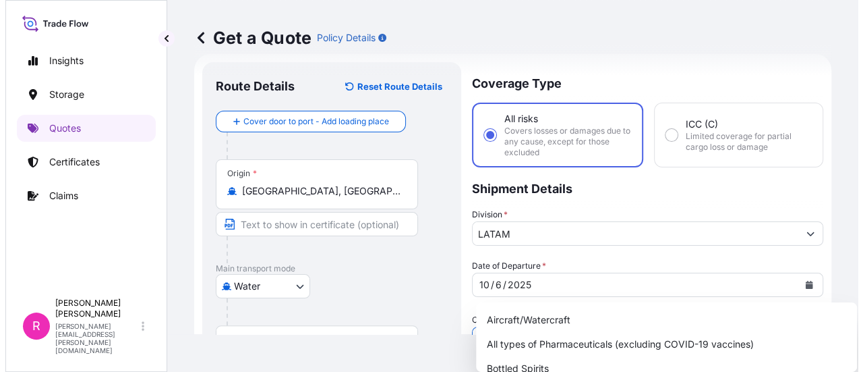
scroll to position [156, 0]
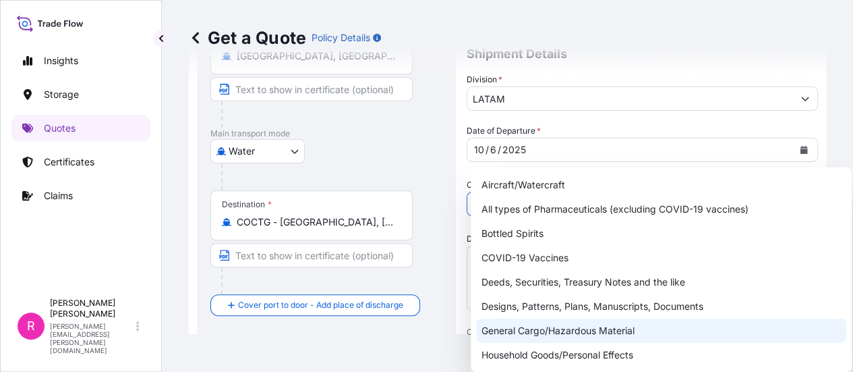
click at [606, 327] on div "General Cargo/Hazardous Material" at bounding box center [661, 330] width 370 height 24
type input "General Cargo/Hazardous Material"
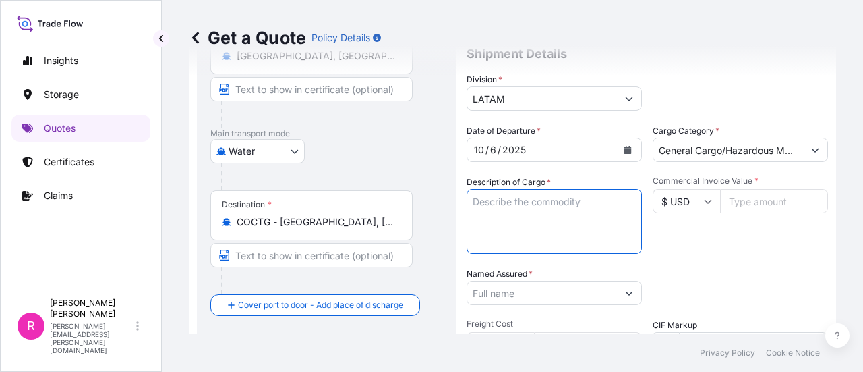
click at [551, 218] on textarea "Description of Cargo *" at bounding box center [554, 221] width 175 height 65
click at [561, 191] on textarea "Description of Cargo *" at bounding box center [554, 221] width 175 height 65
paste textarea "MADERA LAMINADA (LAMINATED DENSIFIED WOOD)"
type textarea "MADERA LAMINADA (LAMINATED DENSIFIED WOOD)"
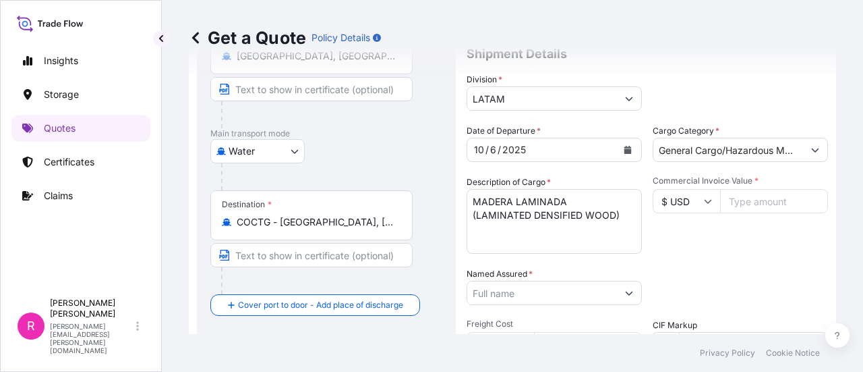
drag, startPoint x: 682, startPoint y: 192, endPoint x: 682, endPoint y: 210, distance: 17.5
click at [682, 193] on input "$ USD" at bounding box center [686, 201] width 67 height 24
click at [676, 238] on div "€ EUR" at bounding box center [681, 238] width 57 height 26
type input "€ EUR"
click at [742, 203] on input "Commercial Invoice Value *" at bounding box center [774, 201] width 108 height 24
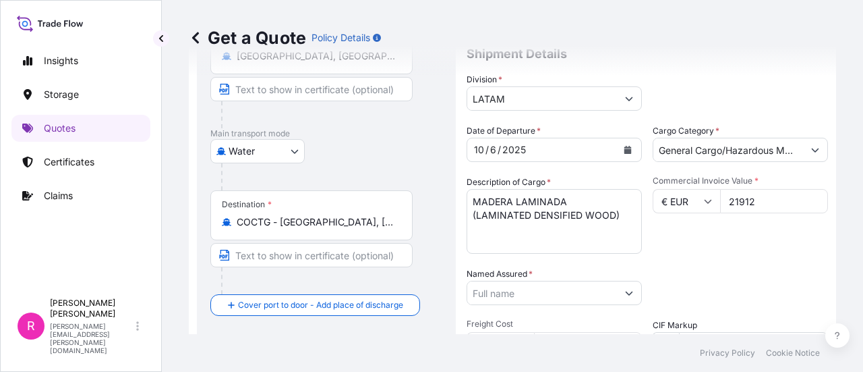
scroll to position [291, 0]
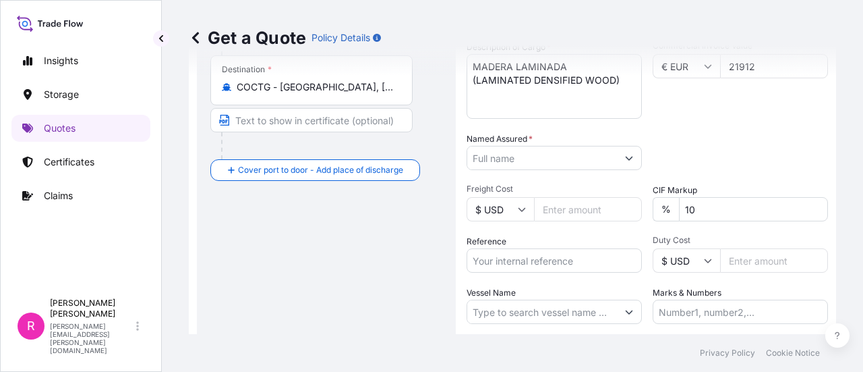
type input "21912"
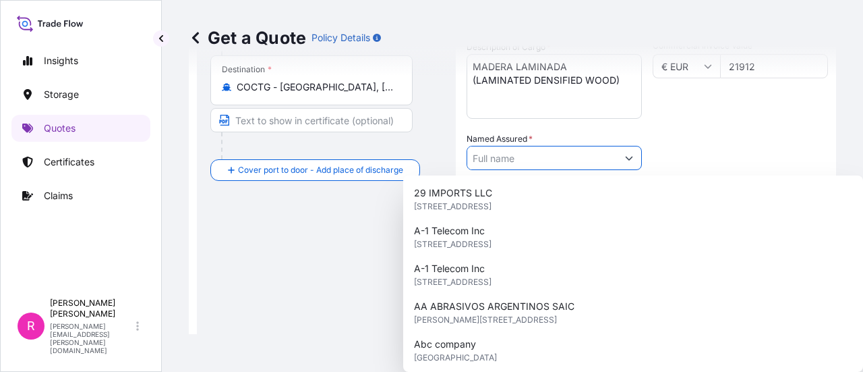
drag, startPoint x: 521, startPoint y: 152, endPoint x: 530, endPoint y: 158, distance: 11.1
click at [521, 152] on input "Named Assured *" at bounding box center [542, 158] width 150 height 24
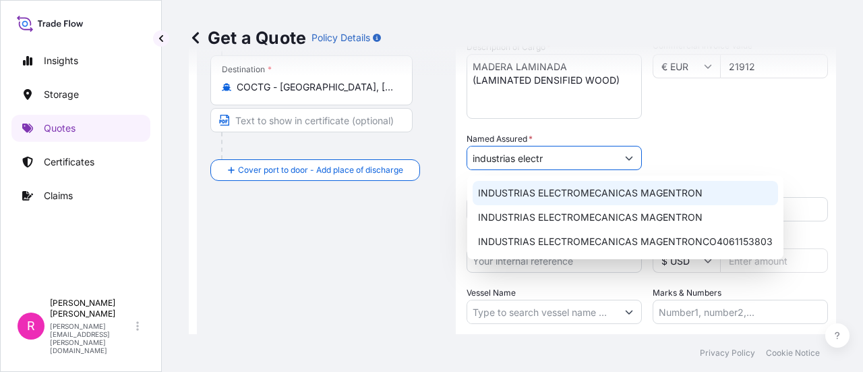
click at [575, 198] on span "INDUSTRIAS ELECTROMECANICAS MAGENTRON" at bounding box center [590, 192] width 225 height 13
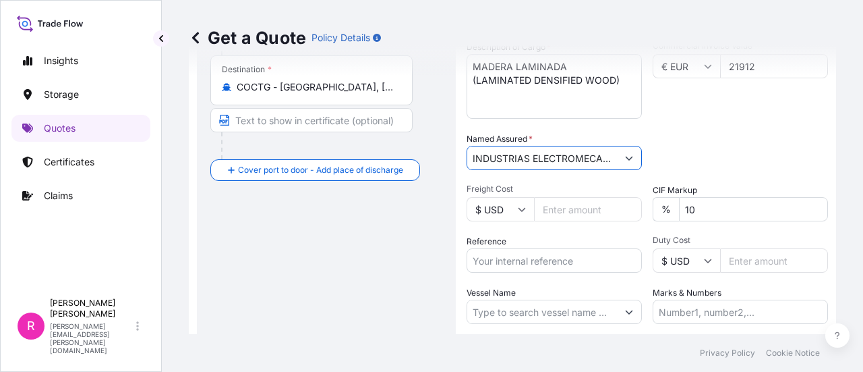
scroll to position [359, 0]
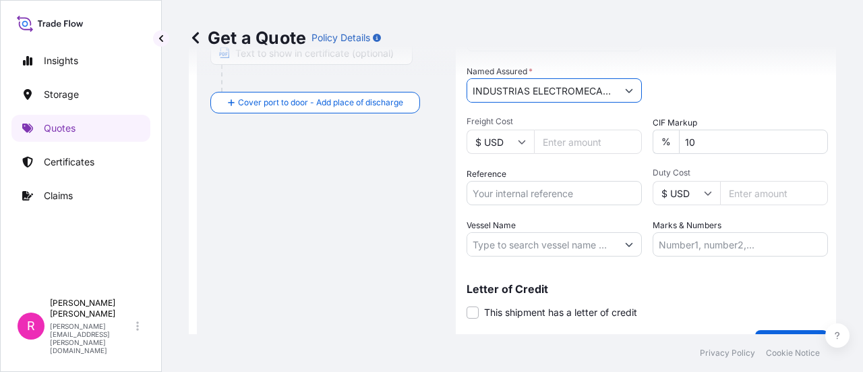
type input "INDUSTRIAS ELECTROMECANICAS MAGENTRON"
click at [535, 192] on input "Reference" at bounding box center [554, 193] width 175 height 24
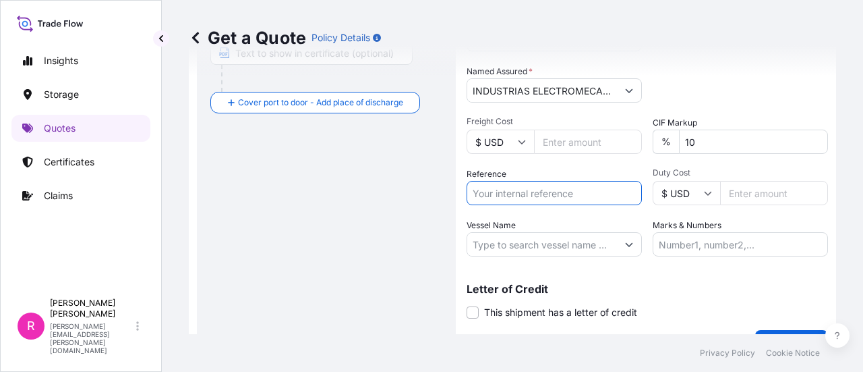
paste input "IMP 106391E - 114687"
type input "IMP 106391E - 114687"
click at [577, 225] on div "Vessel Name" at bounding box center [554, 237] width 175 height 38
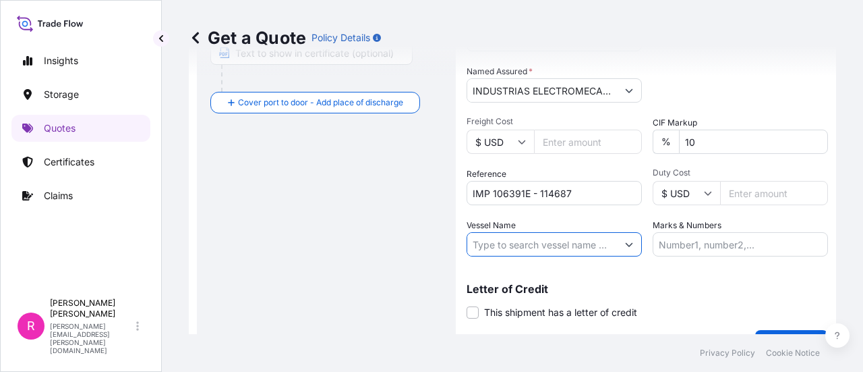
click at [570, 243] on input "Vessel Name" at bounding box center [542, 244] width 150 height 24
paste input "CMA CGM BOLDNESS"
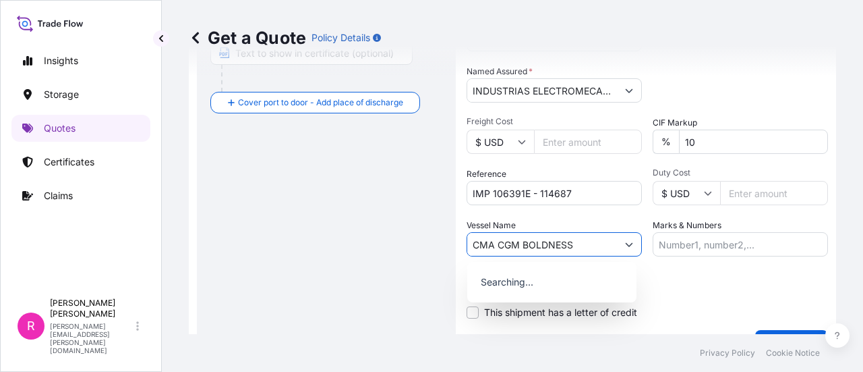
scroll to position [389, 0]
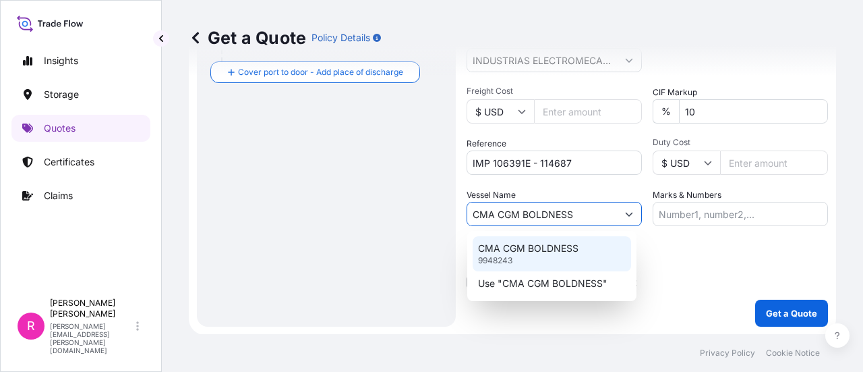
click at [576, 241] on div "CMA CGM BOLDNESS 9948243" at bounding box center [552, 253] width 158 height 35
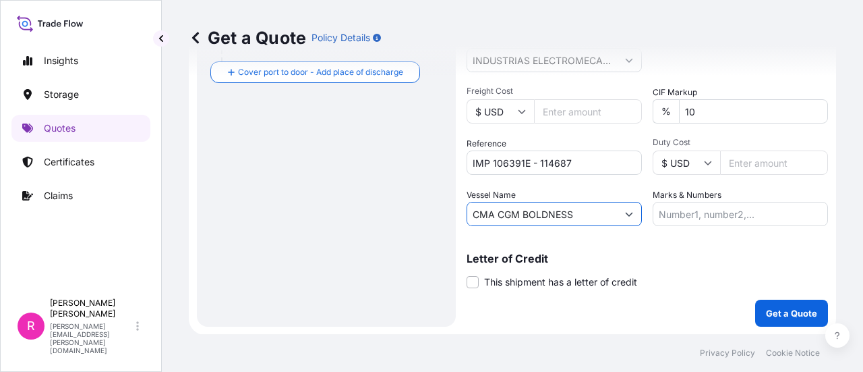
type input "CMA CGM BOLDNESS"
click at [792, 316] on p "Get a Quote" at bounding box center [791, 312] width 51 height 13
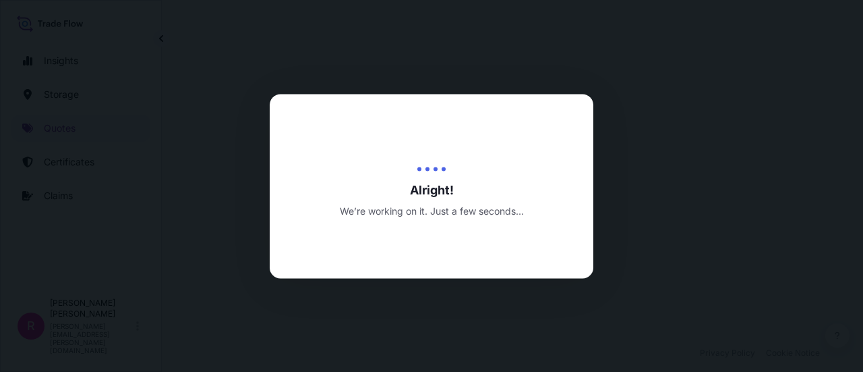
select select "Water"
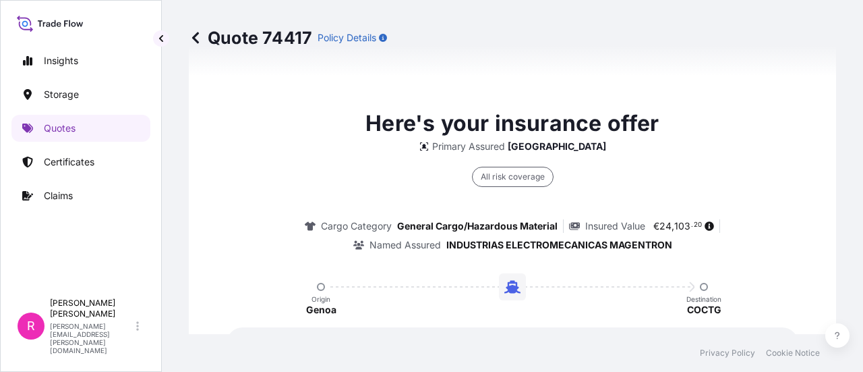
scroll to position [2190, 0]
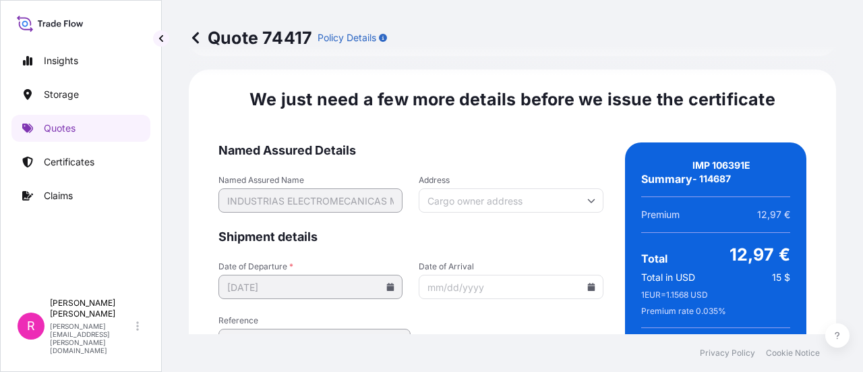
click at [585, 277] on input "Date of Arrival" at bounding box center [511, 286] width 184 height 24
click at [589, 274] on input "Date of Arrival" at bounding box center [511, 286] width 184 height 24
click at [587, 283] on icon at bounding box center [590, 287] width 7 height 8
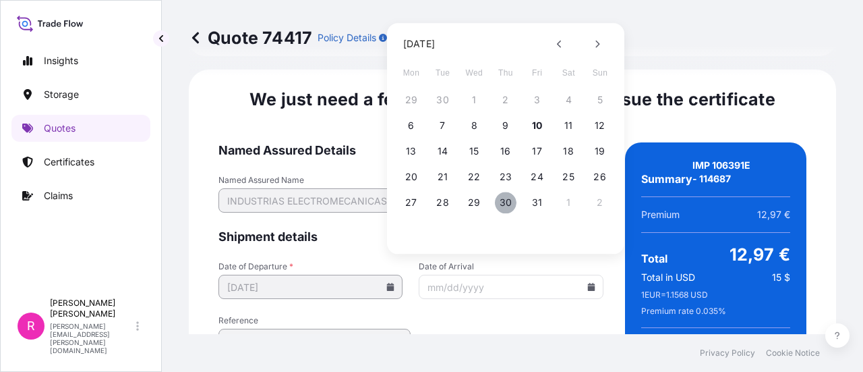
click at [508, 205] on button "30" at bounding box center [506, 203] width 22 height 22
type input "[DATE]"
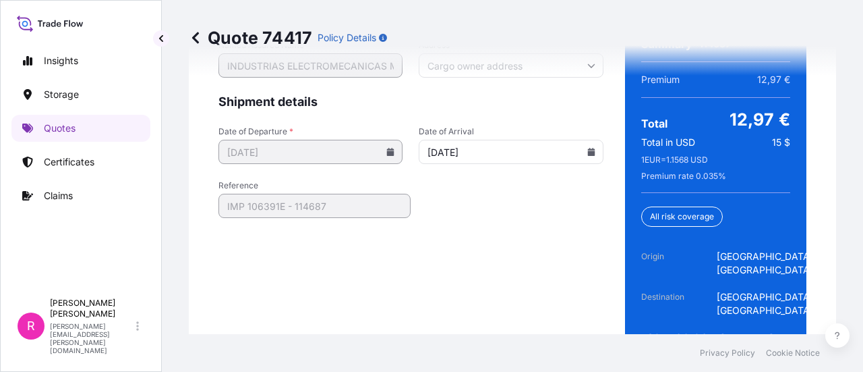
scroll to position [2354, 0]
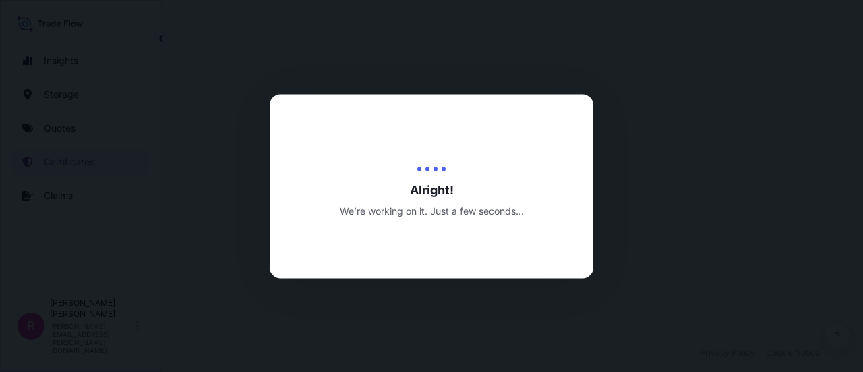
click at [519, 67] on div at bounding box center [431, 186] width 863 height 372
click at [500, 78] on div at bounding box center [431, 186] width 863 height 372
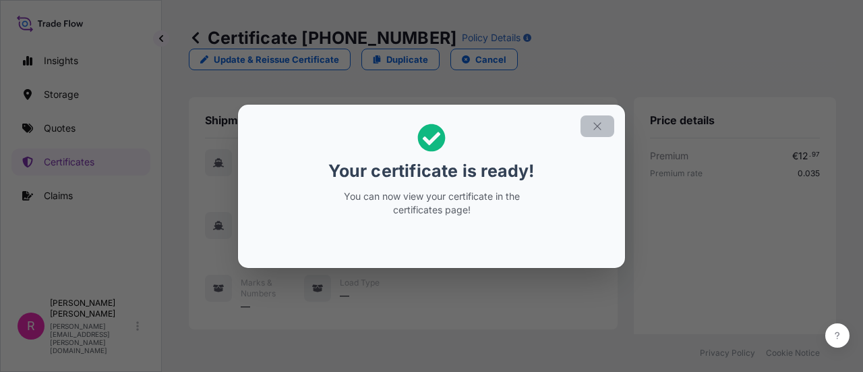
click at [597, 124] on icon "button" at bounding box center [597, 126] width 12 height 12
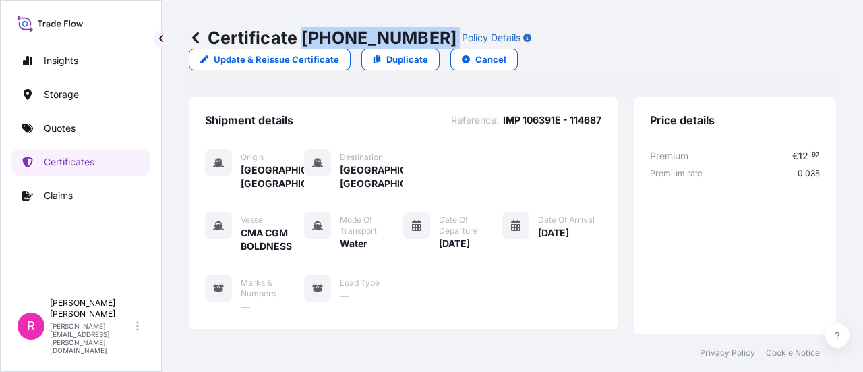
drag, startPoint x: 299, startPoint y: 29, endPoint x: 409, endPoint y: 38, distance: 109.7
click at [409, 38] on div "Certificate [PHONE_NUMBER] Policy Details" at bounding box center [360, 38] width 343 height 22
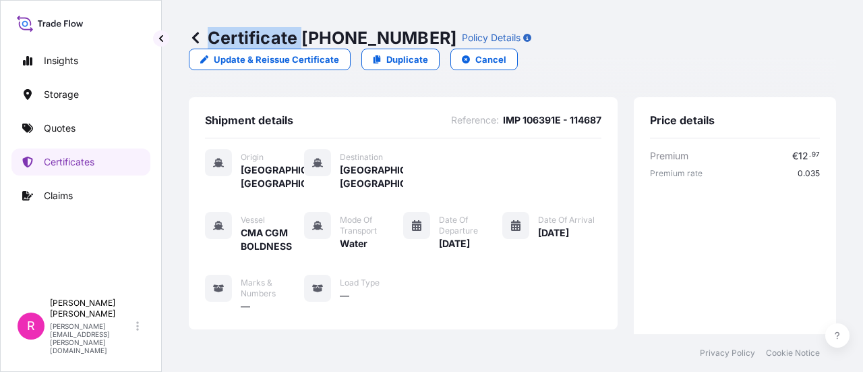
copy p "Certificate"
drag, startPoint x: 359, startPoint y: 82, endPoint x: 328, endPoint y: 49, distance: 44.8
click at [353, 71] on div "Certificate [PHONE_NUMBER] Policy Details Update & Reissue Certificate Duplicat…" at bounding box center [512, 167] width 701 height 334
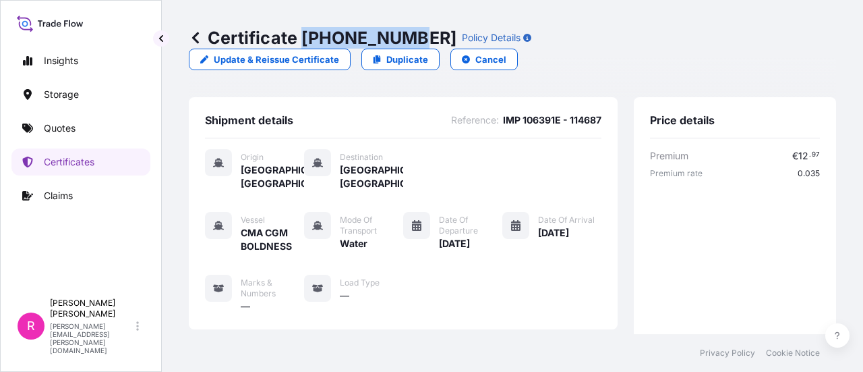
drag, startPoint x: 303, startPoint y: 35, endPoint x: 406, endPoint y: 33, distance: 102.5
click at [406, 33] on p "Certificate [PHONE_NUMBER]" at bounding box center [323, 38] width 268 height 22
copy p "[PHONE_NUMBER]"
drag, startPoint x: 477, startPoint y: 243, endPoint x: 467, endPoint y: 243, distance: 10.1
click at [476, 243] on div "Vessel CMA CGM BOLDNESS Mode of Transport Water Date of Departure [DATE] Date o…" at bounding box center [403, 262] width 397 height 101
